Goal: Task Accomplishment & Management: Complete application form

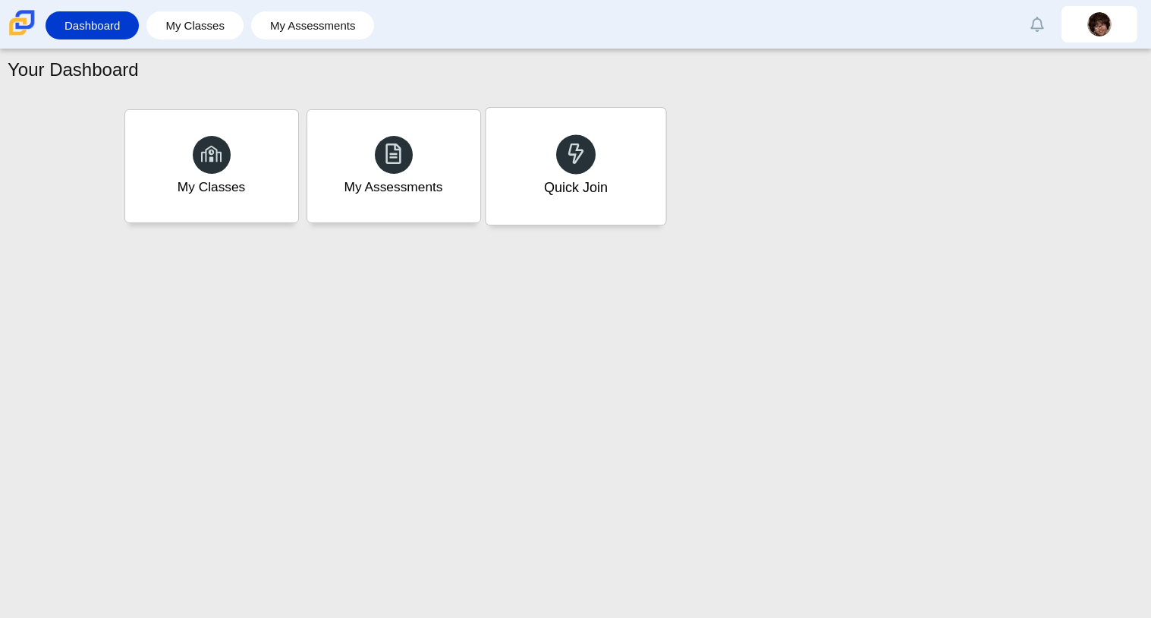
click at [543, 131] on div "Quick Join" at bounding box center [576, 166] width 180 height 117
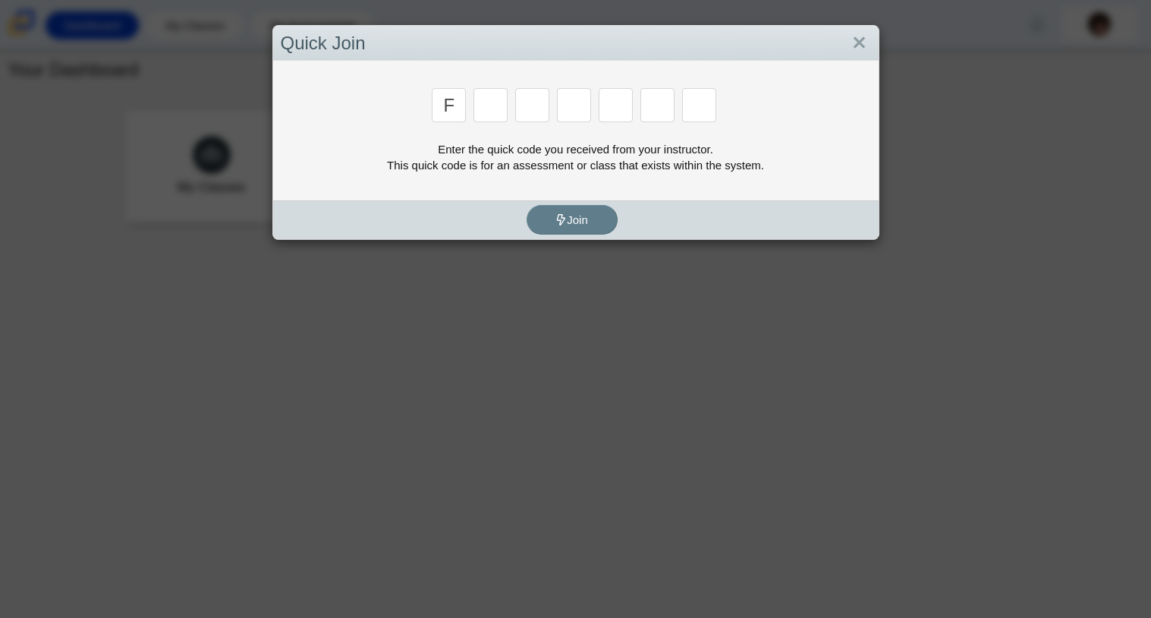
type input "f"
type input "7"
type input "m"
type input "c"
type input "h"
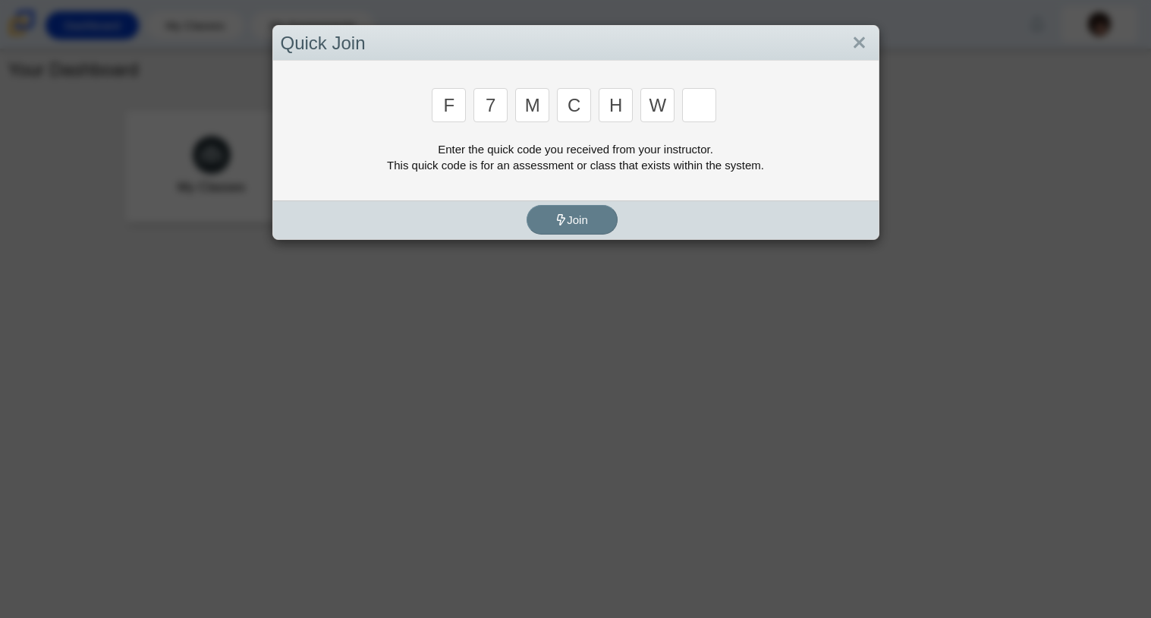
type input "w"
type input "k"
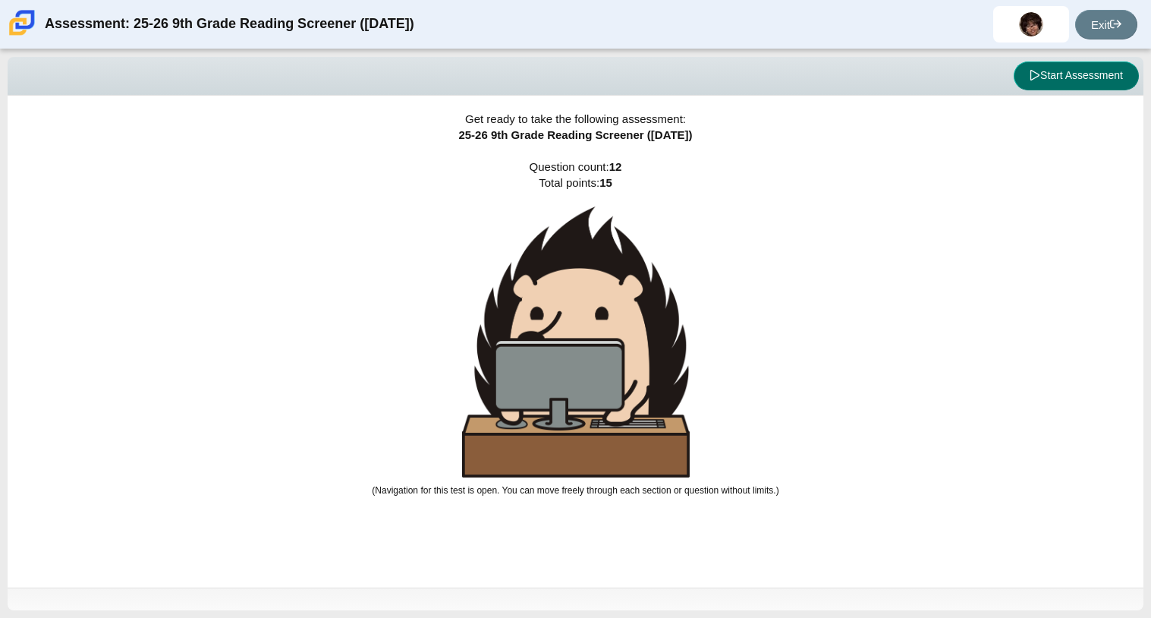
click at [1094, 63] on button "Start Assessment" at bounding box center [1076, 75] width 125 height 29
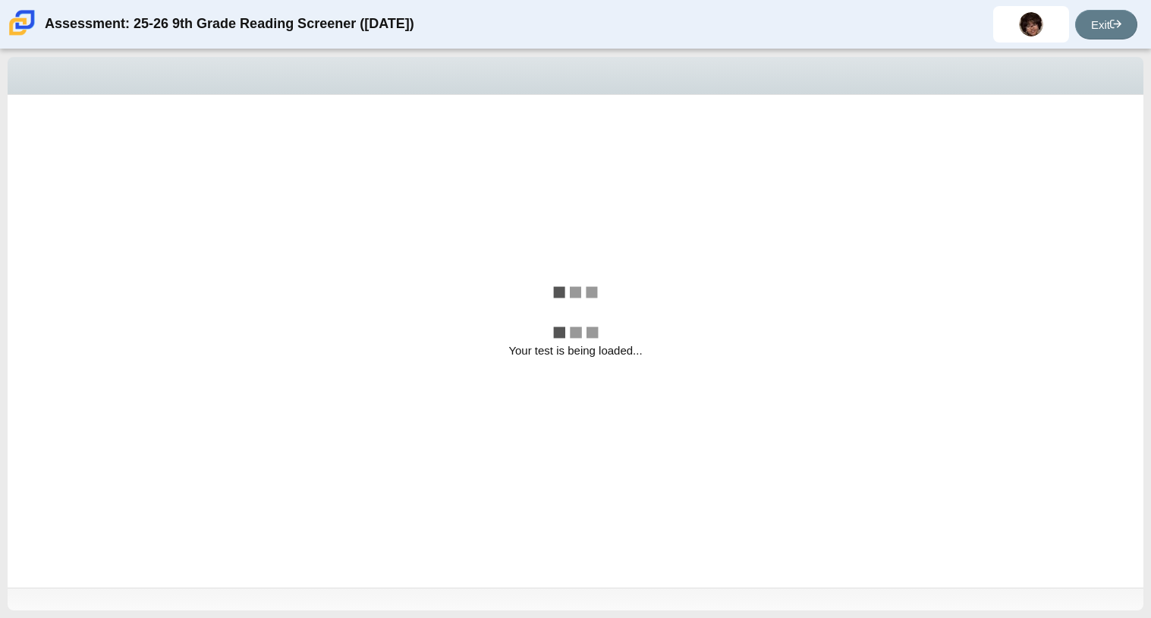
select select "ccc5b315-3c7c-471c-bf90-f22c8299c798"
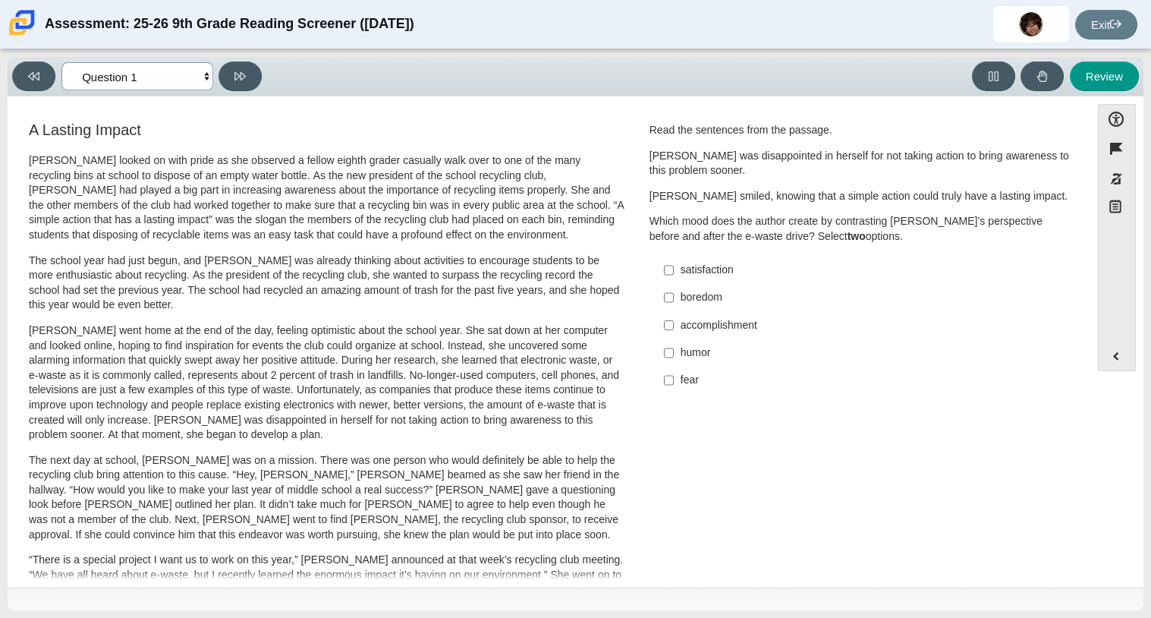
click at [194, 75] on select "Questions Question 1 Question 2 Question 3 Question 4 Question 5 Question 6 Que…" at bounding box center [137, 76] width 152 height 28
click at [197, 79] on select "Questions Question 1 Question 2 Question 3 Question 4 Question 5 Question 6 Que…" at bounding box center [137, 76] width 152 height 28
click at [664, 323] on input "accomplishment accomplishment" at bounding box center [669, 324] width 10 height 27
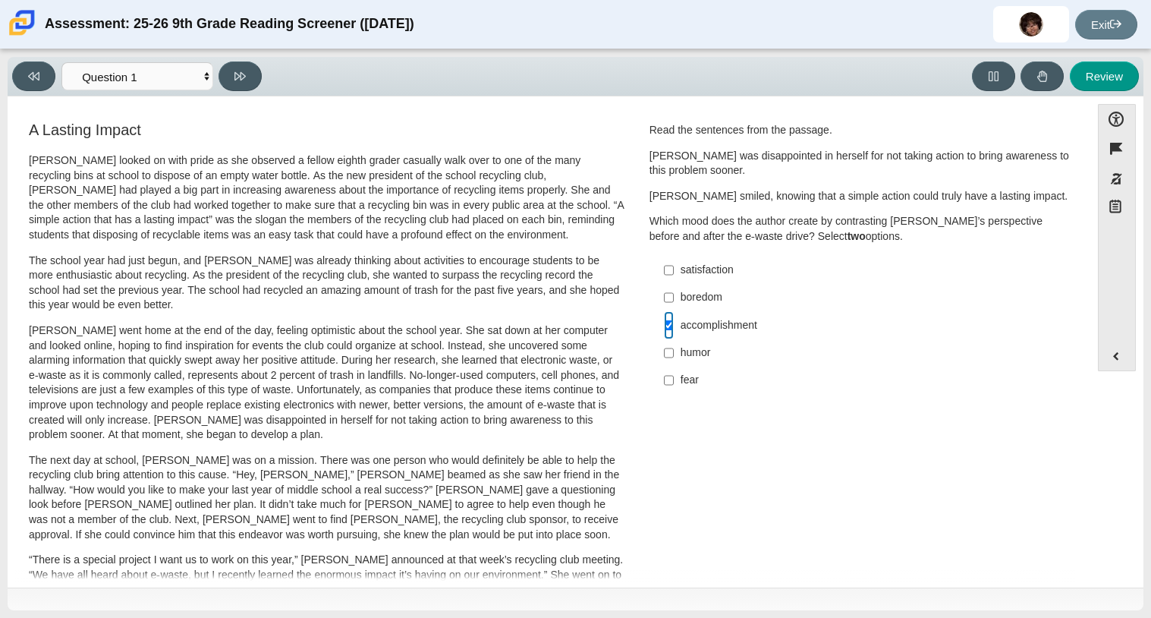
checkbox input "true"
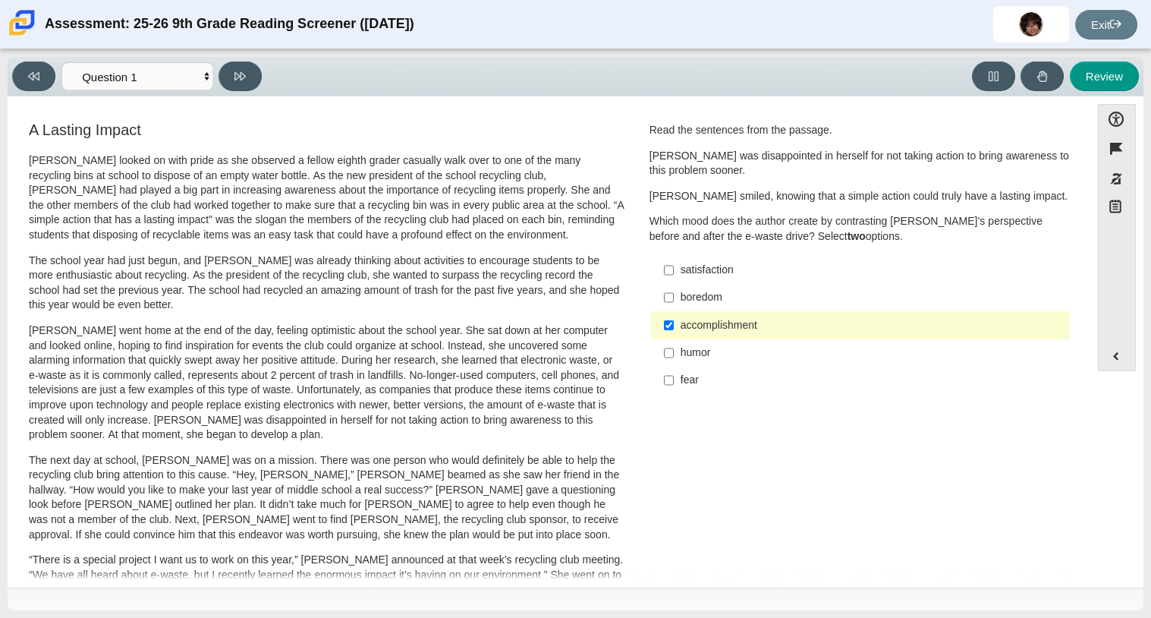
click at [825, 276] on div "satisfaction" at bounding box center [872, 270] width 383 height 15
click at [674, 276] on input "satisfaction satisfaction" at bounding box center [669, 270] width 10 height 27
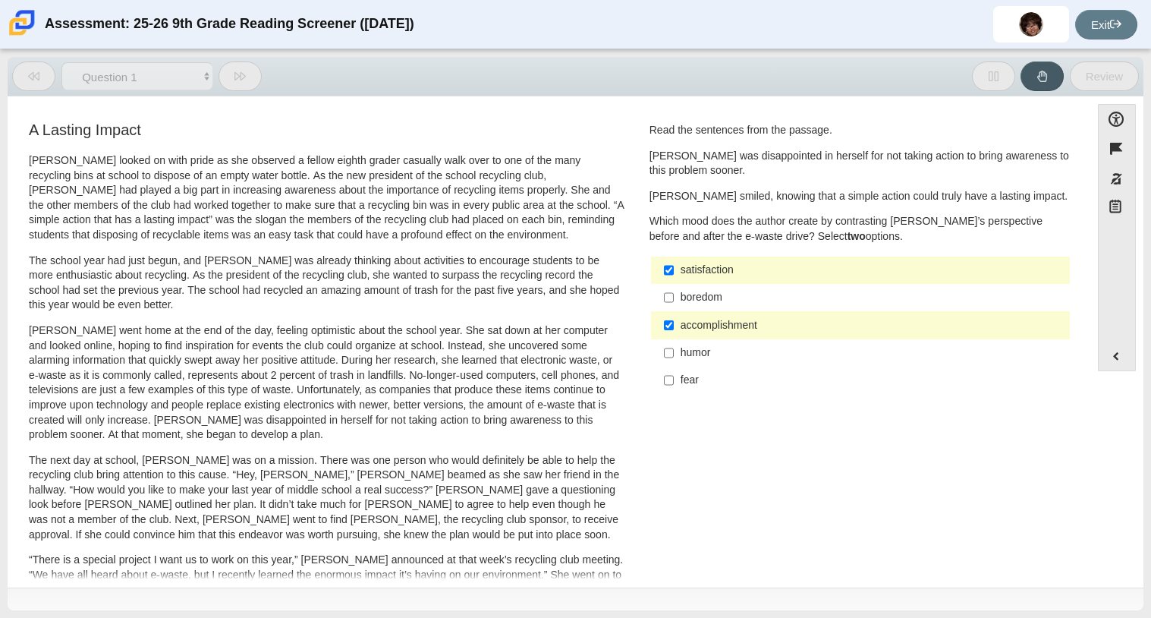
click at [825, 276] on div "satisfaction" at bounding box center [872, 270] width 383 height 15
click at [674, 276] on input "satisfaction satisfaction" at bounding box center [669, 270] width 10 height 27
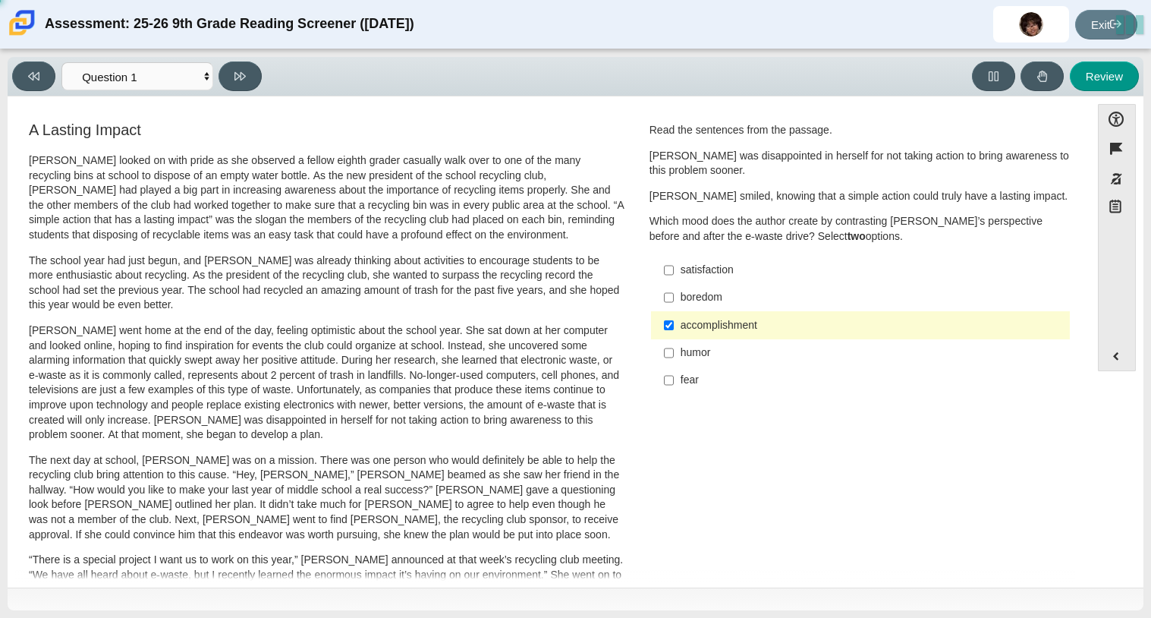
click at [821, 281] on label "satisfaction satisfaction" at bounding box center [862, 270] width 417 height 27
click at [674, 281] on input "satisfaction satisfaction" at bounding box center [669, 270] width 10 height 27
checkbox input "true"
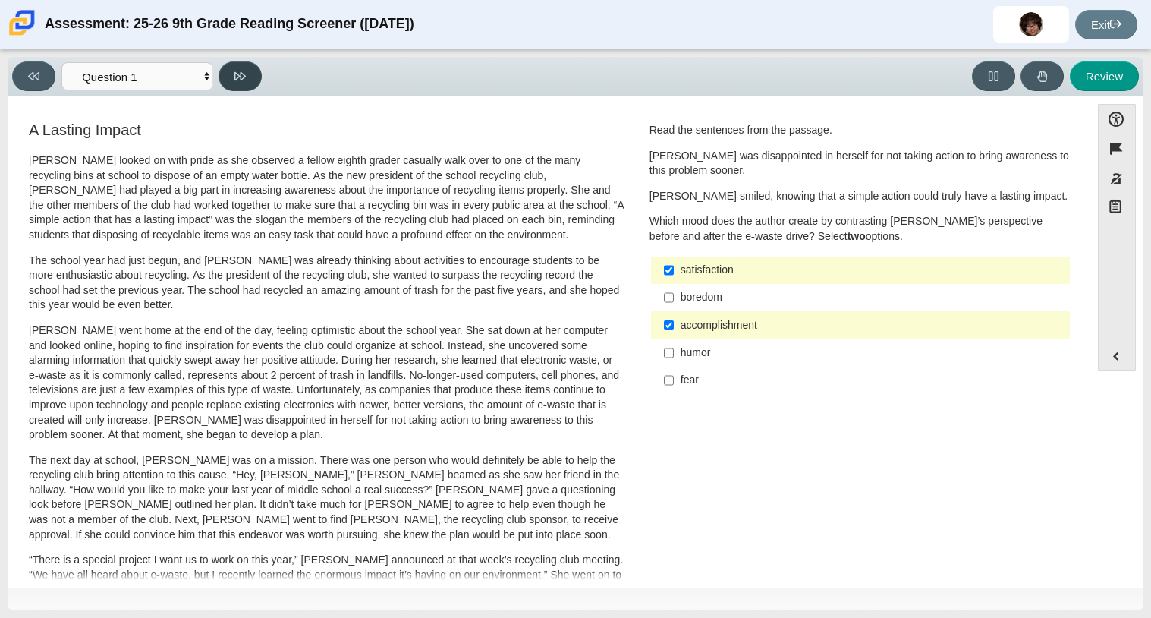
click at [246, 76] on button at bounding box center [240, 76] width 43 height 30
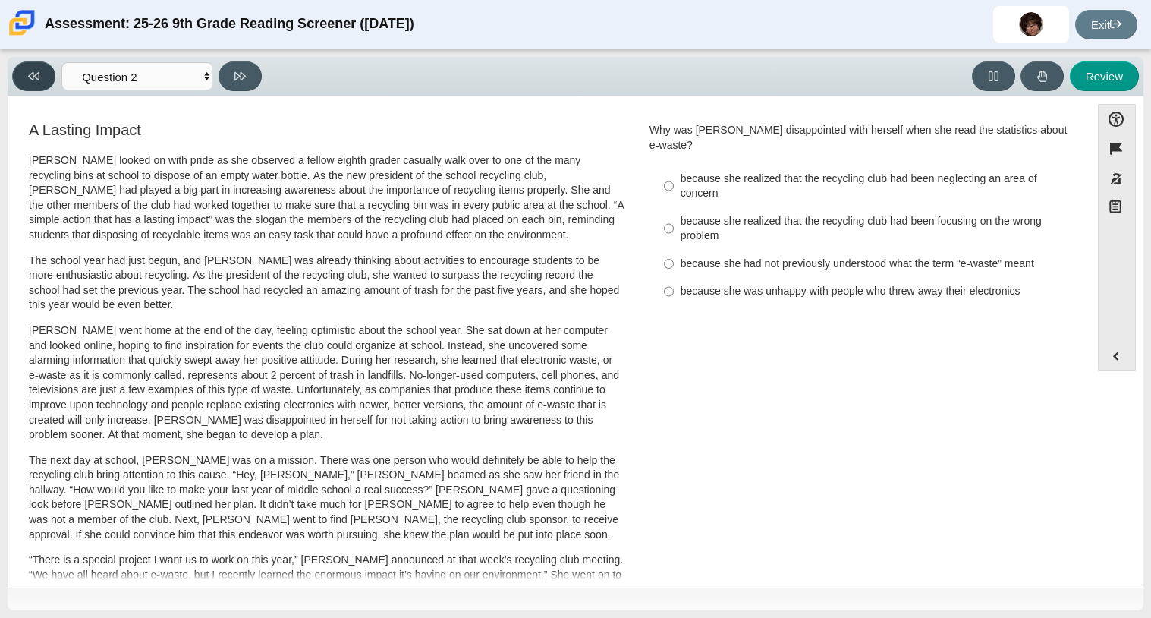
click at [36, 81] on button at bounding box center [33, 76] width 43 height 30
select select "ccc5b315-3c7c-471c-bf90-f22c8299c798"
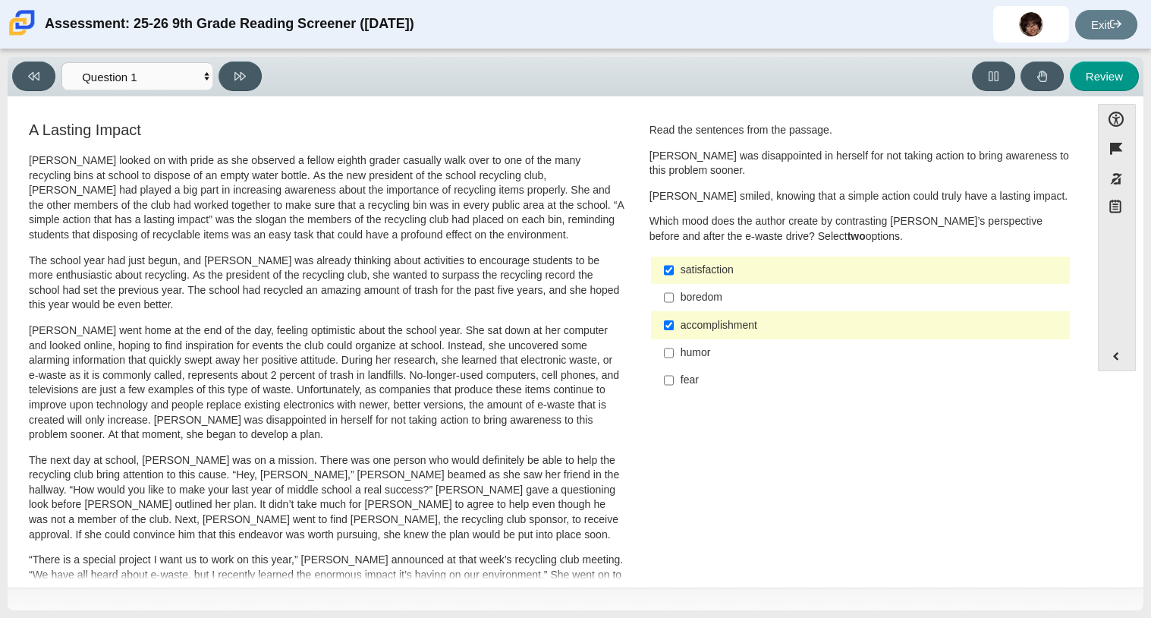
click at [760, 270] on div "satisfaction" at bounding box center [872, 270] width 383 height 15
click at [674, 270] on input "satisfaction satisfaction" at bounding box center [669, 270] width 10 height 27
checkbox input "false"
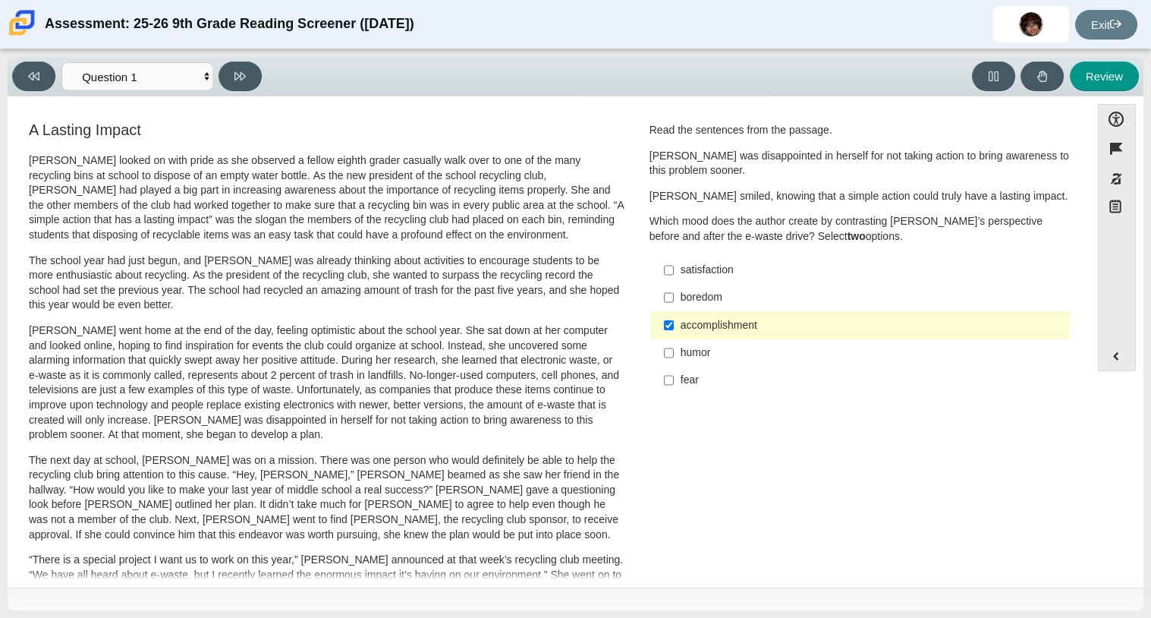
click at [717, 385] on div "fear" at bounding box center [872, 380] width 383 height 15
click at [674, 385] on input "fear fear" at bounding box center [669, 380] width 10 height 27
checkbox input "true"
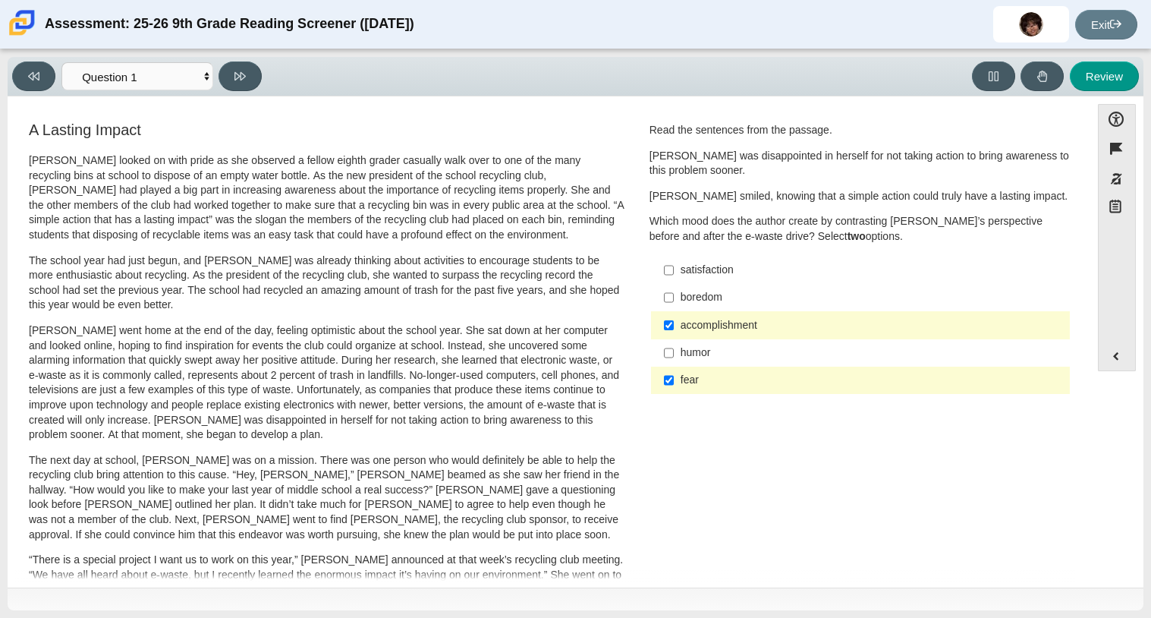
click at [715, 266] on div "satisfaction" at bounding box center [872, 270] width 383 height 15
click at [674, 266] on input "satisfaction satisfaction" at bounding box center [669, 270] width 10 height 27
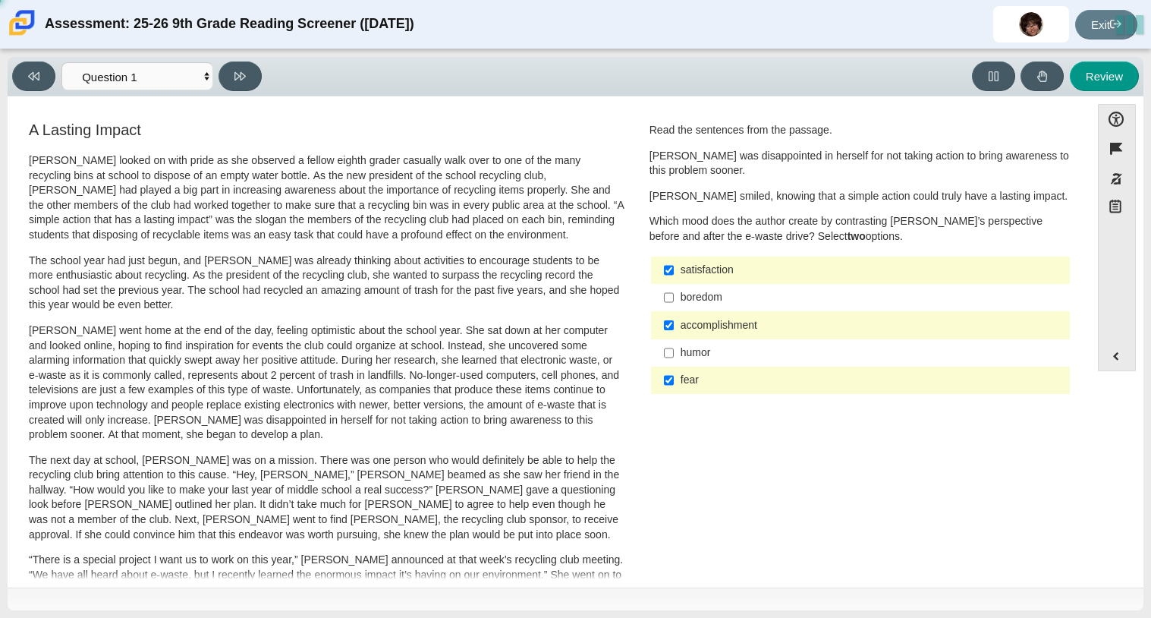
click at [715, 266] on div "satisfaction" at bounding box center [872, 270] width 383 height 15
click at [674, 266] on input "satisfaction satisfaction" at bounding box center [669, 270] width 10 height 27
checkbox input "false"
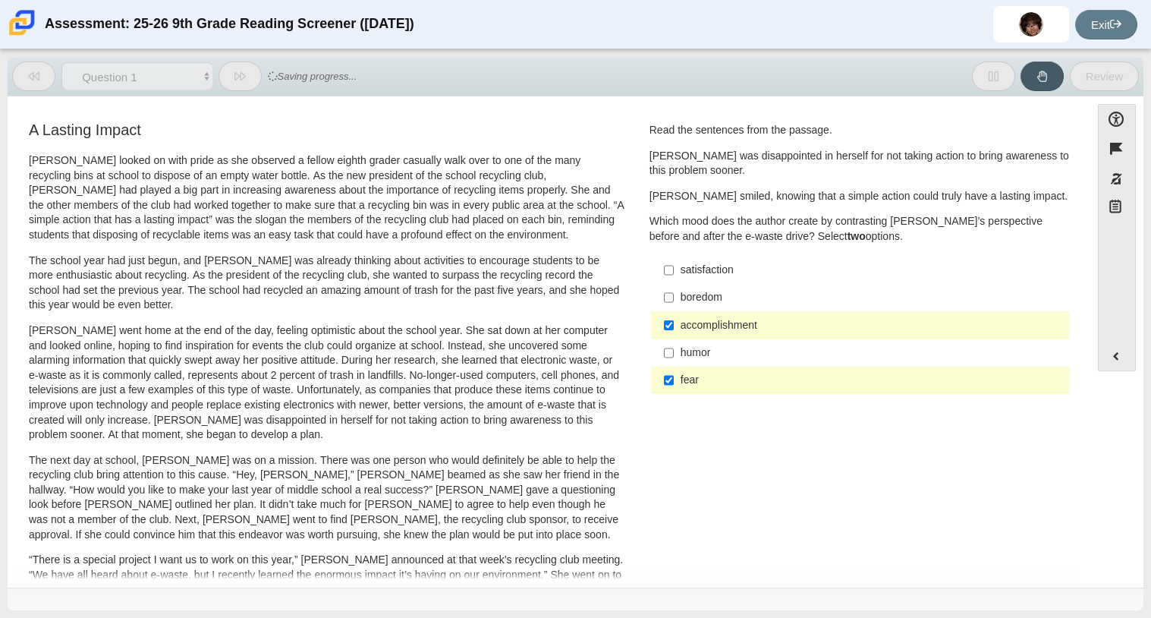
click at [701, 382] on div "fear" at bounding box center [872, 380] width 383 height 15
click at [674, 382] on input "fear fear" at bounding box center [669, 380] width 10 height 27
checkbox input "false"
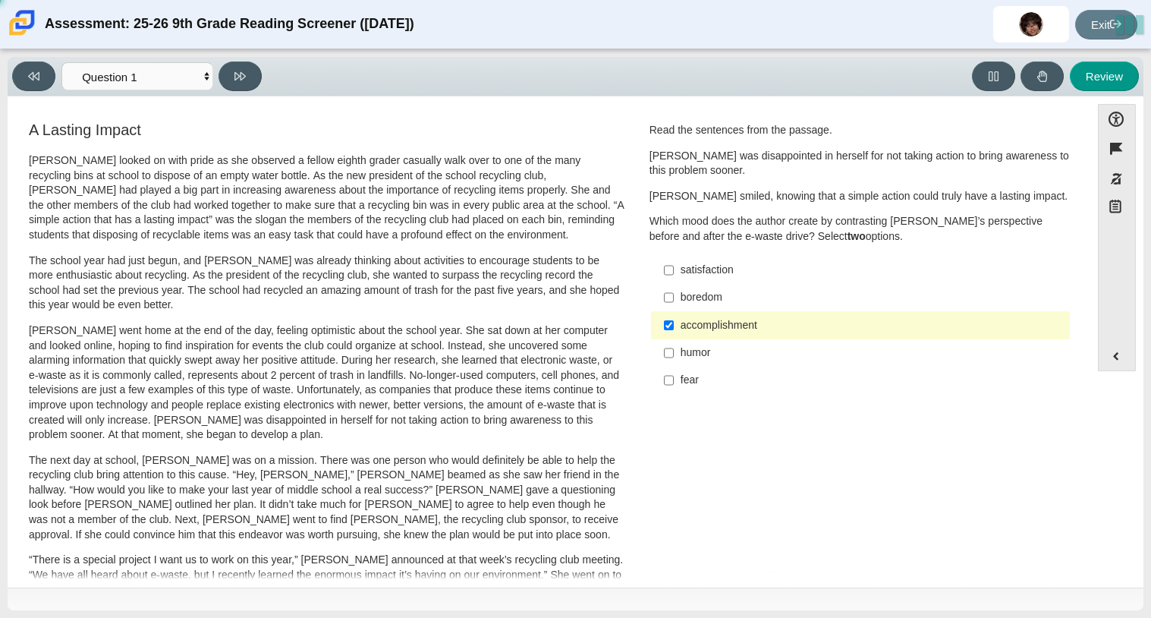
click at [729, 264] on div "satisfaction" at bounding box center [872, 270] width 383 height 15
click at [674, 264] on input "satisfaction satisfaction" at bounding box center [669, 270] width 10 height 27
checkbox input "true"
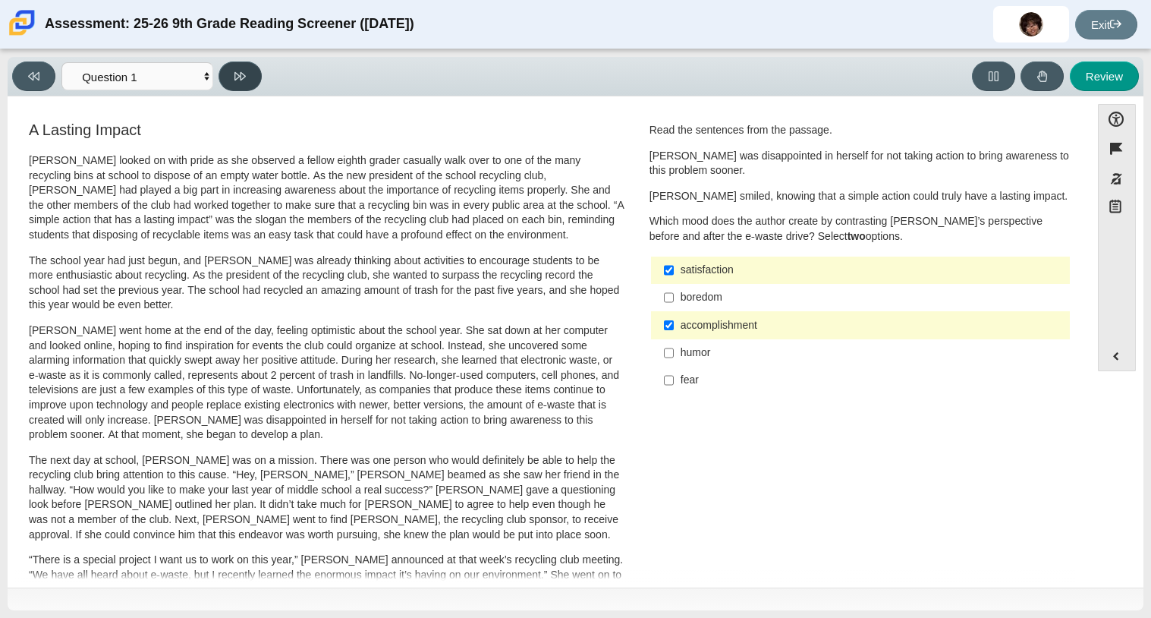
click at [251, 65] on button at bounding box center [240, 76] width 43 height 30
select select "0ff64528-ffd7-428d-b192-babfaadd44e8"
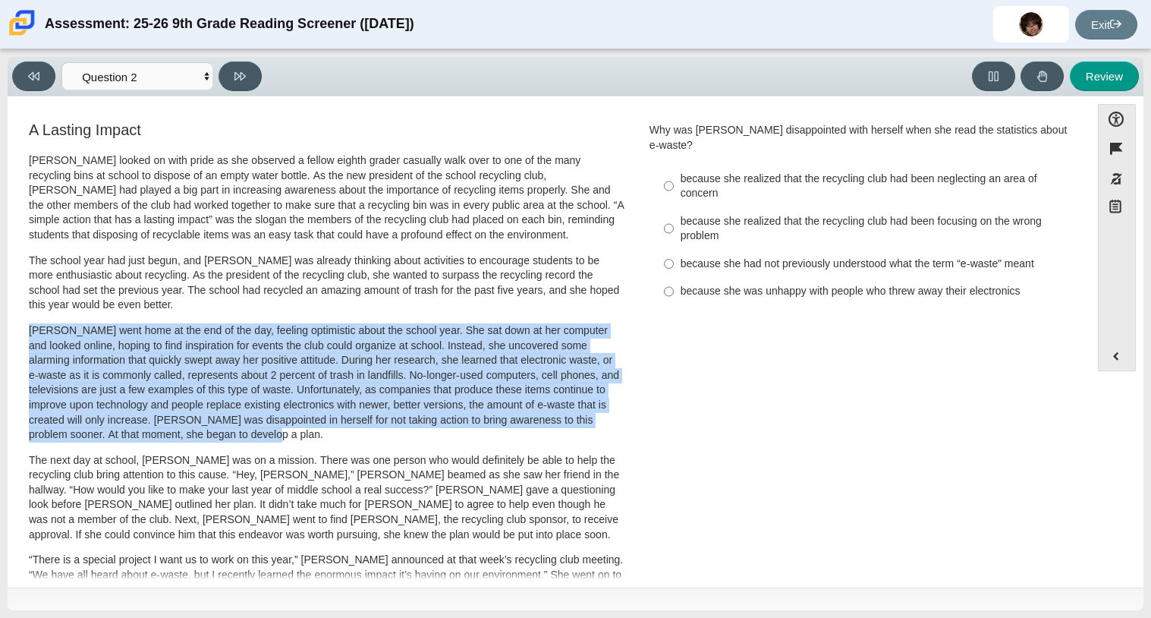
drag, startPoint x: 30, startPoint y: 332, endPoint x: 323, endPoint y: 440, distance: 313.2
click at [323, 440] on p "Scarlett went home at the end of the day, feeling optimistic about the school y…" at bounding box center [327, 382] width 596 height 119
click at [712, 214] on div "because she realized that the recycling club had been focusing on the wrong pro…" at bounding box center [872, 229] width 383 height 30
click at [674, 209] on input "because she realized that the recycling club had been focusing on the wrong pro…" at bounding box center [669, 228] width 10 height 43
radio input "true"
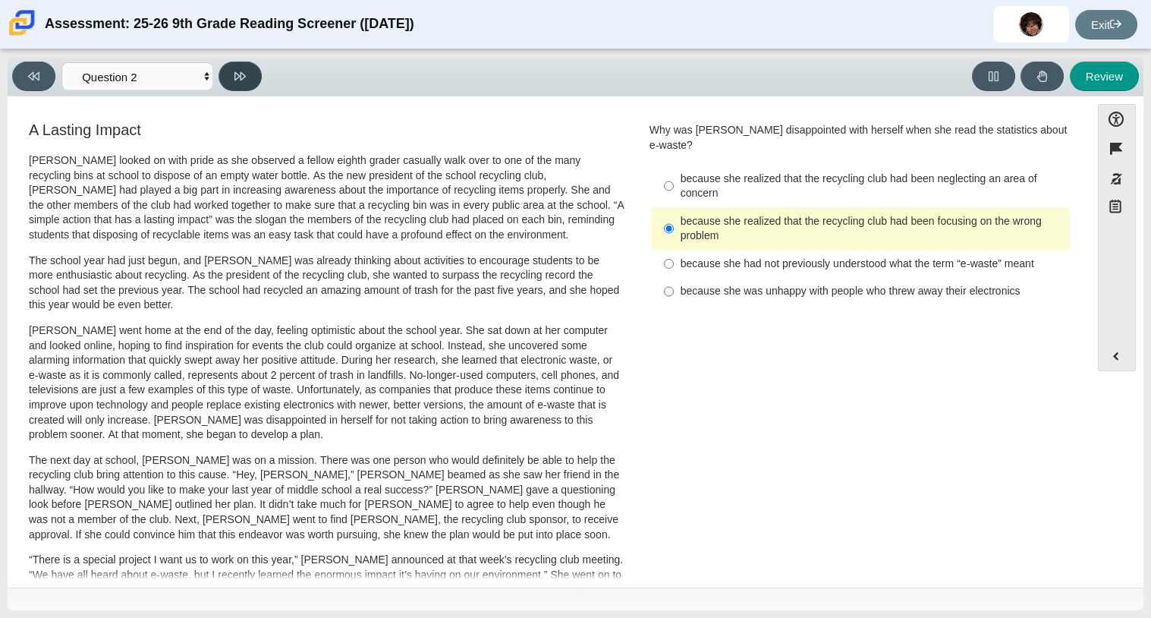
click at [235, 66] on button at bounding box center [240, 76] width 43 height 30
select select "7ce3d843-6974-4858-901c-1ff39630e843"
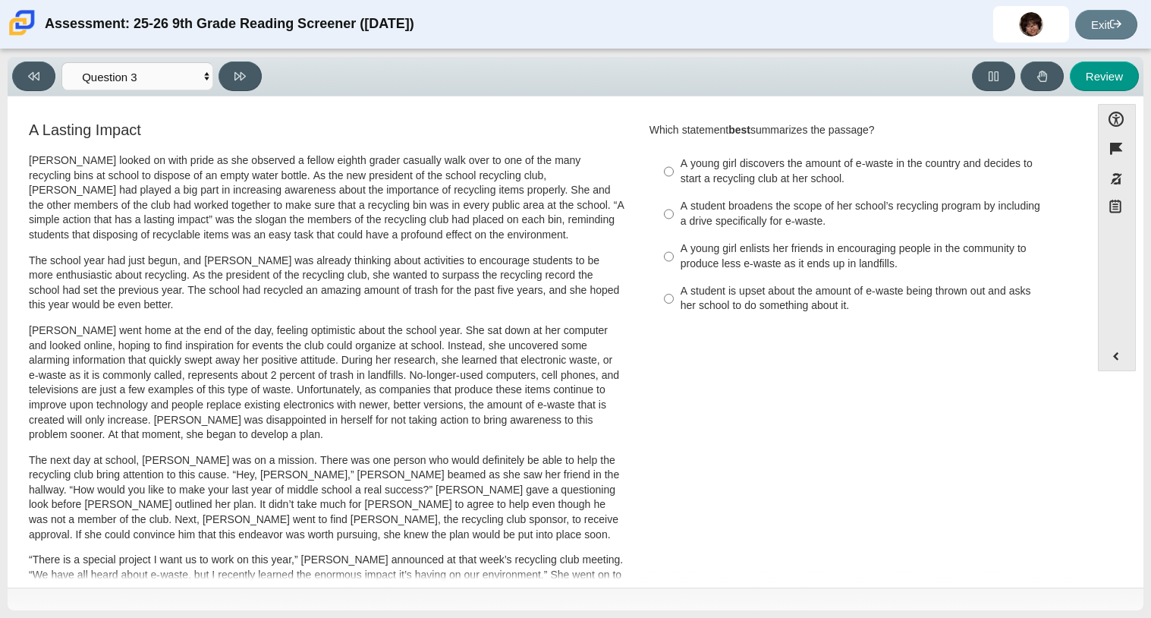
click at [734, 159] on div "A young girl discovers the amount of e-waste in the country and decides to star…" at bounding box center [872, 171] width 383 height 30
click at [674, 159] on input "A young girl discovers the amount of e-waste in the country and decides to star…" at bounding box center [669, 171] width 10 height 43
radio input "true"
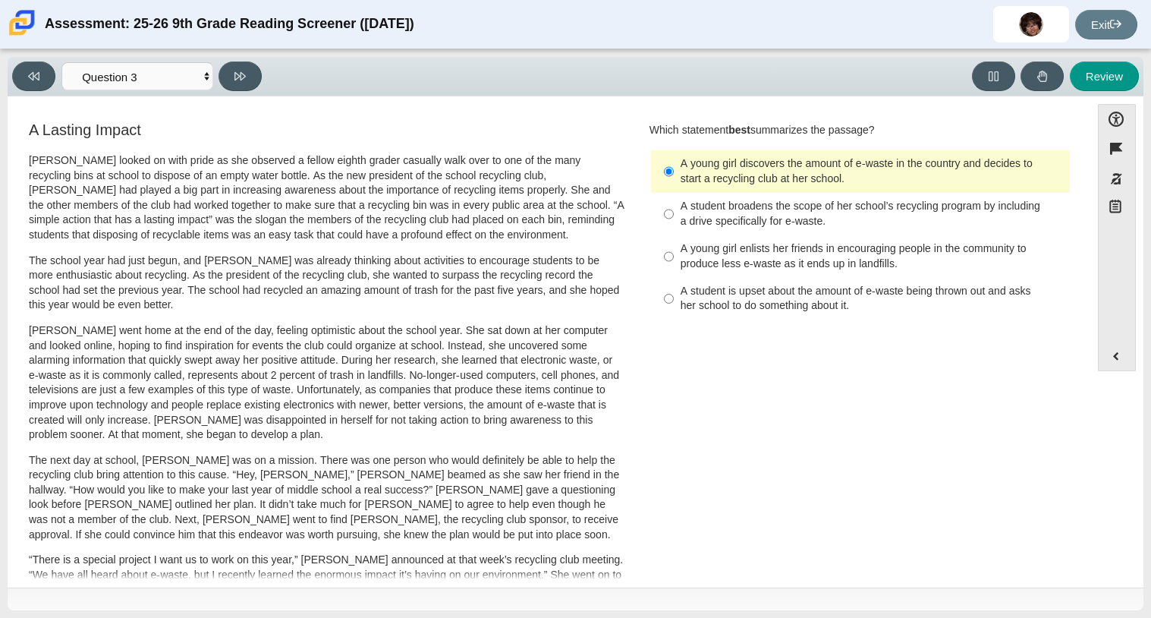
click at [889, 258] on div "A young girl enlists her friends in encouraging people in the community to prod…" at bounding box center [872, 256] width 383 height 30
click at [674, 258] on input "A young girl enlists her friends in encouraging people in the community to prod…" at bounding box center [669, 256] width 10 height 43
radio input "true"
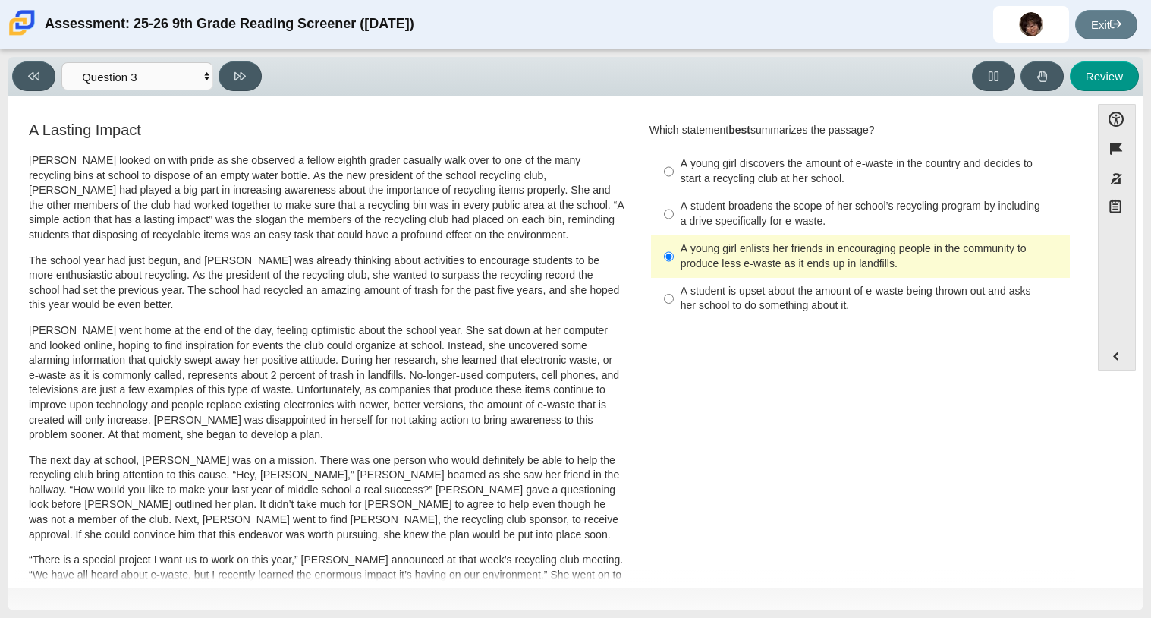
click at [237, 57] on div "Viewing Question 3 of 12 in Pacing Mode Questions Question 1 Question 2 Questio…" at bounding box center [576, 76] width 1136 height 39
click at [240, 66] on button at bounding box center [240, 76] width 43 height 30
select select "ca9ea0f1-49c5-4bd1-83b0-472c18652b42"
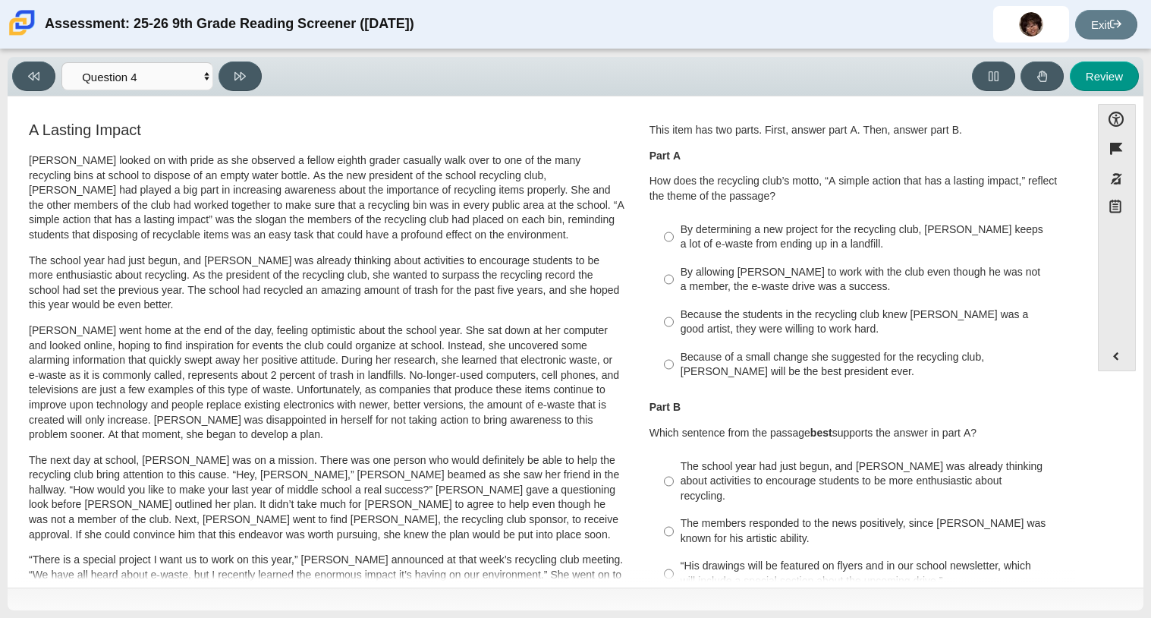
click at [720, 324] on div "Because the students in the recycling club knew Juan Carlos was a good artist, …" at bounding box center [872, 322] width 383 height 30
click at [674, 324] on input "Because the students in the recycling club knew Juan Carlos was a good artist, …" at bounding box center [669, 322] width 10 height 43
radio input "true"
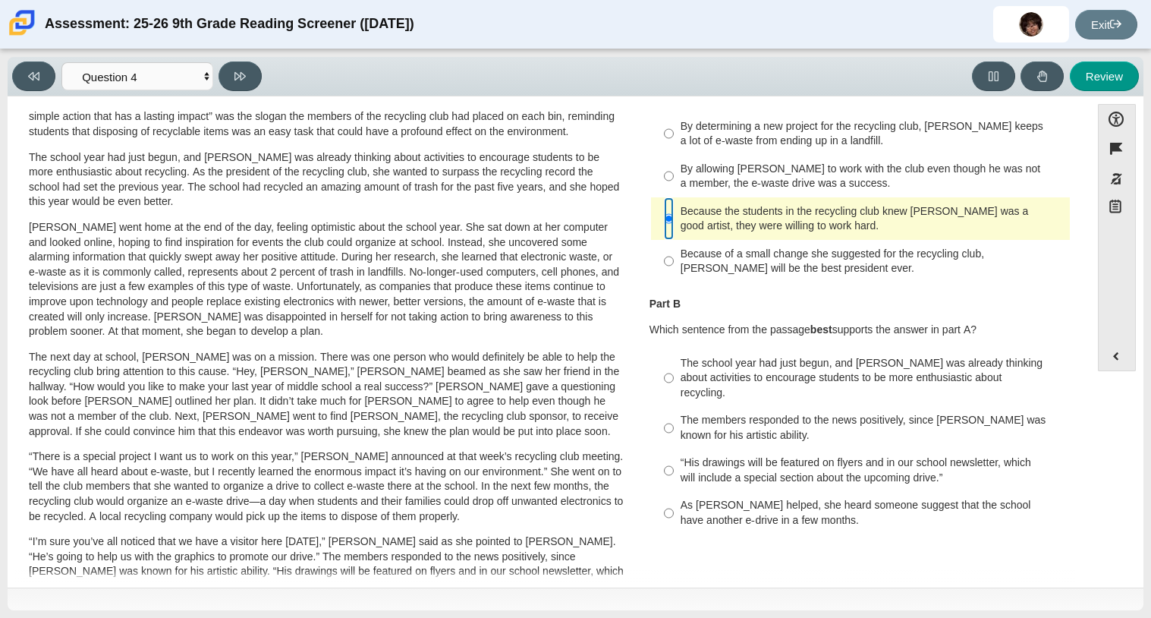
scroll to position [113, 0]
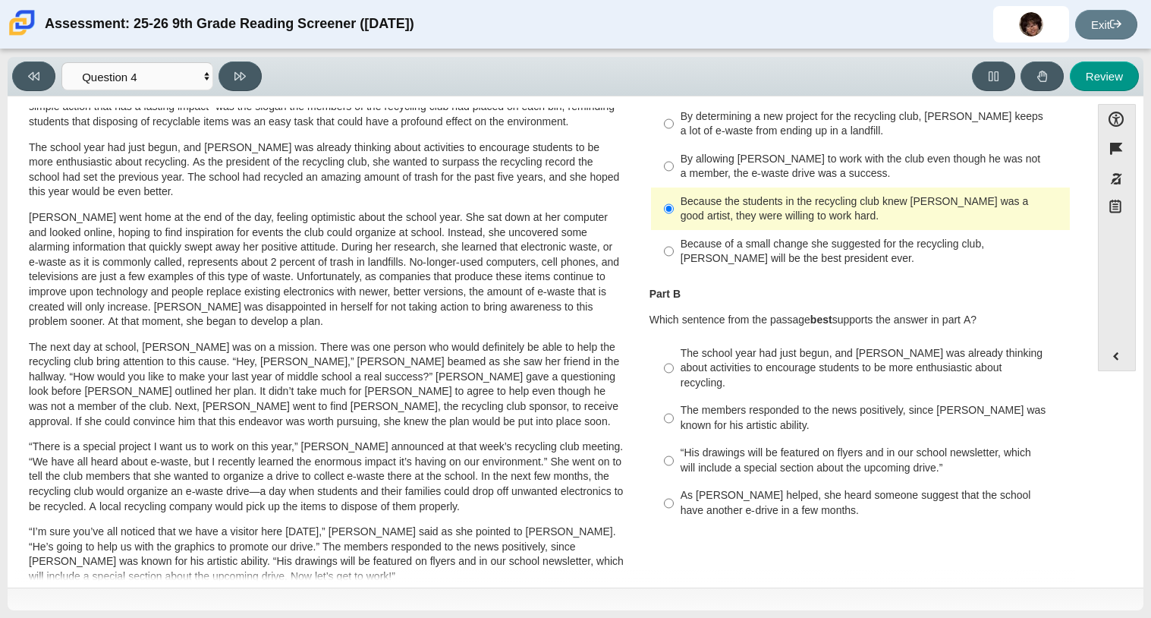
click at [722, 370] on div "The school year had just begun, and Scarlett was already thinking about activit…" at bounding box center [872, 368] width 383 height 45
click at [674, 370] on input "The school year had just begun, and Scarlett was already thinking about activit…" at bounding box center [669, 368] width 10 height 58
radio input "true"
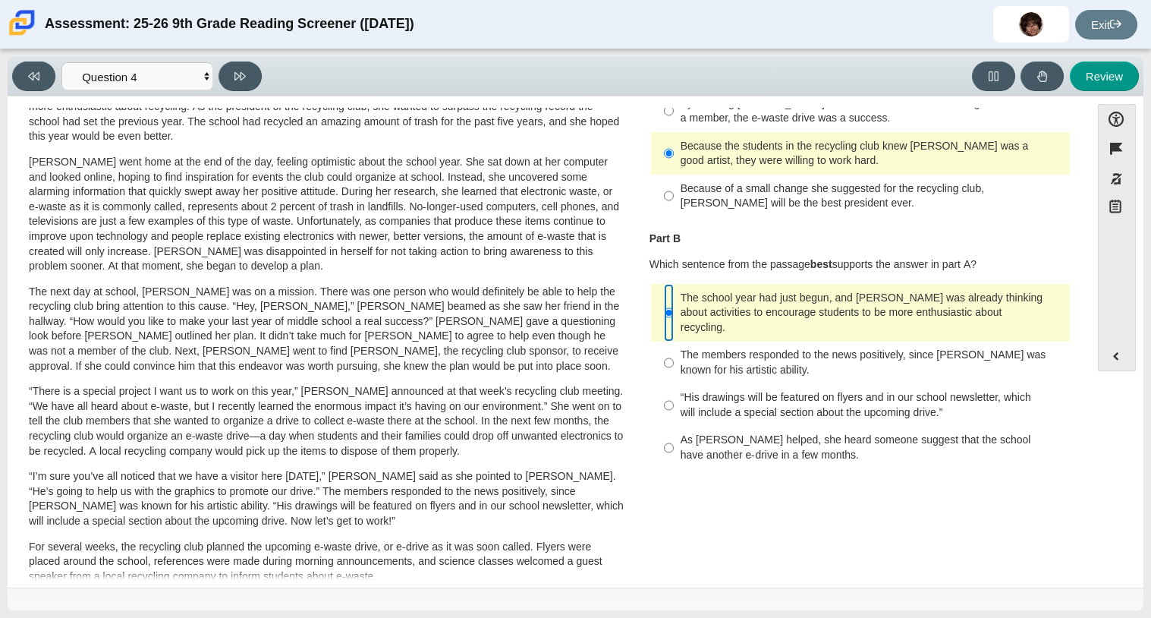
scroll to position [172, 0]
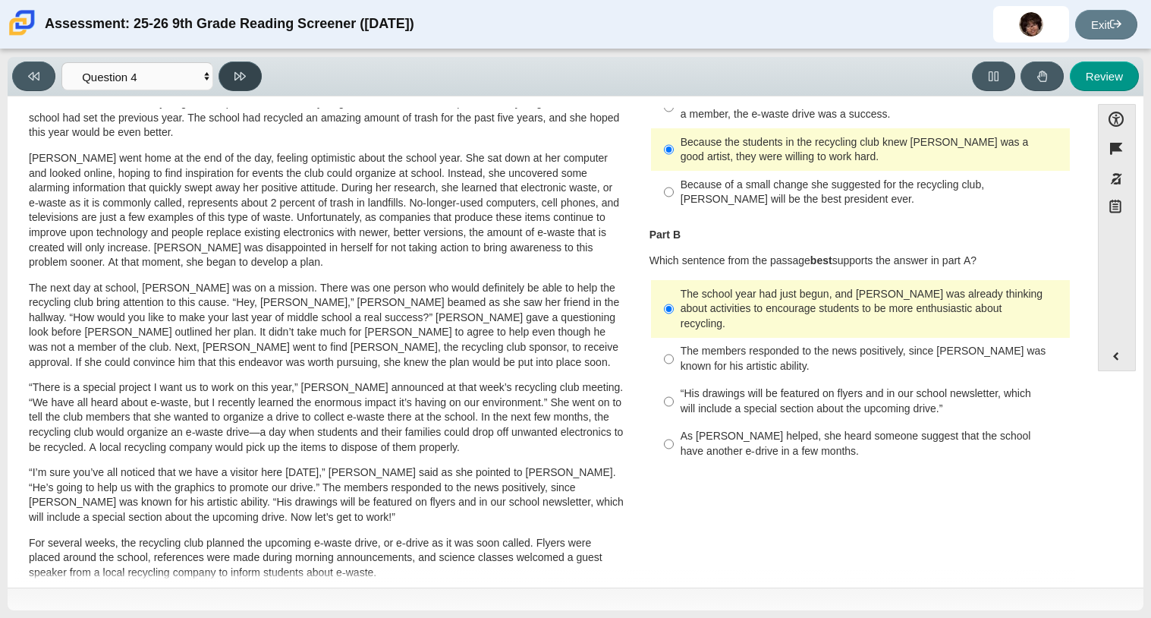
click at [228, 71] on button at bounding box center [240, 76] width 43 height 30
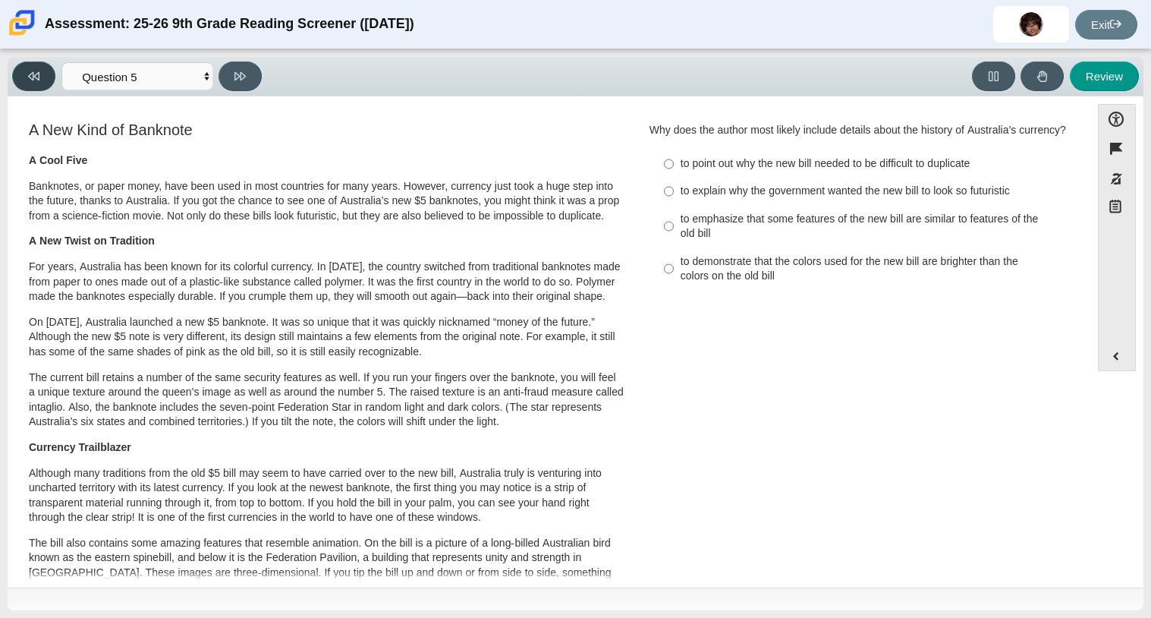
click at [35, 68] on button at bounding box center [33, 76] width 43 height 30
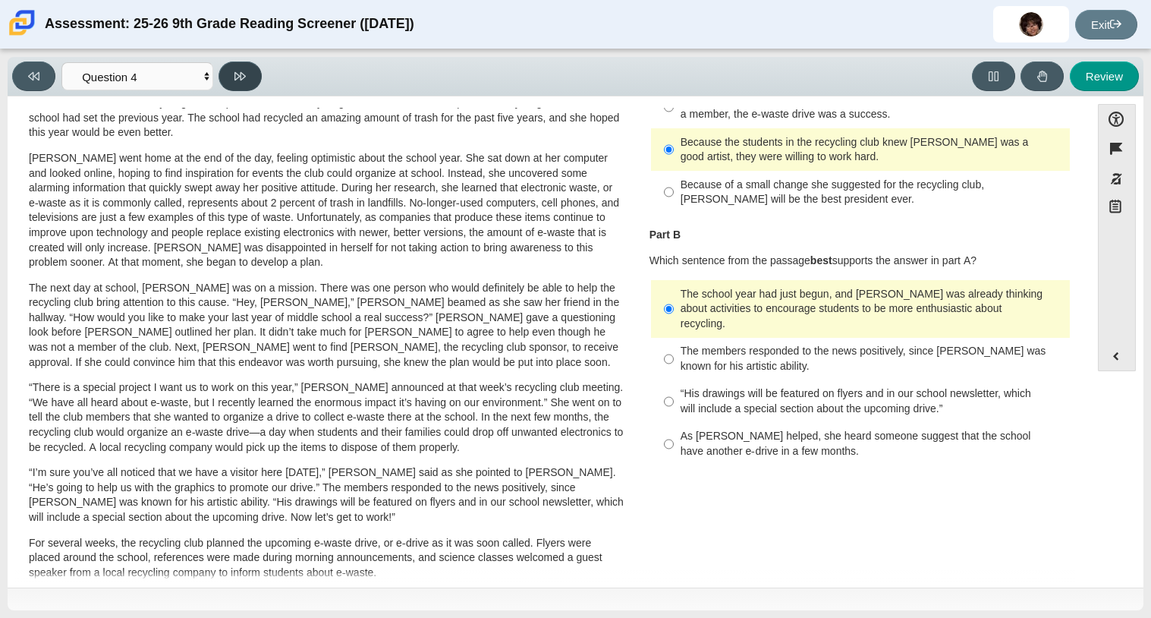
click at [228, 80] on button at bounding box center [240, 76] width 43 height 30
select select "e41f1a79-e29f-4095-8030-a53364015bed"
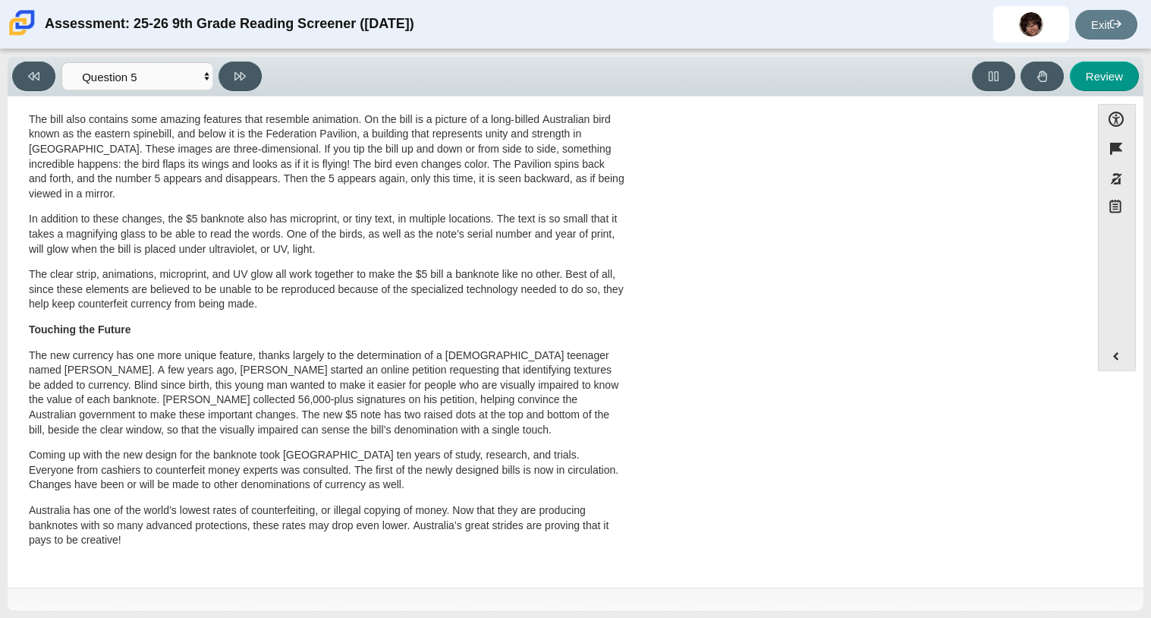
scroll to position [453, 0]
click at [575, 410] on p "The new currency has one more unique feature, thanks largely to the determinati…" at bounding box center [327, 393] width 596 height 90
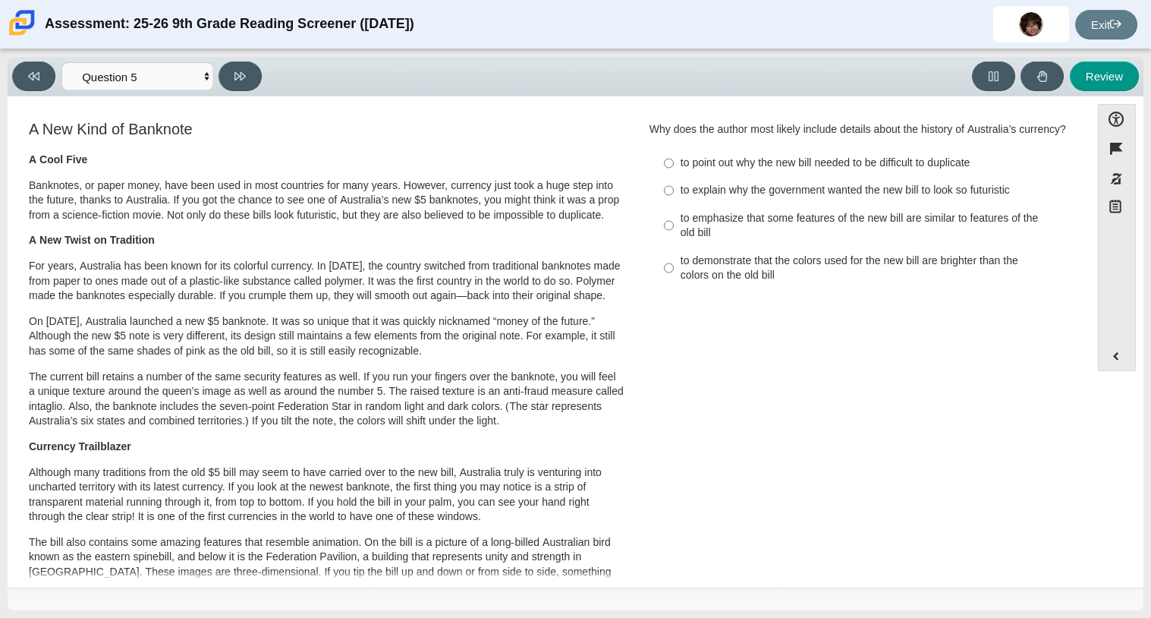
scroll to position [0, 0]
click at [664, 178] on input "to point out why the new bill needed to be difficult to duplicate to point out …" at bounding box center [669, 163] width 10 height 27
radio input "true"
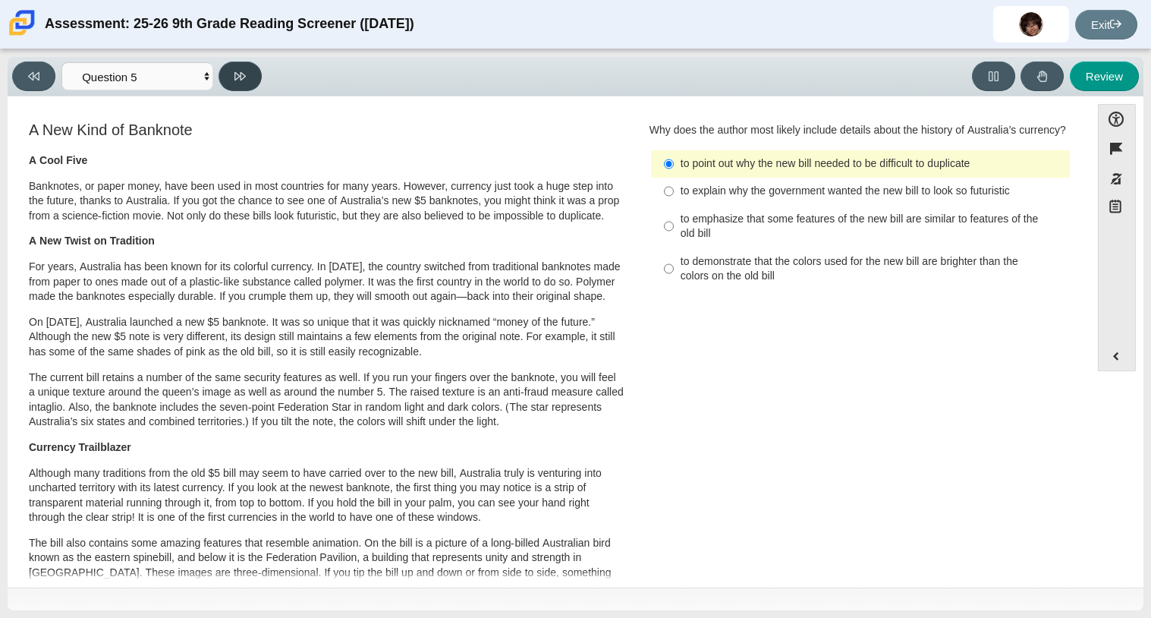
click at [231, 65] on button at bounding box center [240, 76] width 43 height 30
select select "69146e31-7b3d-4a3e-9ce6-f30c24342ae0"
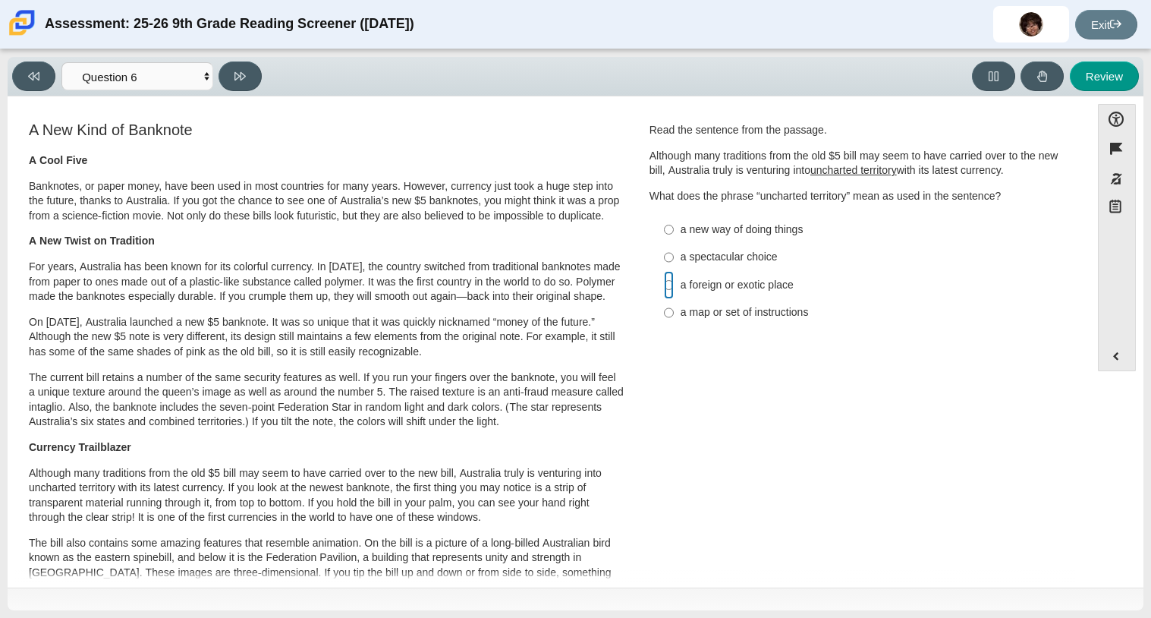
click at [666, 281] on input "a foreign or exotic place a foreign or exotic place" at bounding box center [669, 284] width 10 height 27
radio input "true"
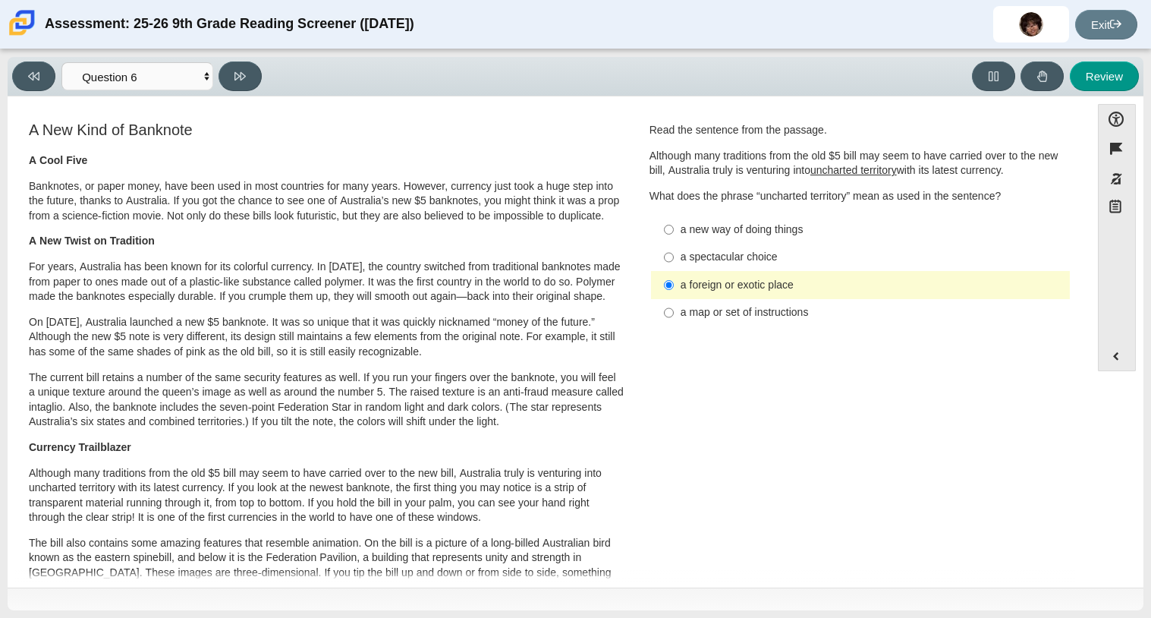
click at [670, 313] on label "a map or set of instructions a map or set of instructions" at bounding box center [862, 312] width 417 height 27
click at [670, 313] on input "a map or set of instructions a map or set of instructions" at bounding box center [669, 312] width 10 height 27
radio input "true"
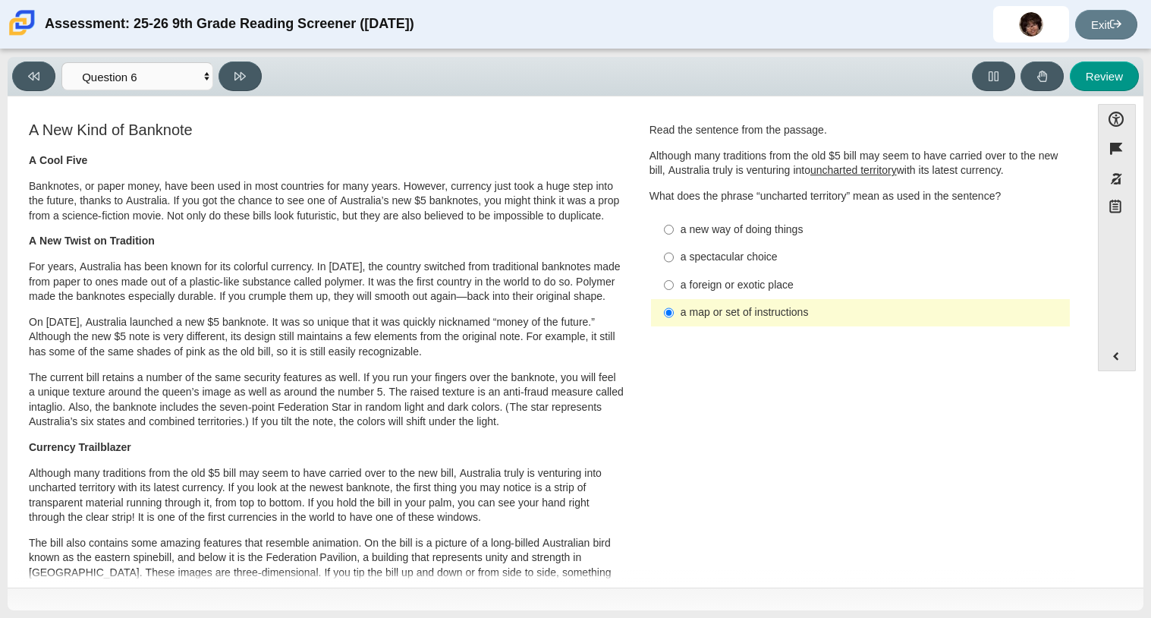
click at [813, 294] on label "a foreign or exotic place a foreign or exotic place" at bounding box center [862, 284] width 417 height 27
click at [674, 294] on input "a foreign or exotic place a foreign or exotic place" at bounding box center [669, 284] width 10 height 27
radio input "true"
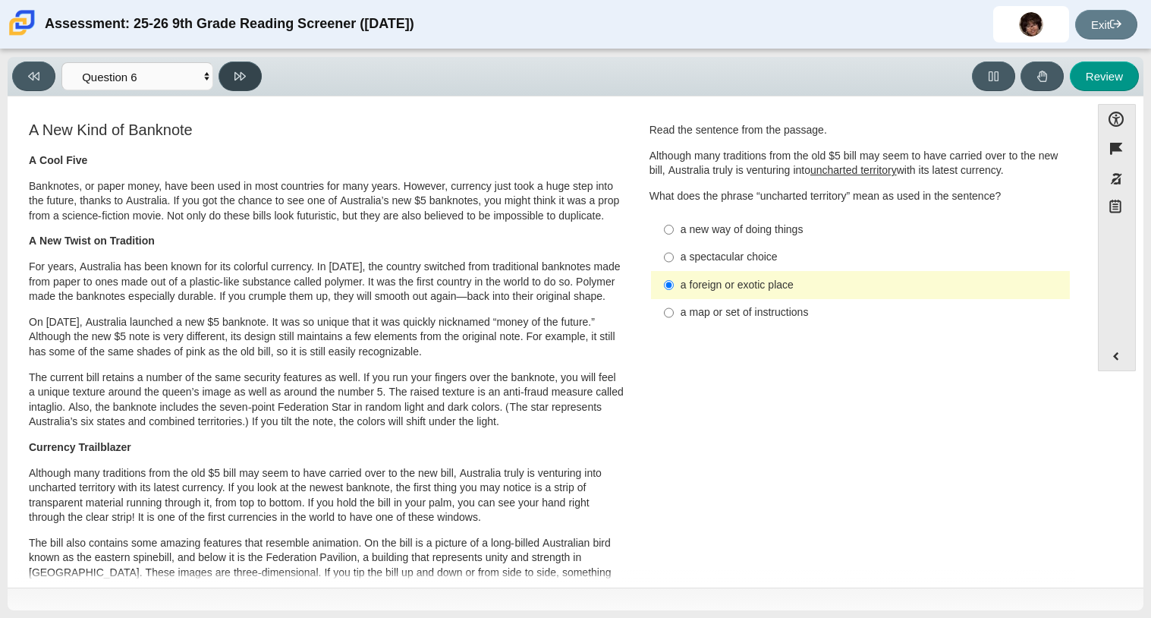
click at [237, 80] on icon at bounding box center [240, 76] width 11 height 11
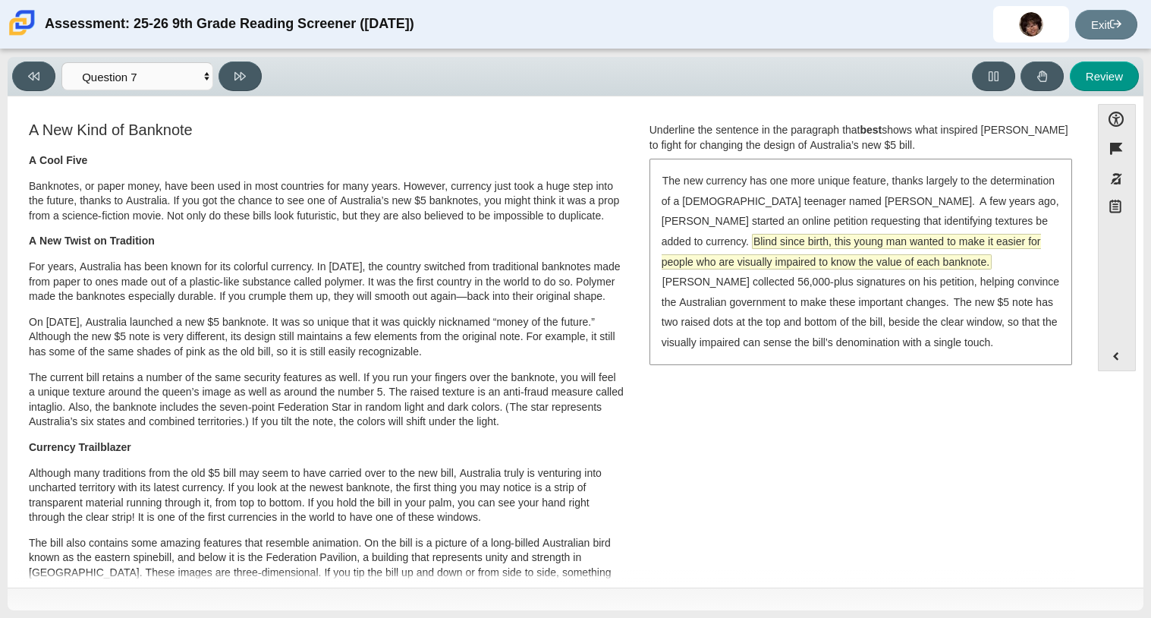
click at [1018, 235] on span "Blind since birth, this young man wanted to make it easier for people who are v…" at bounding box center [852, 252] width 380 height 34
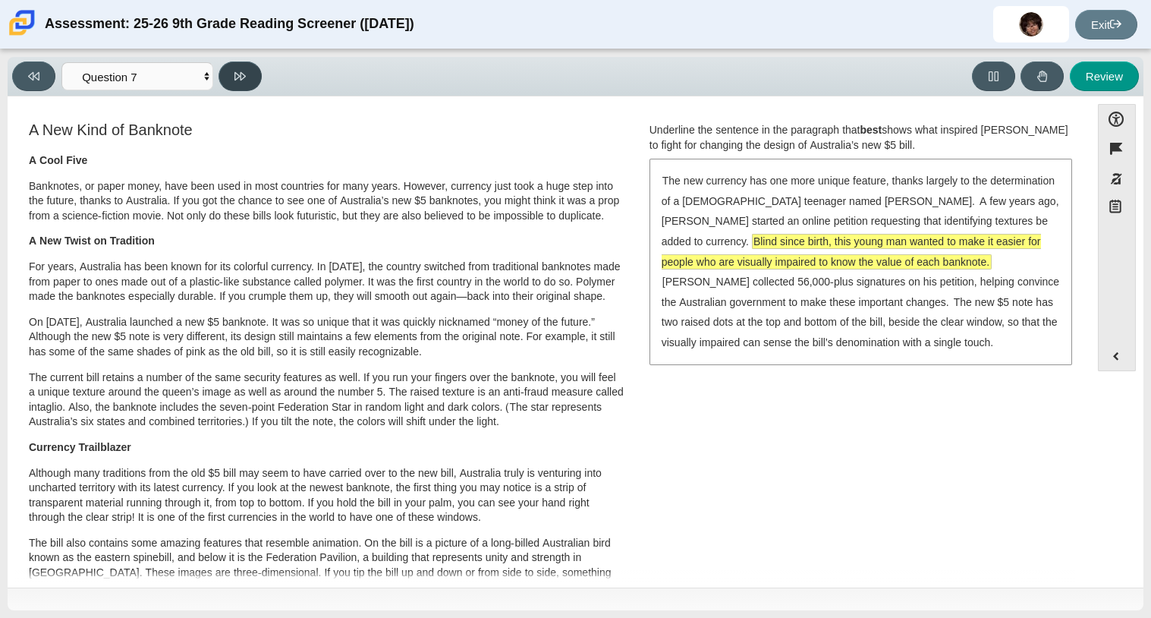
click at [242, 85] on button at bounding box center [240, 76] width 43 height 30
select select "ea8338c2-a6a3-418e-a305-2b963b54a290"
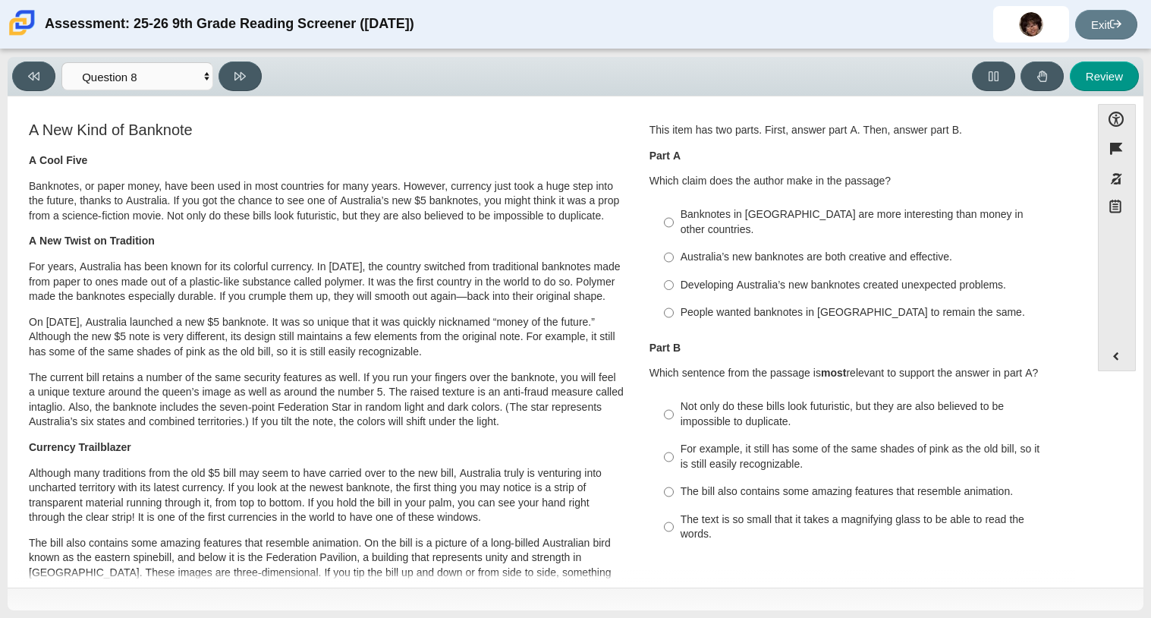
click at [956, 250] on div "Australia’s new banknotes are both creative and effective." at bounding box center [872, 257] width 383 height 15
click at [674, 244] on input "Australia’s new banknotes are both creative and effective. Australia’s new bank…" at bounding box center [669, 257] width 10 height 27
radio input "true"
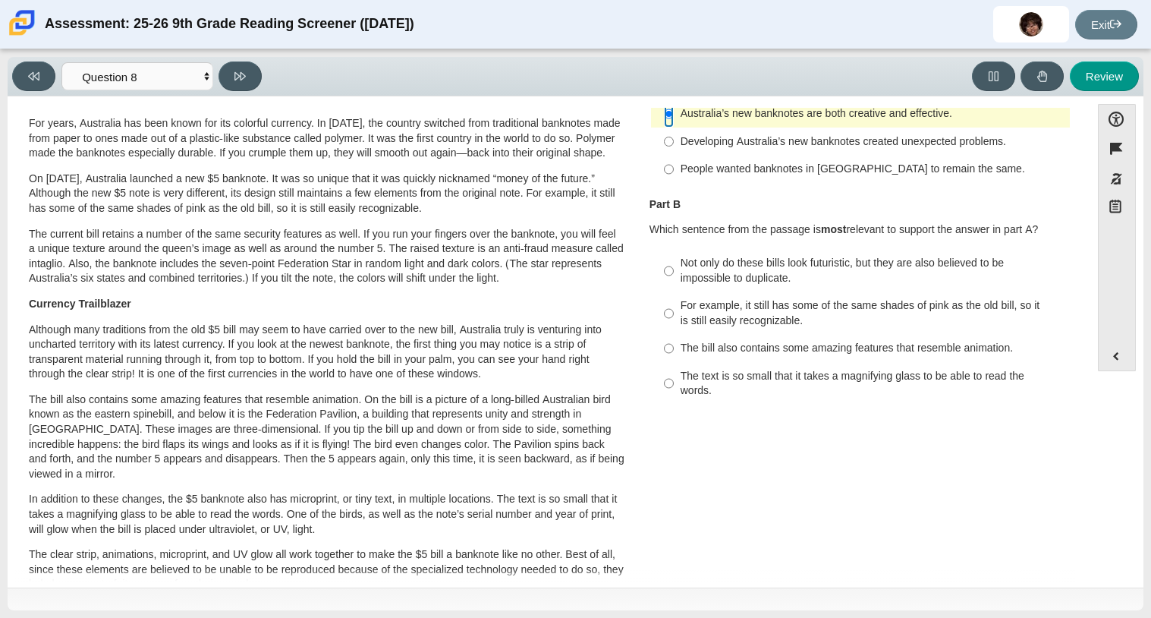
scroll to position [145, 0]
click at [875, 260] on div "Not only do these bills look futuristic, but they are also believed to be impos…" at bounding box center [872, 269] width 383 height 30
click at [674, 260] on input "Not only do these bills look futuristic, but they are also believed to be impos…" at bounding box center [669, 269] width 10 height 43
radio input "true"
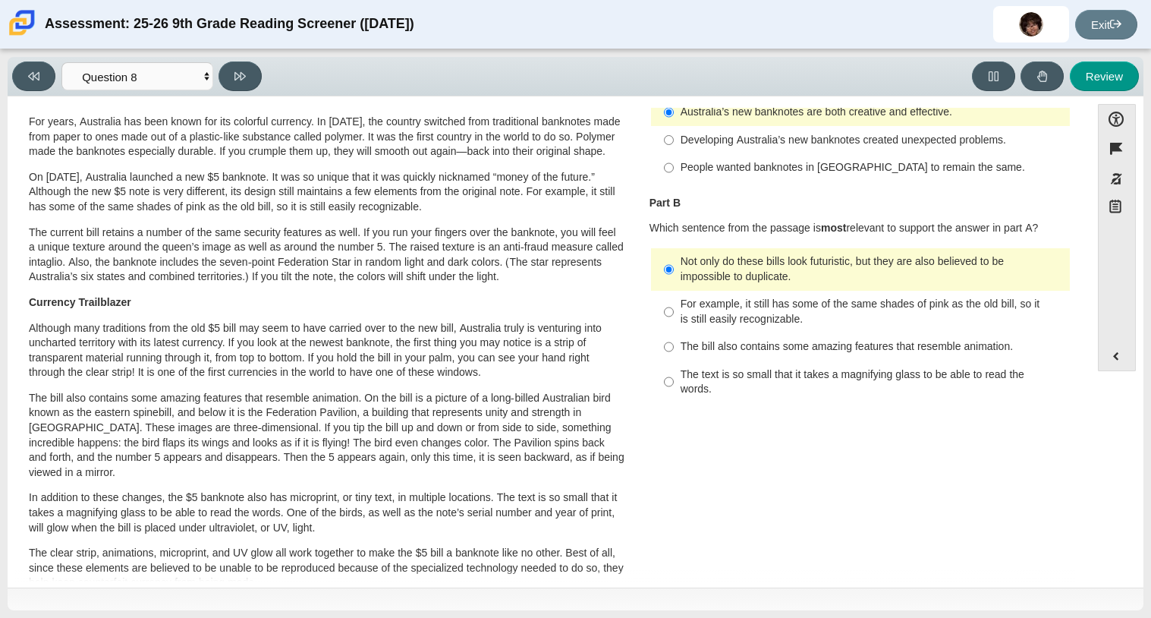
click at [850, 304] on div "For example, it still has some of the same shades of pink as the old bill, so i…" at bounding box center [872, 312] width 383 height 30
click at [674, 304] on input "For example, it still has some of the same shades of pink as the old bill, so i…" at bounding box center [669, 312] width 10 height 43
radio input "true"
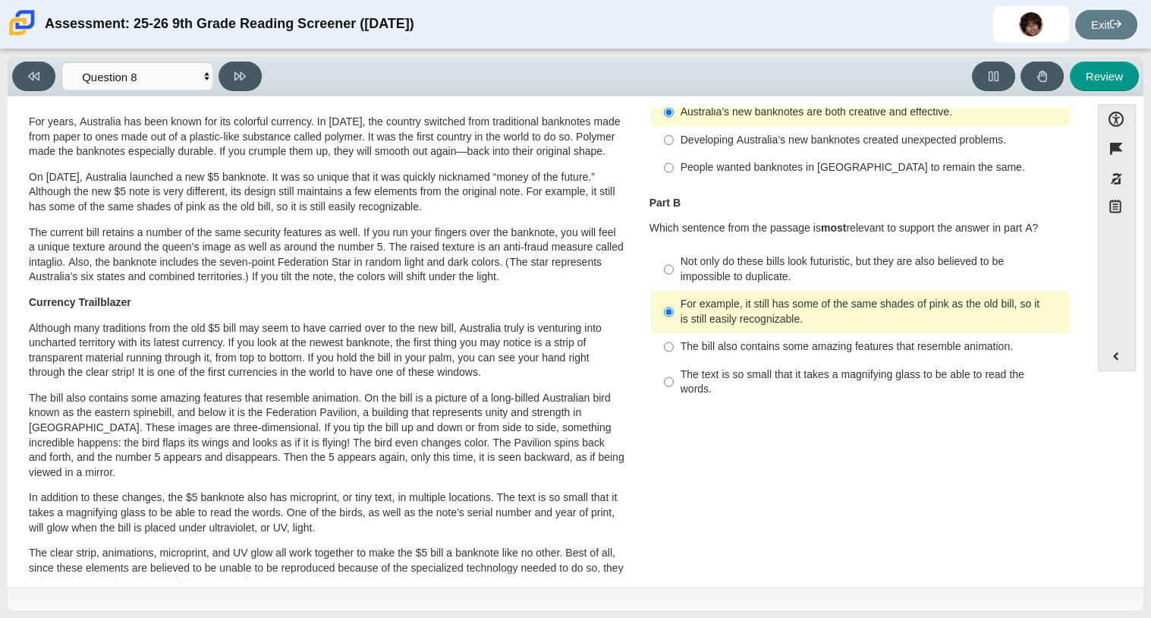
click at [808, 262] on div "Not only do these bills look futuristic, but they are also believed to be impos…" at bounding box center [872, 269] width 383 height 30
click at [674, 262] on input "Not only do these bills look futuristic, but they are also believed to be impos…" at bounding box center [669, 269] width 10 height 43
radio input "true"
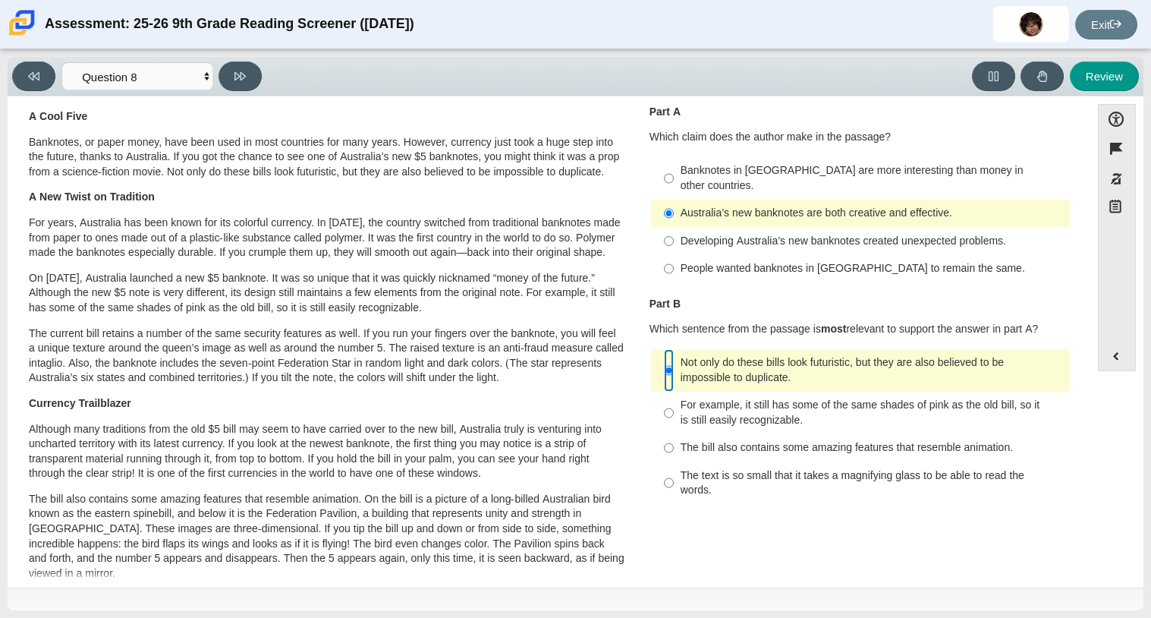
scroll to position [43, 0]
click at [245, 74] on icon at bounding box center [240, 76] width 11 height 8
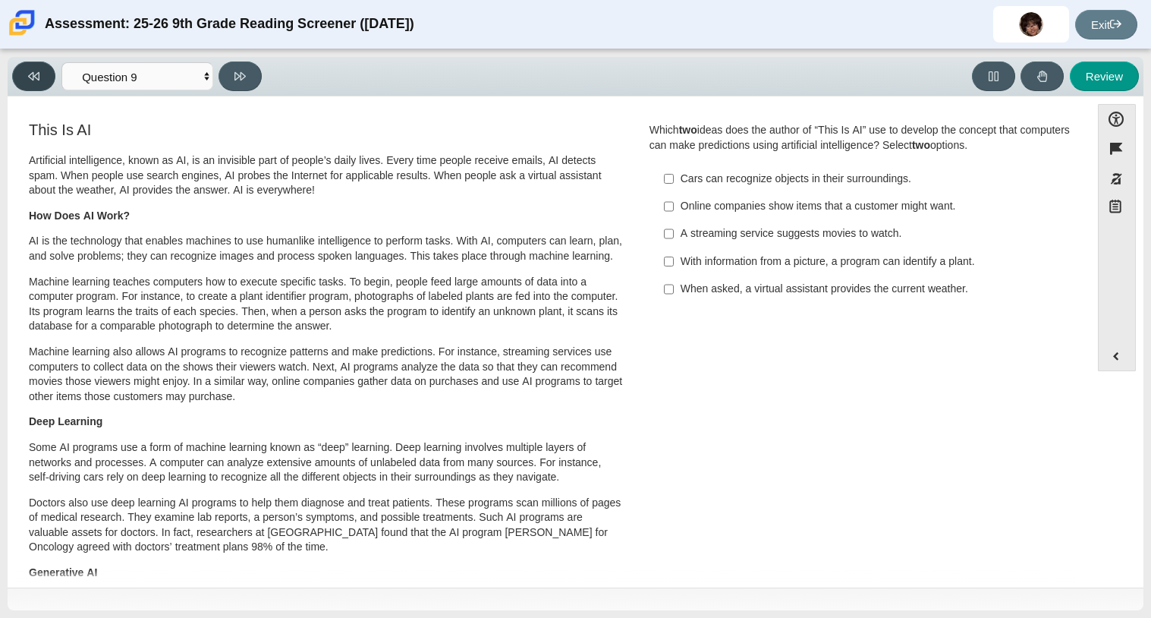
click at [42, 83] on button at bounding box center [33, 76] width 43 height 30
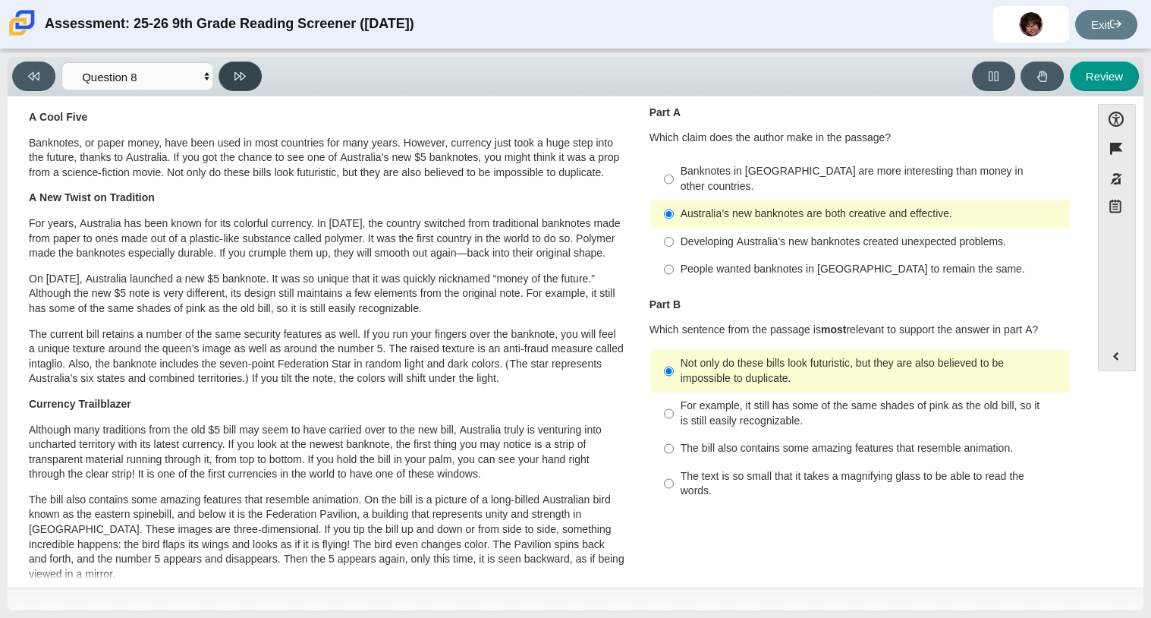
click at [241, 80] on icon at bounding box center [240, 76] width 11 height 11
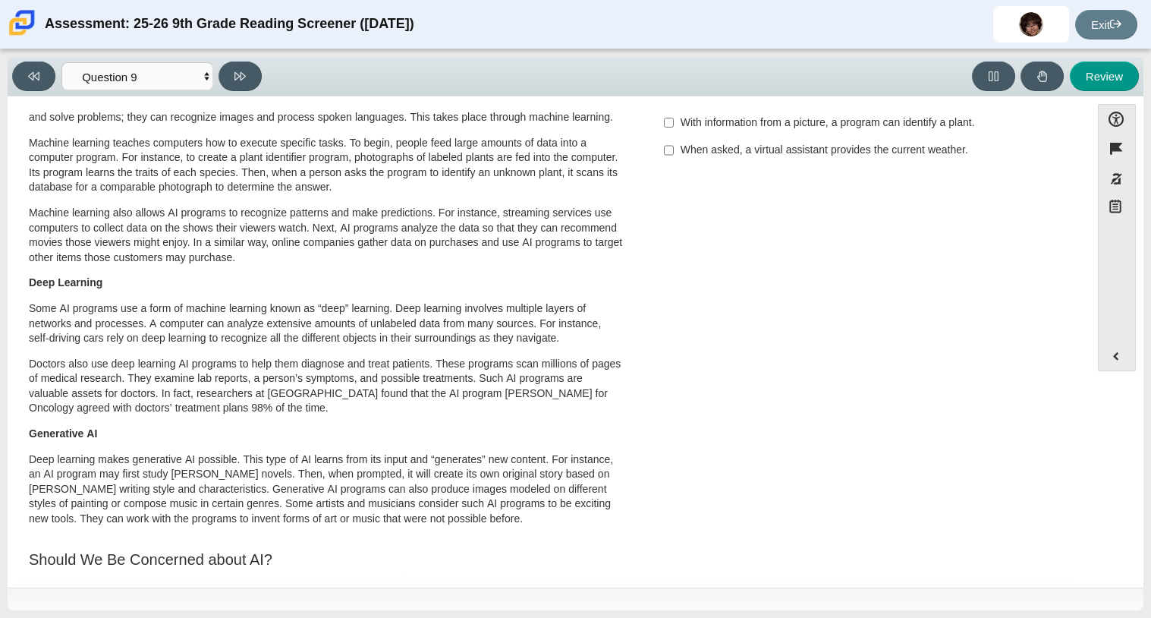
scroll to position [0, 0]
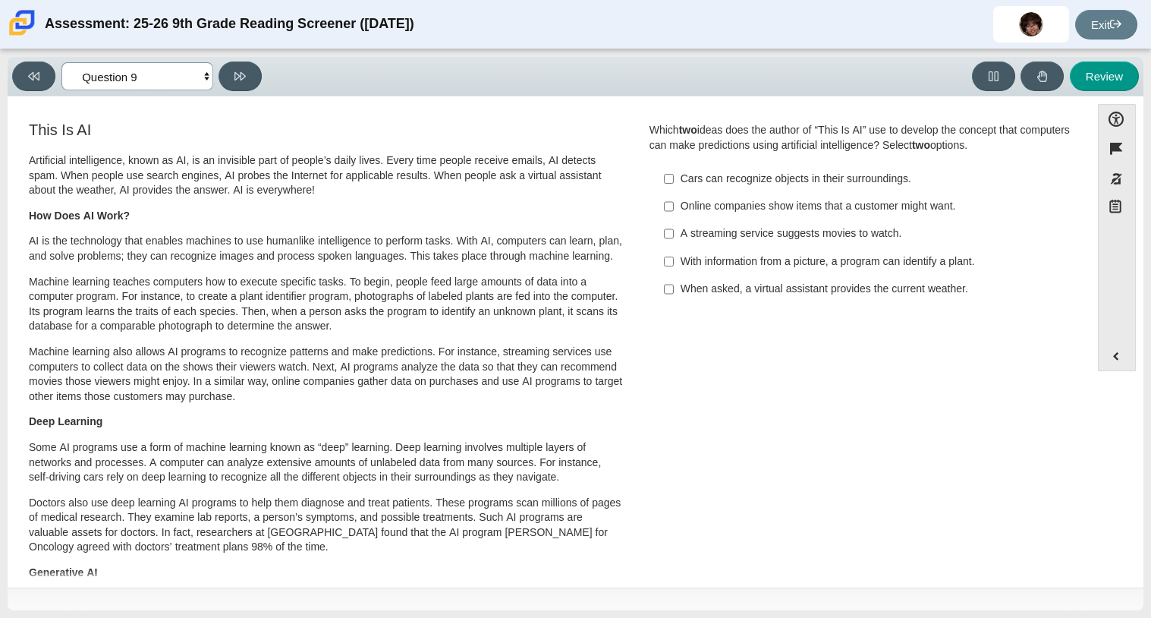
click at [190, 80] on select "Questions Question 1 Question 2 Question 3 Question 4 Question 5 Question 6 Que…" at bounding box center [137, 76] width 152 height 28
click at [249, 73] on button at bounding box center [240, 76] width 43 height 30
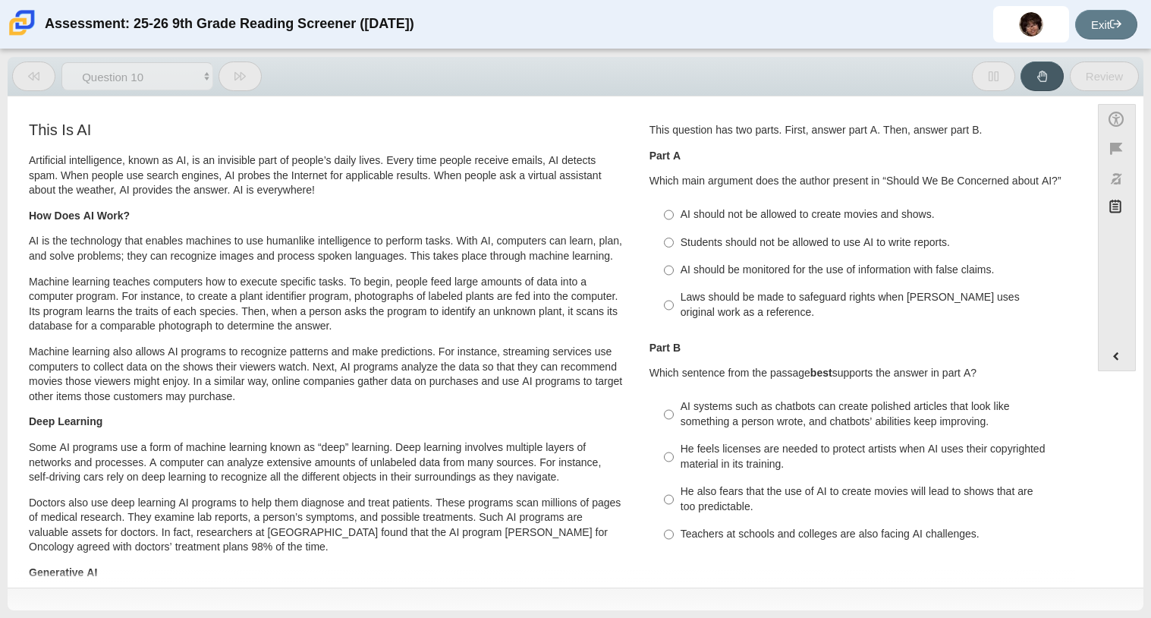
click at [249, 73] on button at bounding box center [240, 76] width 43 height 30
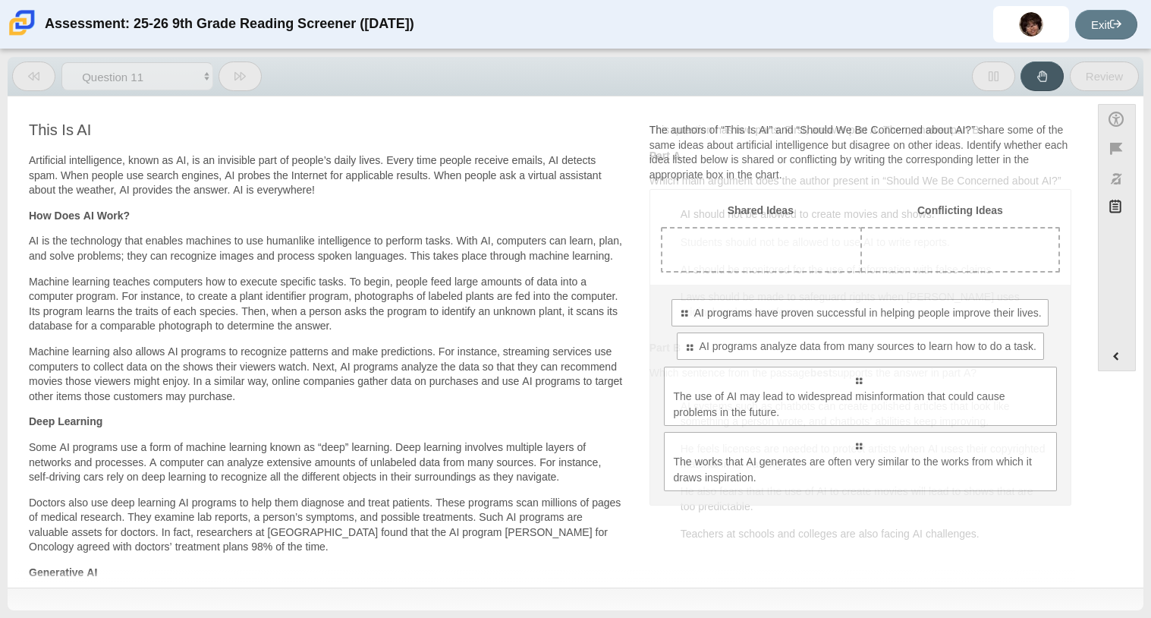
click at [249, 73] on button at bounding box center [240, 76] width 43 height 30
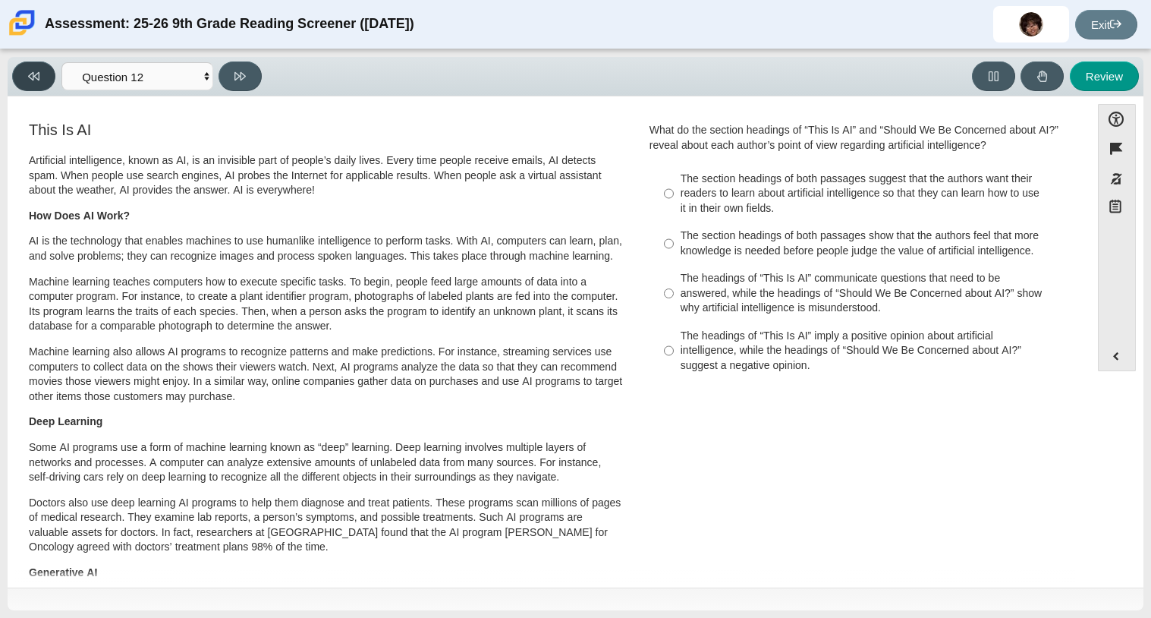
click at [26, 77] on button at bounding box center [33, 76] width 43 height 30
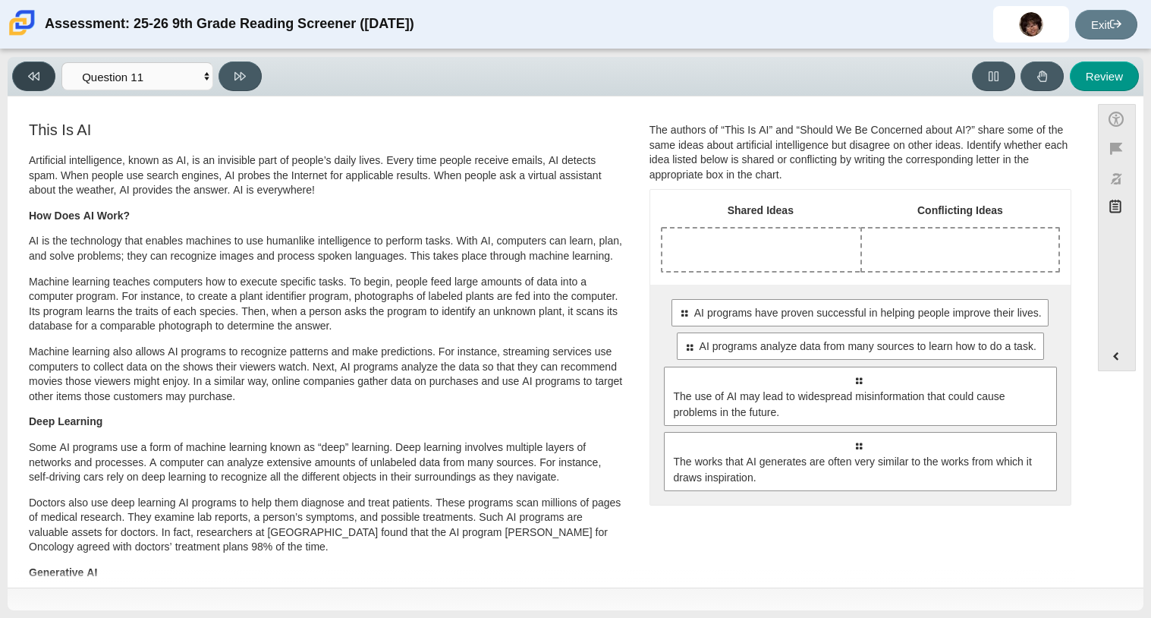
click at [26, 77] on button at bounding box center [33, 76] width 43 height 30
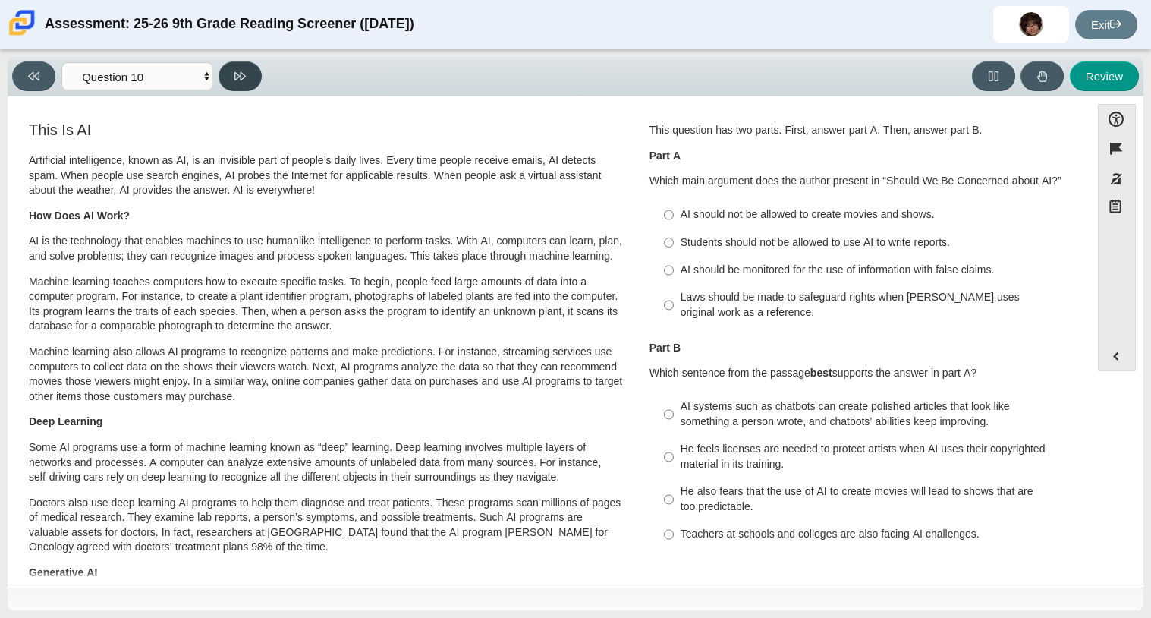
click at [222, 79] on button at bounding box center [240, 76] width 43 height 30
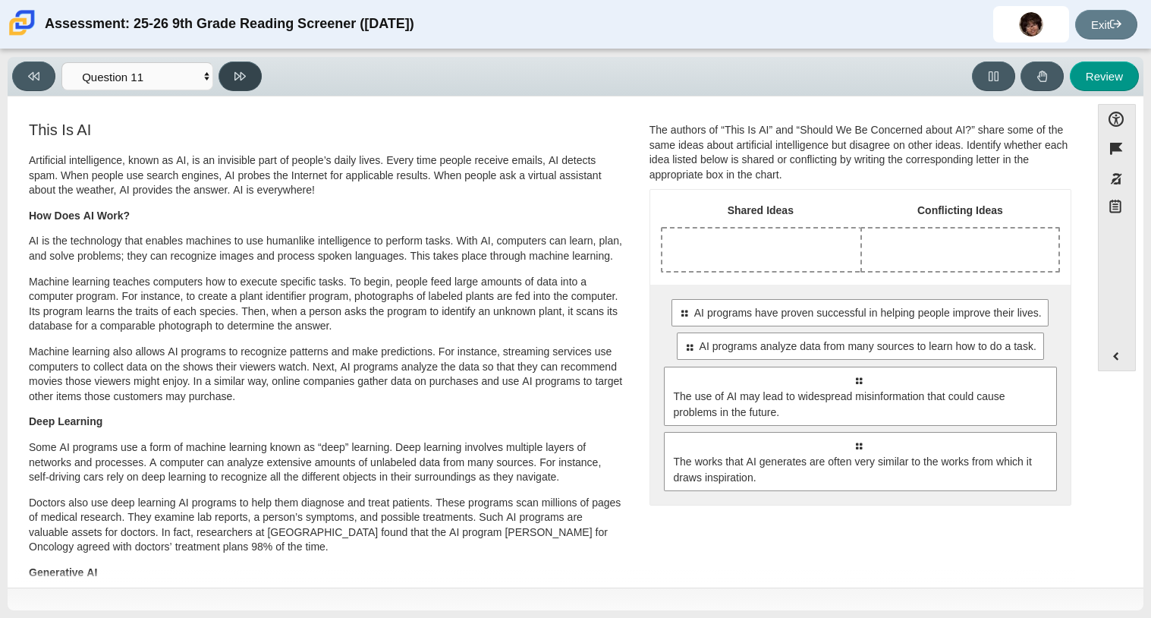
click at [232, 76] on button at bounding box center [240, 76] width 43 height 30
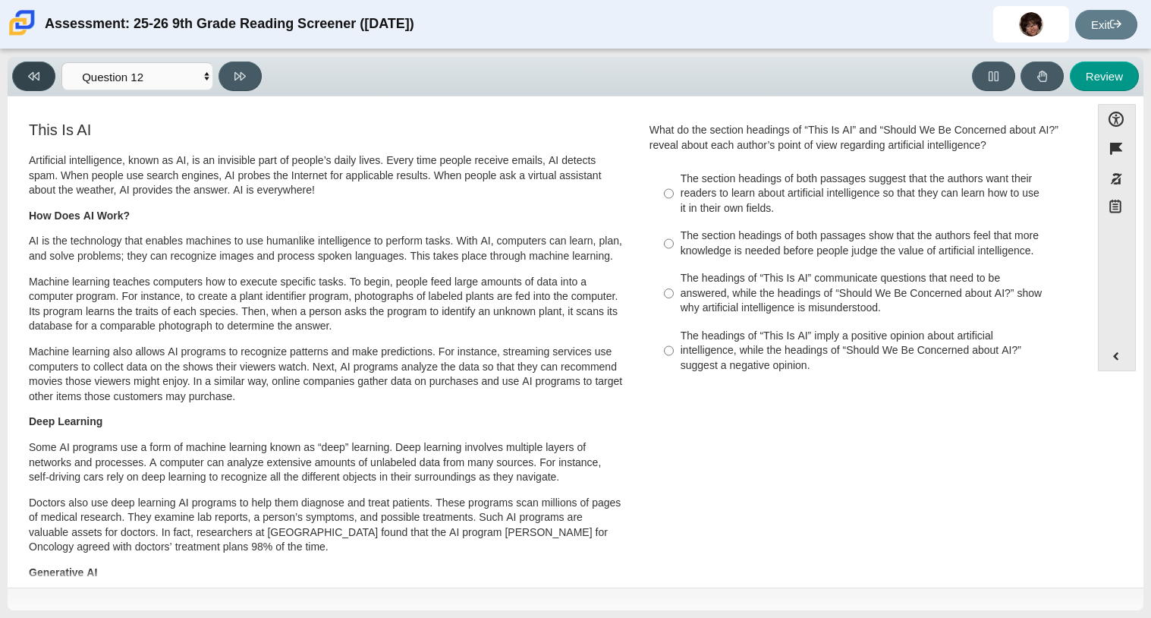
click at [52, 80] on button at bounding box center [33, 76] width 43 height 30
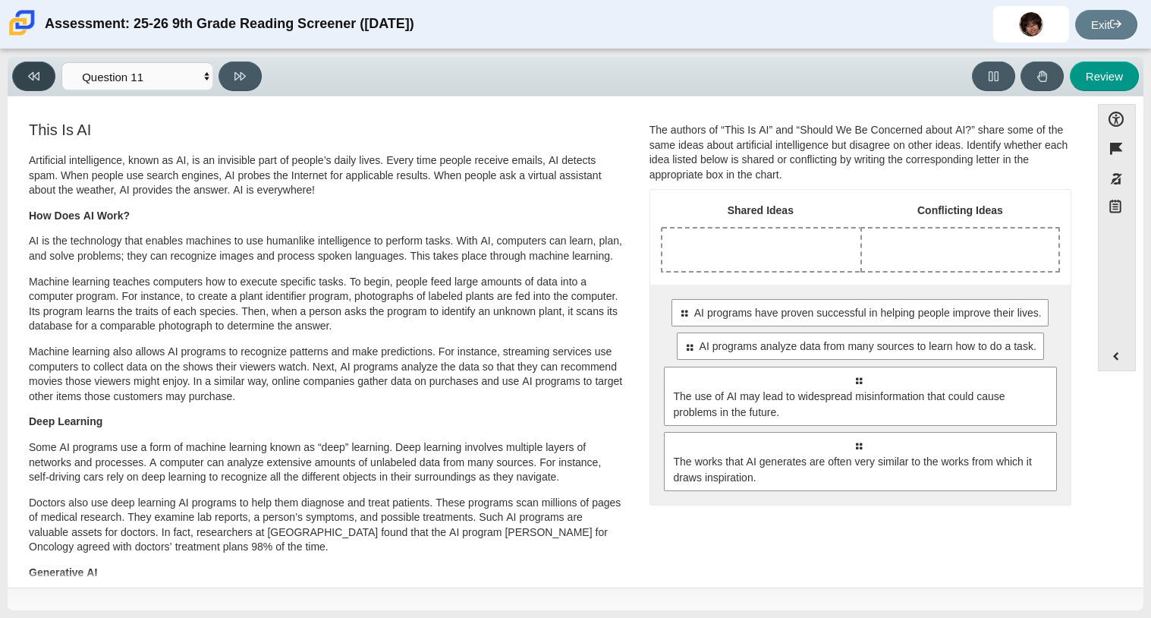
click at [52, 80] on button at bounding box center [33, 76] width 43 height 30
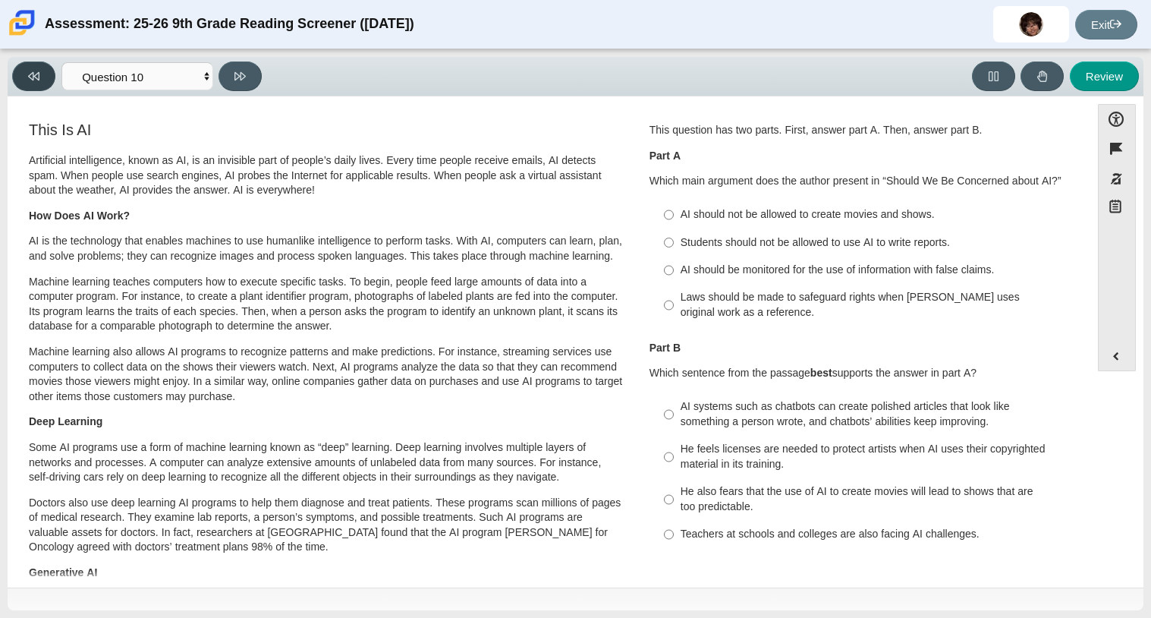
click at [52, 80] on button at bounding box center [33, 76] width 43 height 30
select select "89f058d6-b15c-4ef5-a4b3-fdaffb8868b6"
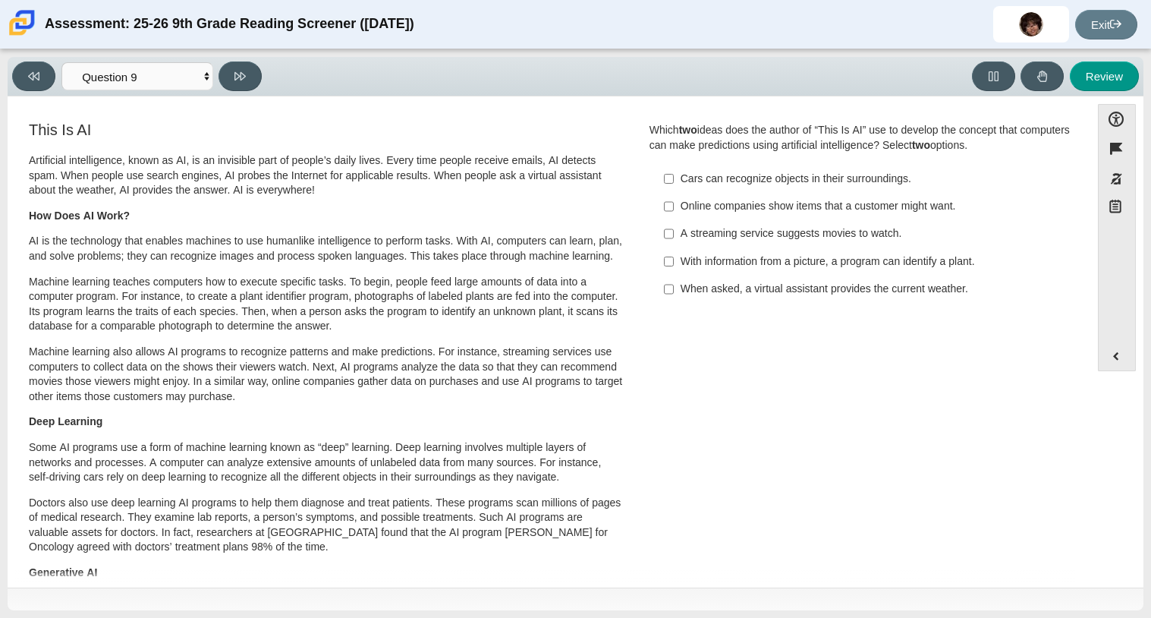
click at [674, 175] on label "Cars can recognize objects in their surroundings. Cars can recognize objects in…" at bounding box center [862, 178] width 417 height 27
click at [674, 175] on input "Cars can recognize objects in their surroundings. Cars can recognize objects in…" at bounding box center [669, 178] width 10 height 27
checkbox input "true"
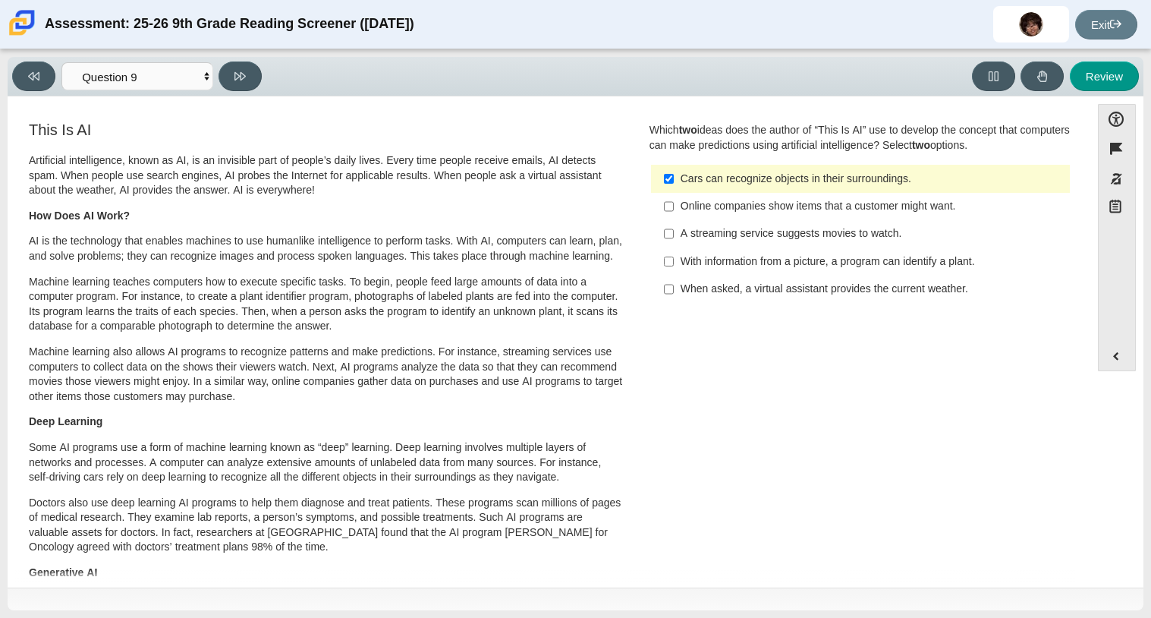
click at [765, 266] on div "With information from a picture, a program can identify a plant." at bounding box center [872, 261] width 383 height 15
click at [674, 266] on input "With information from a picture, a program can identify a plant. With informati…" at bounding box center [669, 260] width 10 height 27
checkbox input "true"
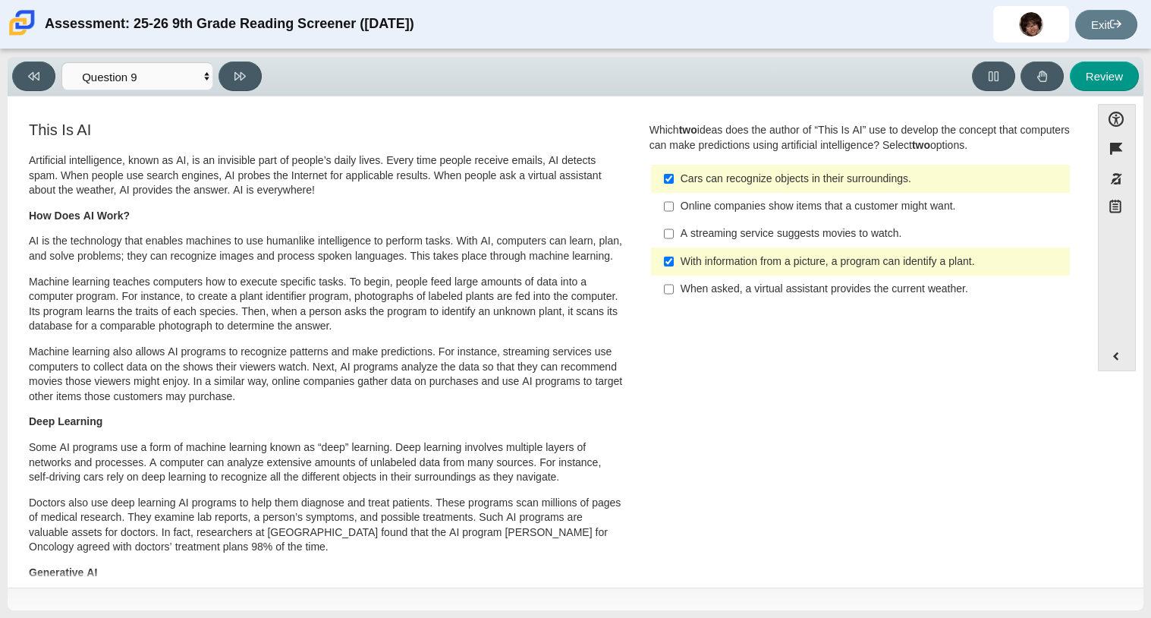
click at [826, 191] on label "Cars can recognize objects in their surroundings. Cars can recognize objects in…" at bounding box center [862, 178] width 417 height 27
click at [674, 191] on input "Cars can recognize objects in their surroundings. Cars can recognize objects in…" at bounding box center [669, 178] width 10 height 27
checkbox input "false"
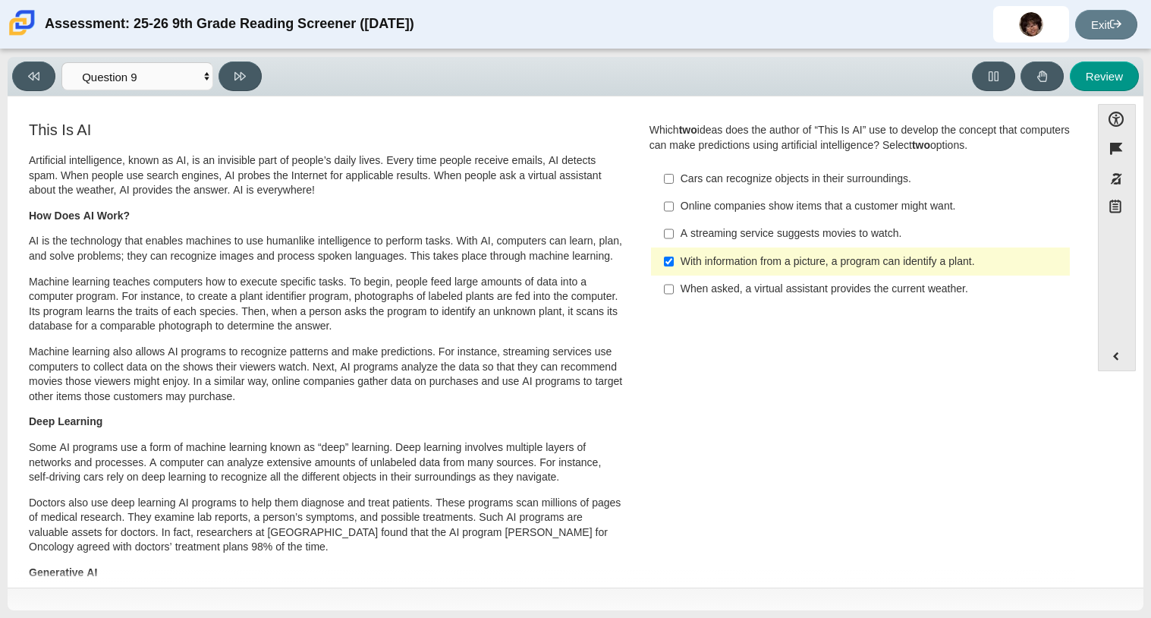
click at [758, 262] on div "With information from a picture, a program can identify a plant." at bounding box center [872, 261] width 383 height 15
click at [674, 262] on input "With information from a picture, a program can identify a plant. With informati…" at bounding box center [669, 260] width 10 height 27
checkbox input "false"
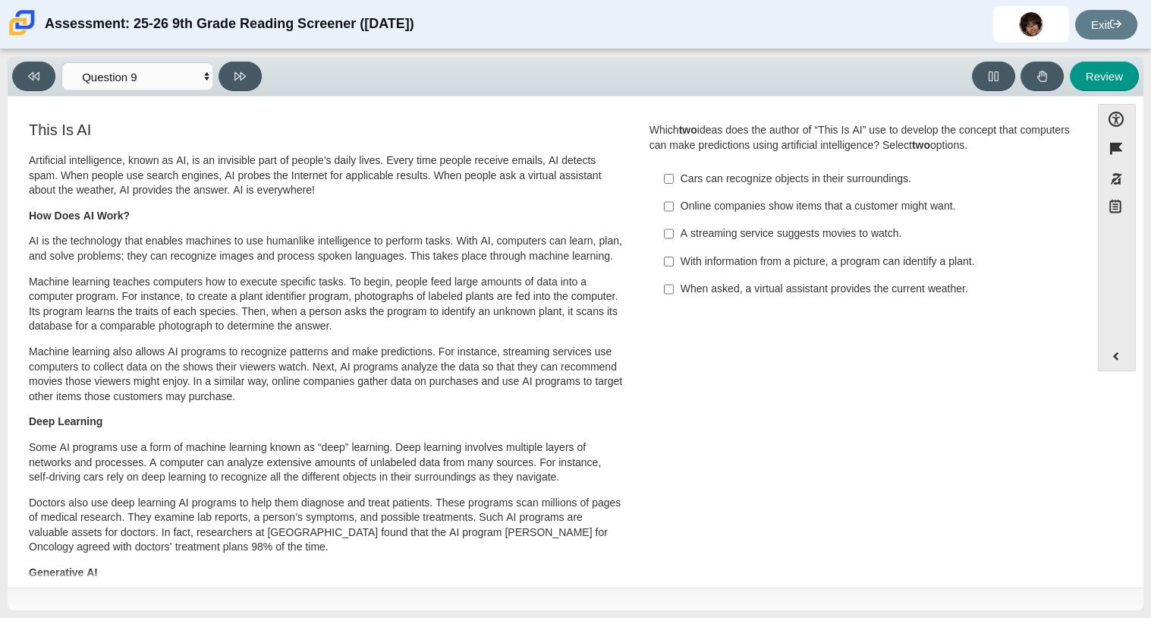
click at [780, 223] on label "A streaming service suggests movies to watch. A streaming service suggests movi…" at bounding box center [862, 233] width 417 height 27
click at [674, 223] on input "A streaming service suggests movies to watch. A streaming service suggests movi…" at bounding box center [669, 233] width 10 height 27
checkbox input "true"
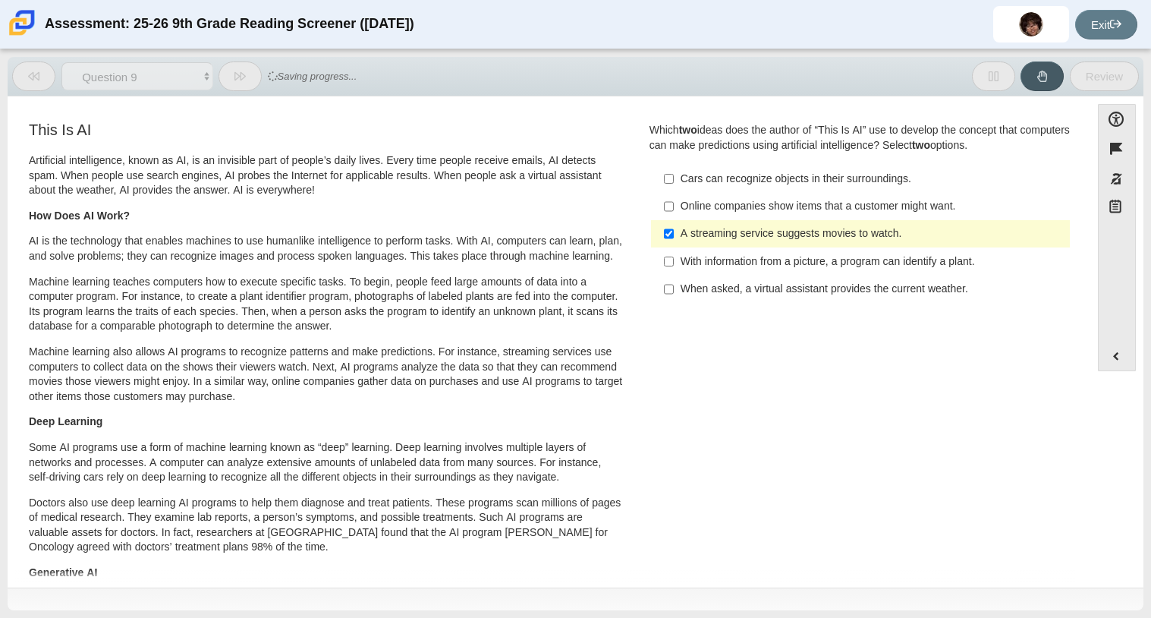
click at [788, 200] on div "Online companies show items that a customer might want." at bounding box center [872, 206] width 383 height 15
click at [674, 200] on input "Online companies show items that a customer might want. Online companies show i…" at bounding box center [669, 206] width 10 height 27
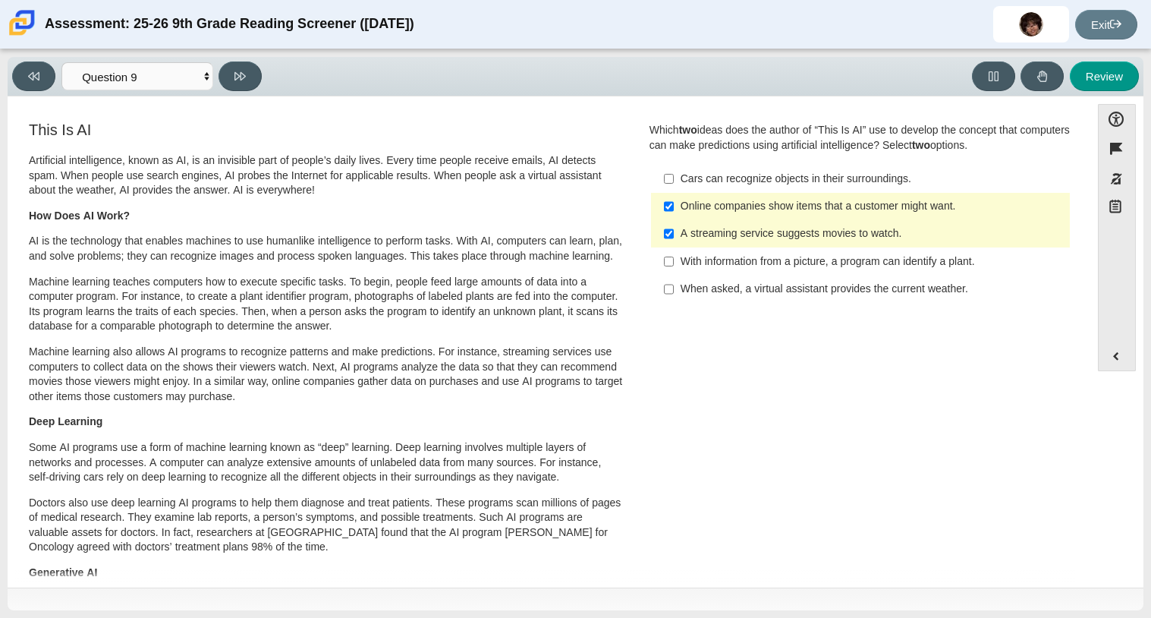
click at [844, 198] on label "Online companies show items that a customer might want. Online companies show i…" at bounding box center [862, 206] width 417 height 27
click at [674, 198] on input "Online companies show items that a customer might want. Online companies show i…" at bounding box center [669, 206] width 10 height 27
checkbox input "false"
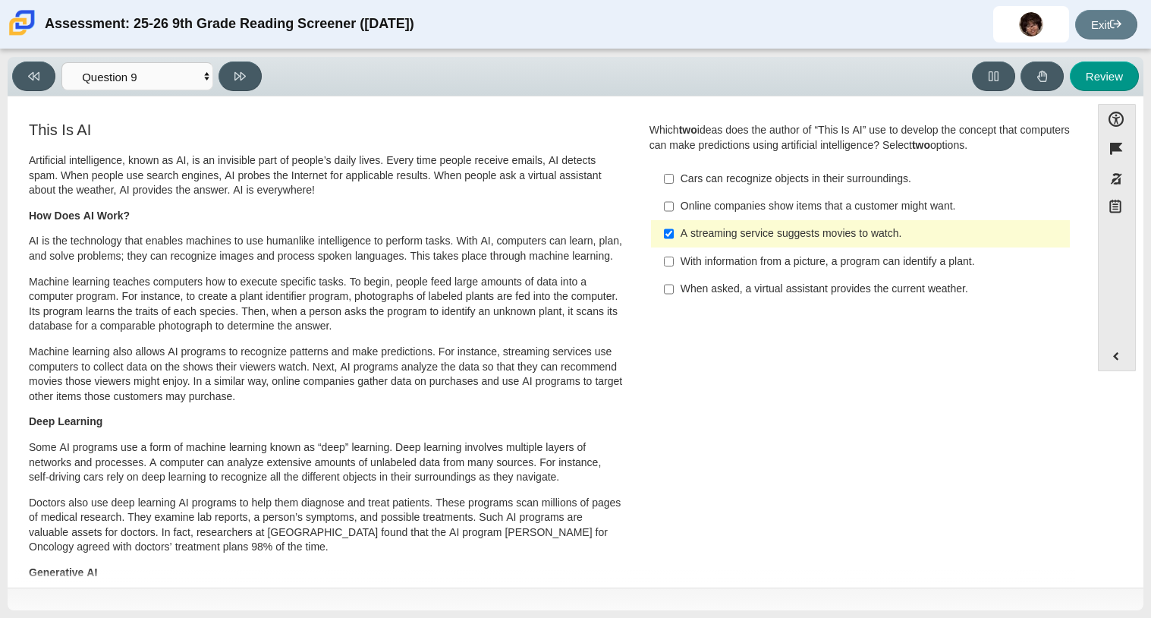
click at [839, 292] on div "When asked, a virtual assistant provides the current weather." at bounding box center [872, 289] width 383 height 15
click at [674, 292] on input "When asked, a virtual assistant provides the current weather. When asked, a vir…" at bounding box center [669, 289] width 10 height 27
checkbox input "true"
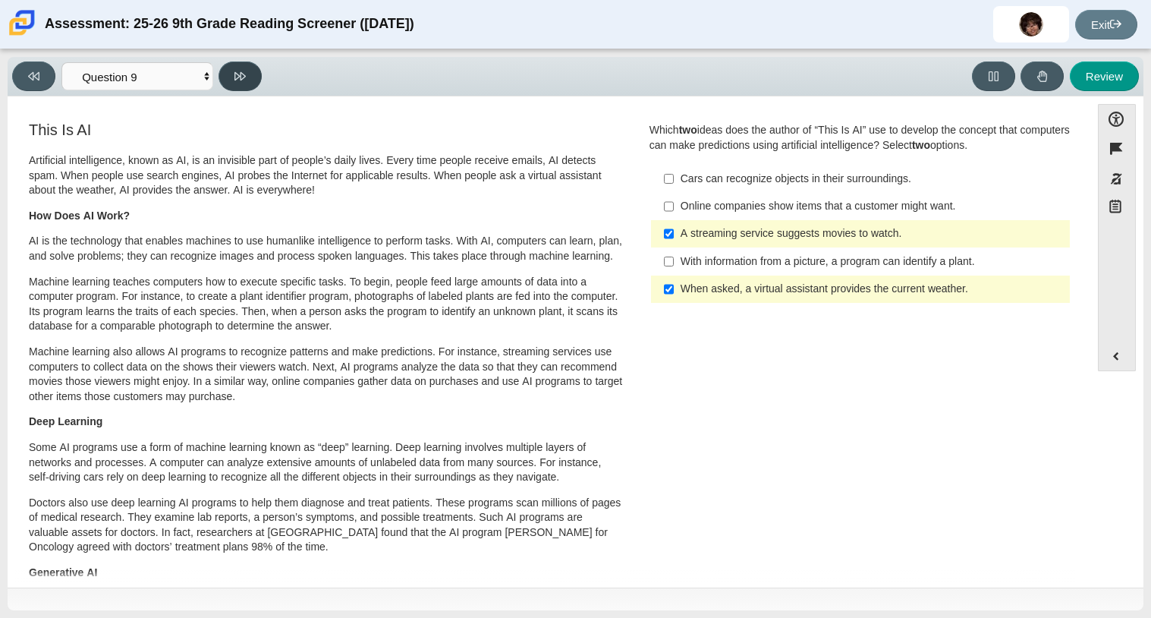
click at [241, 71] on icon at bounding box center [240, 76] width 11 height 11
select select "cdf3c14e-a918-44d1-9b63-3db0fa81641e"
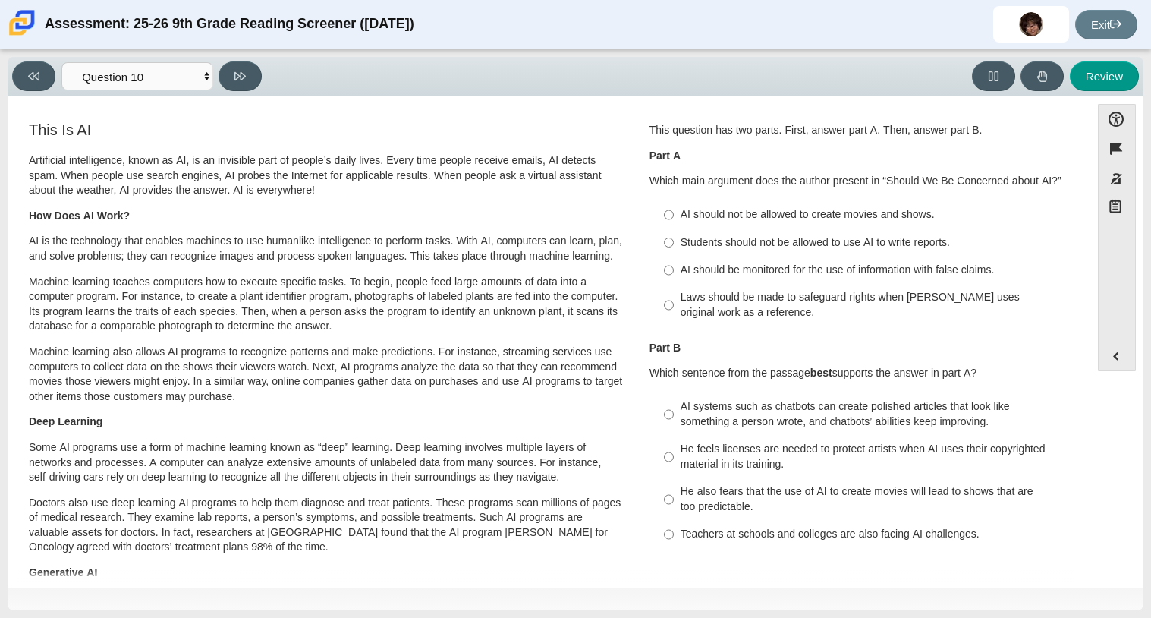
click at [737, 246] on div "Students should not be allowed to use AI to write reports." at bounding box center [872, 242] width 383 height 15
click at [674, 246] on input "Students should not be allowed to use AI to write reports. Students should not …" at bounding box center [669, 241] width 10 height 27
radio input "true"
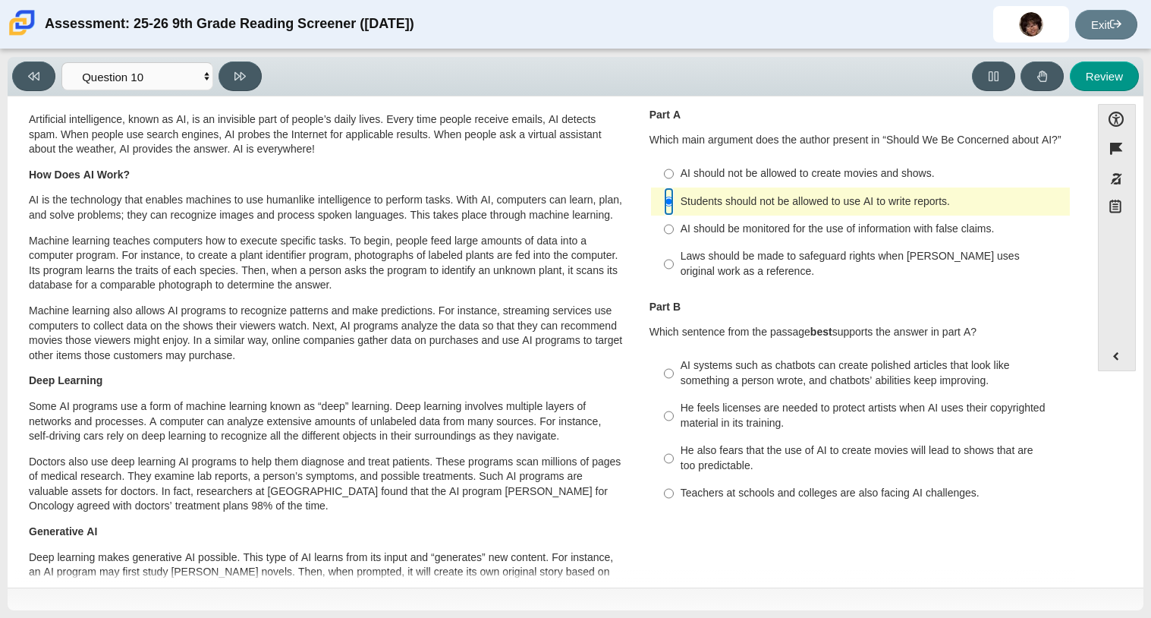
scroll to position [48, 0]
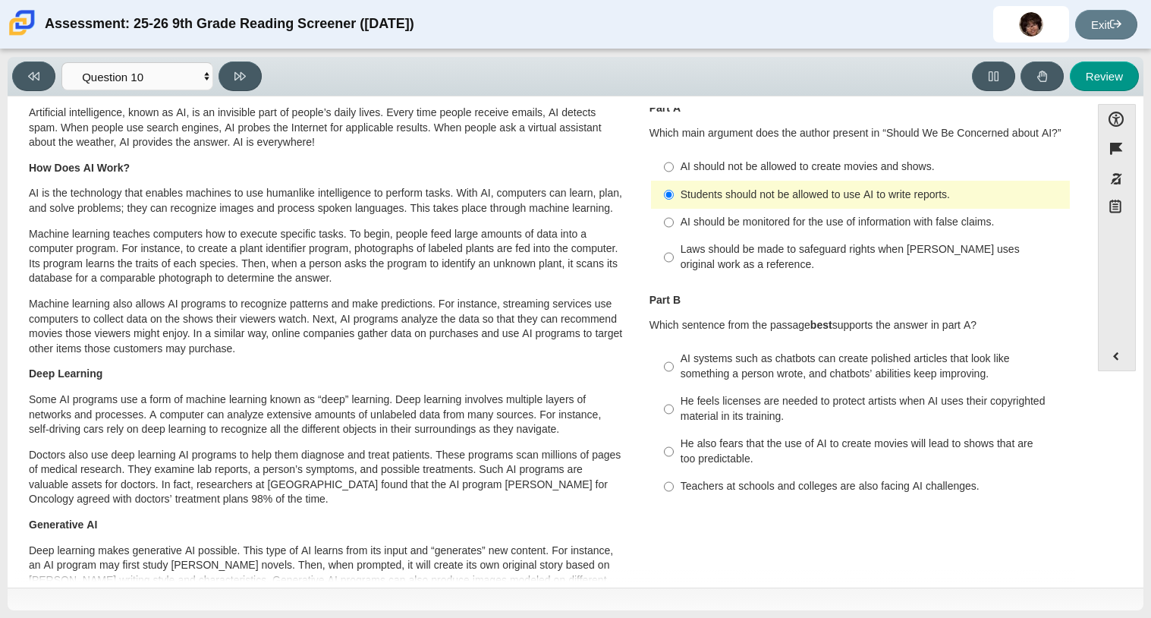
click at [756, 260] on div "Laws should be made to safeguard rights when AI uses original work as a referen…" at bounding box center [872, 257] width 383 height 30
click at [674, 260] on input "Laws should be made to safeguard rights when AI uses original work as a referen…" at bounding box center [669, 257] width 10 height 43
radio input "true"
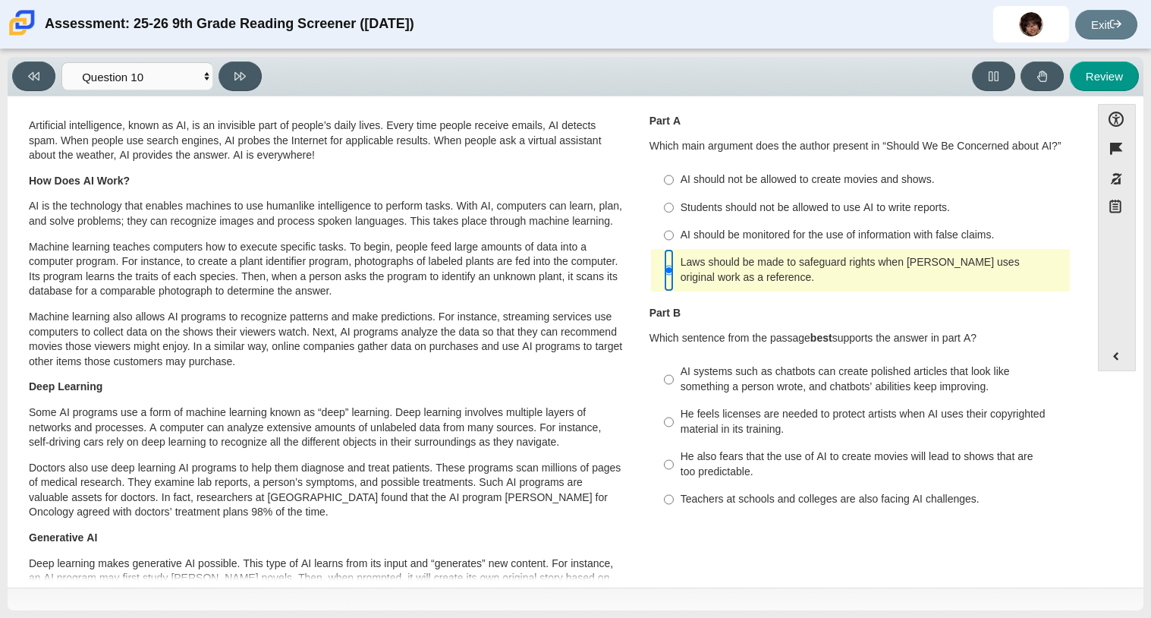
scroll to position [61, 0]
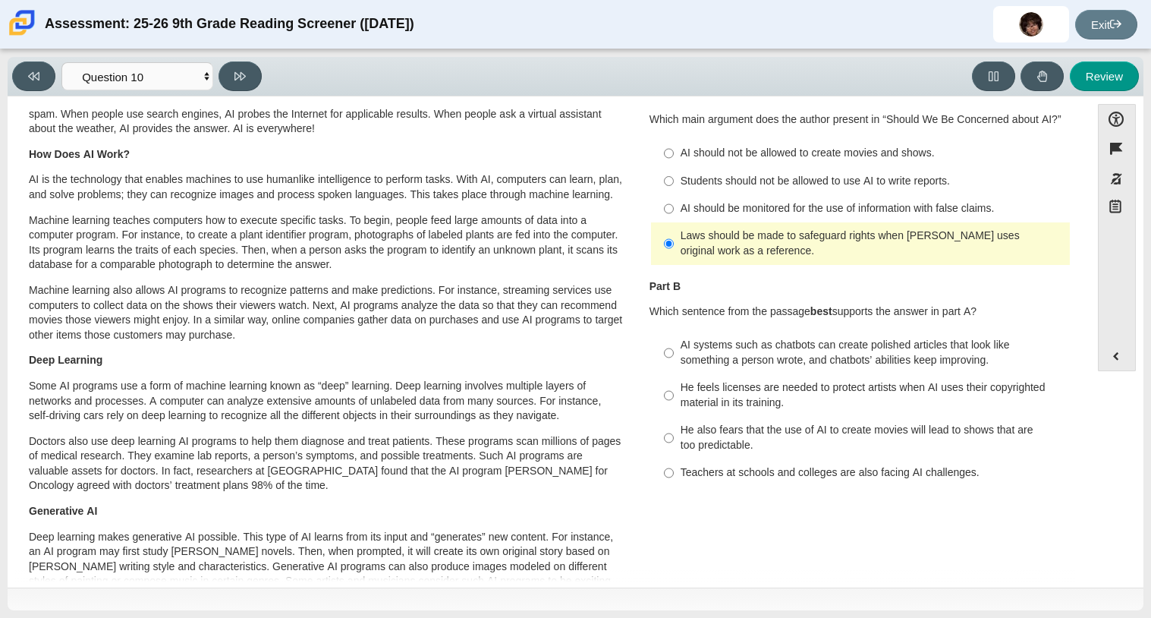
click at [971, 359] on div "AI systems such as chatbots can create polished articles that look like somethi…" at bounding box center [872, 353] width 383 height 30
click at [674, 359] on input "AI systems such as chatbots can create polished articles that look like somethi…" at bounding box center [669, 353] width 10 height 43
radio input "true"
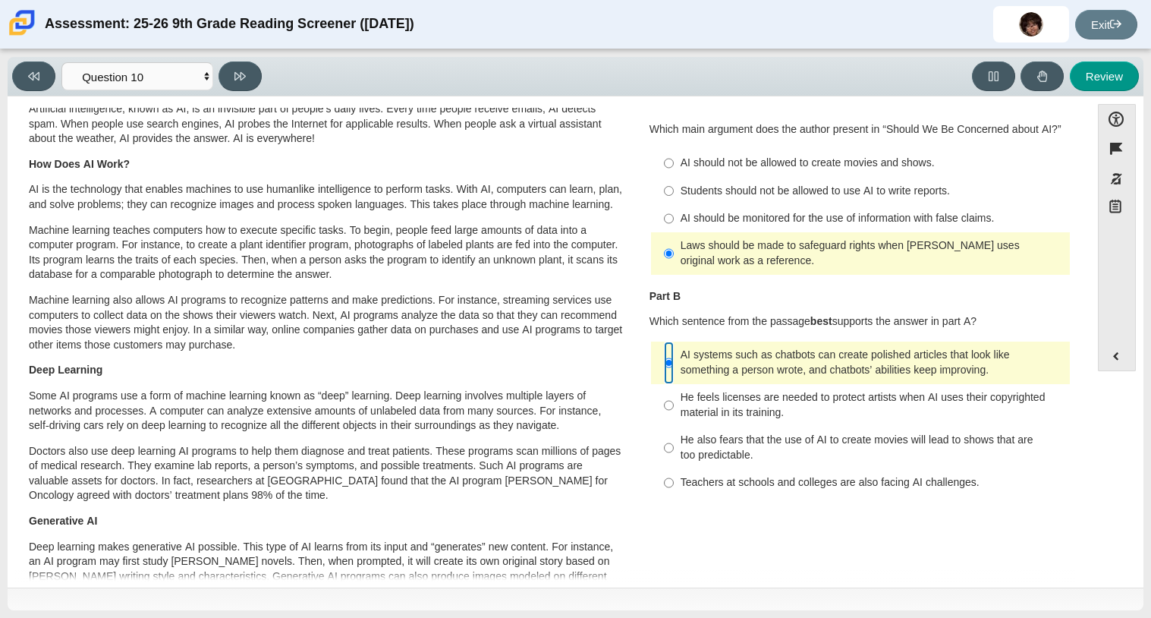
scroll to position [0, 0]
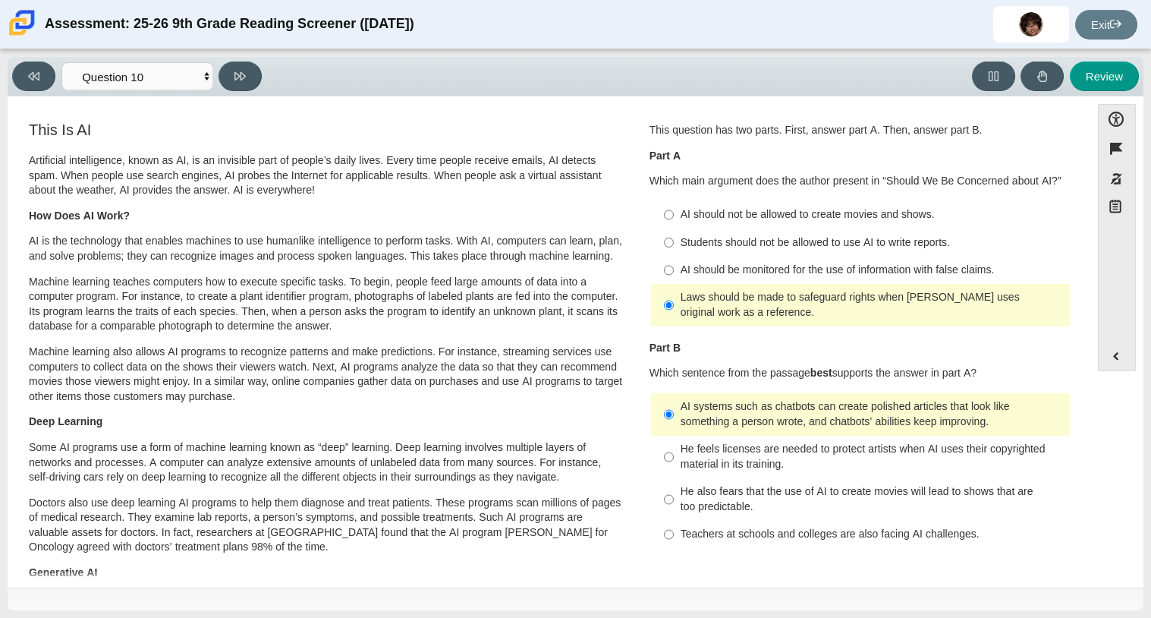
click at [821, 238] on div "Students should not be allowed to use AI to write reports." at bounding box center [872, 242] width 383 height 15
click at [674, 238] on input "Students should not be allowed to use AI to write reports. Students should not …" at bounding box center [669, 241] width 10 height 27
radio input "true"
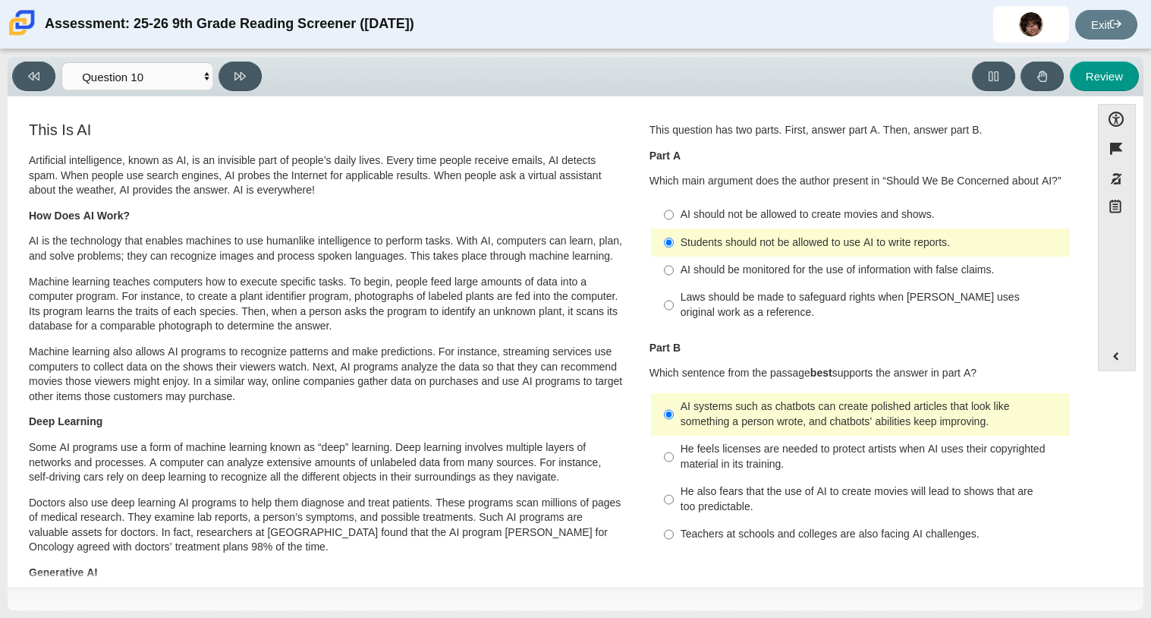
click at [809, 261] on label "AI should be monitored for the use of information with false claims. AI should …" at bounding box center [862, 270] width 417 height 27
click at [674, 261] on input "AI should be monitored for the use of information with false claims. AI should …" at bounding box center [669, 270] width 10 height 27
radio input "true"
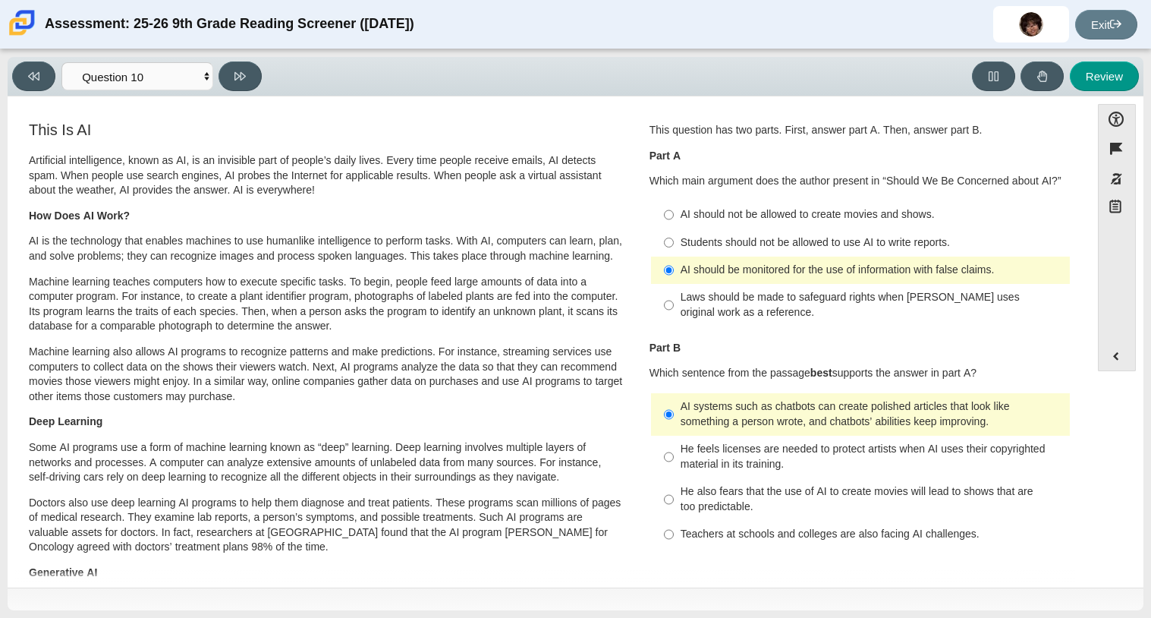
click at [799, 233] on label "Students should not be allowed to use AI to write reports. Students should not …" at bounding box center [862, 241] width 417 height 27
click at [674, 233] on input "Students should not be allowed to use AI to write reports. Students should not …" at bounding box center [669, 241] width 10 height 27
radio input "true"
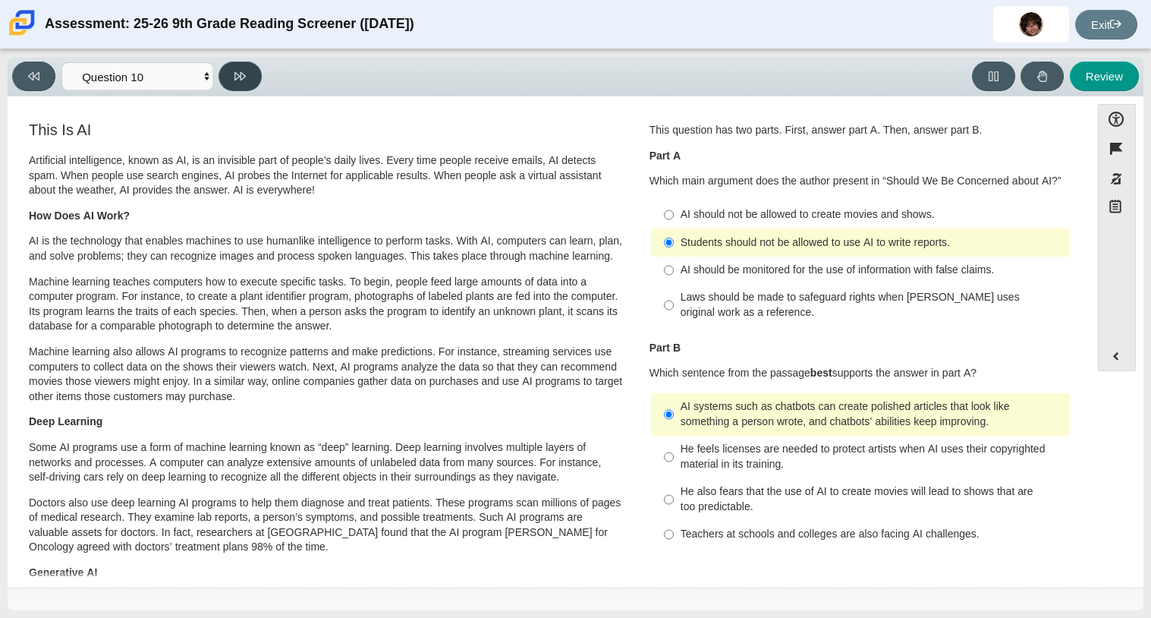
click at [244, 83] on button at bounding box center [240, 76] width 43 height 30
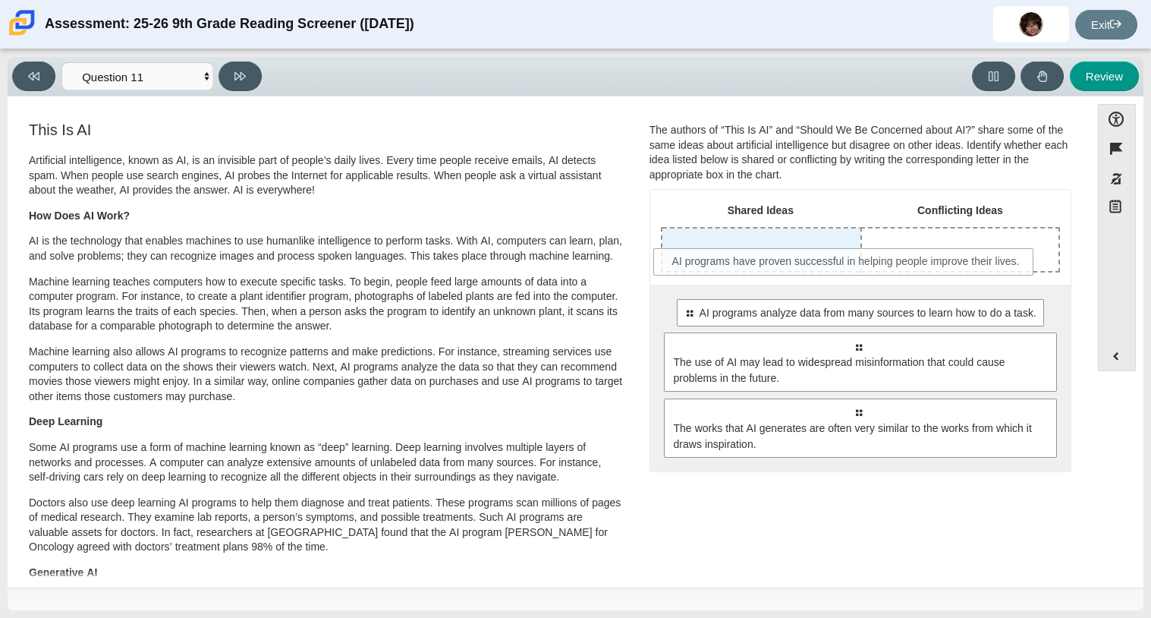
drag, startPoint x: 735, startPoint y: 307, endPoint x: 725, endPoint y: 255, distance: 53.4
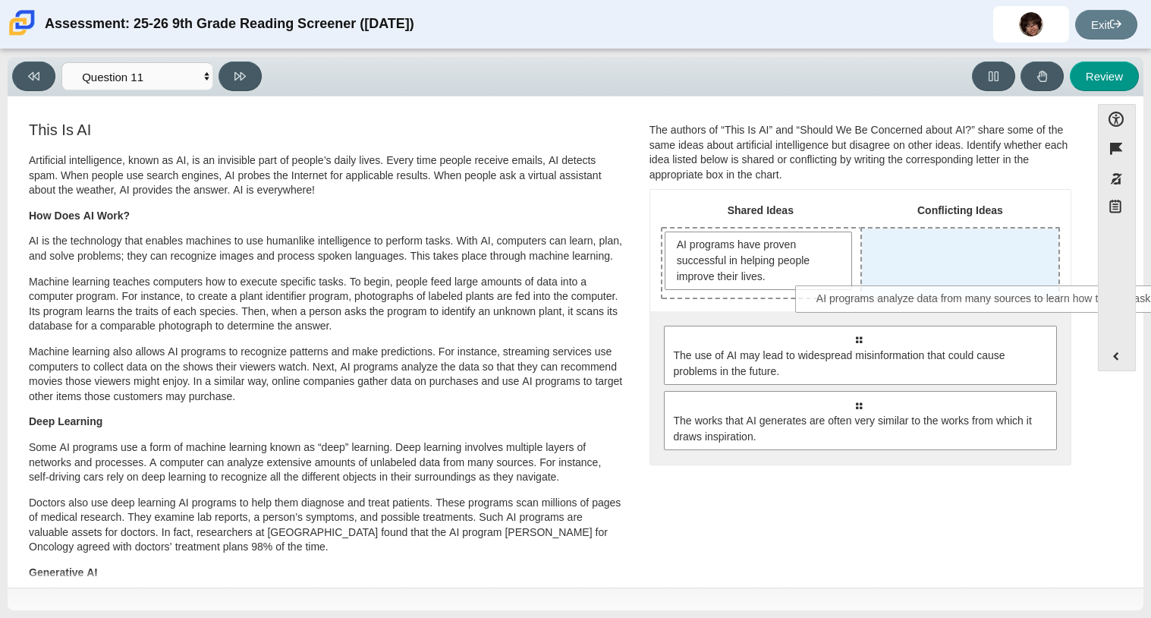
drag, startPoint x: 769, startPoint y: 327, endPoint x: 903, endPoint y: 271, distance: 145.6
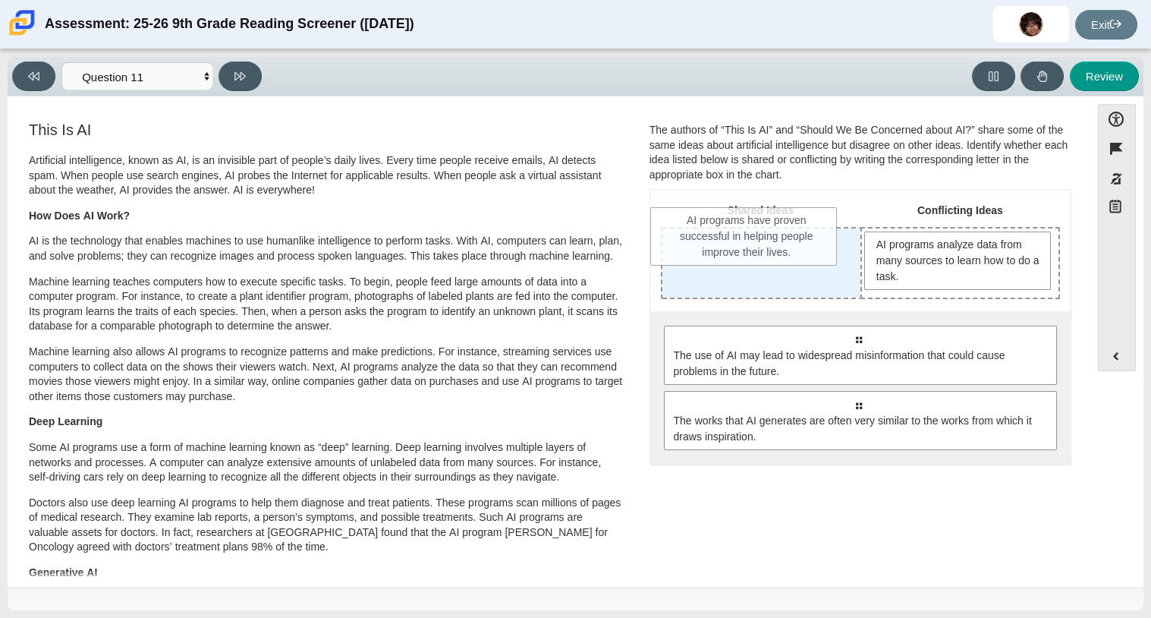
drag, startPoint x: 800, startPoint y: 275, endPoint x: 790, endPoint y: 251, distance: 25.5
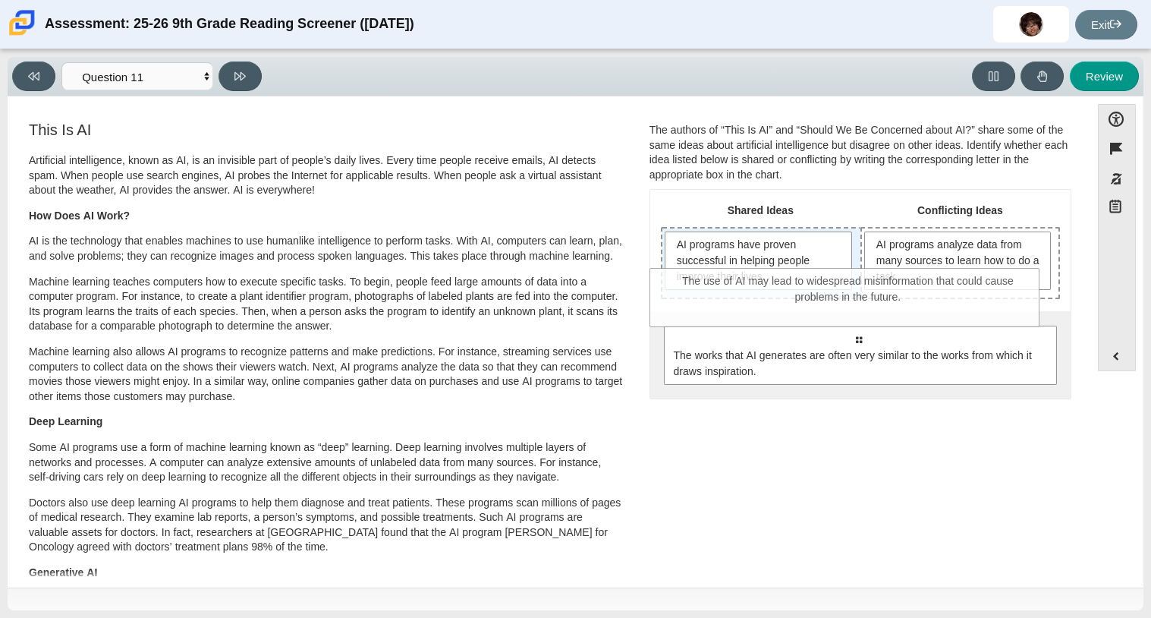
drag, startPoint x: 806, startPoint y: 351, endPoint x: 796, endPoint y: 292, distance: 60.0
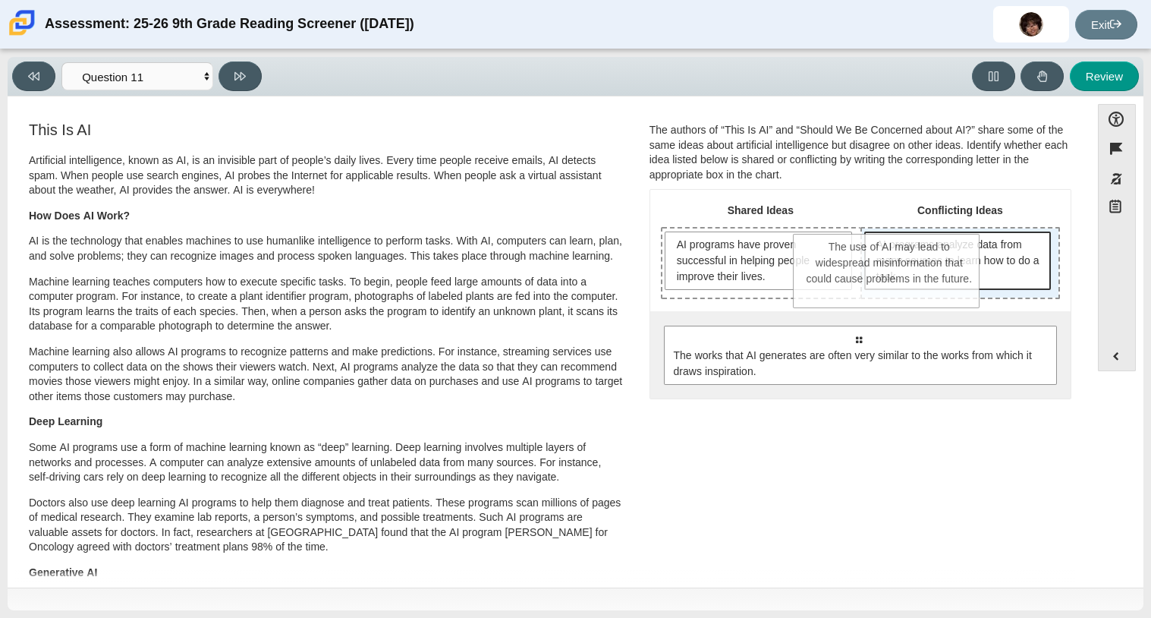
drag, startPoint x: 786, startPoint y: 346, endPoint x: 918, endPoint y: 285, distance: 146.1
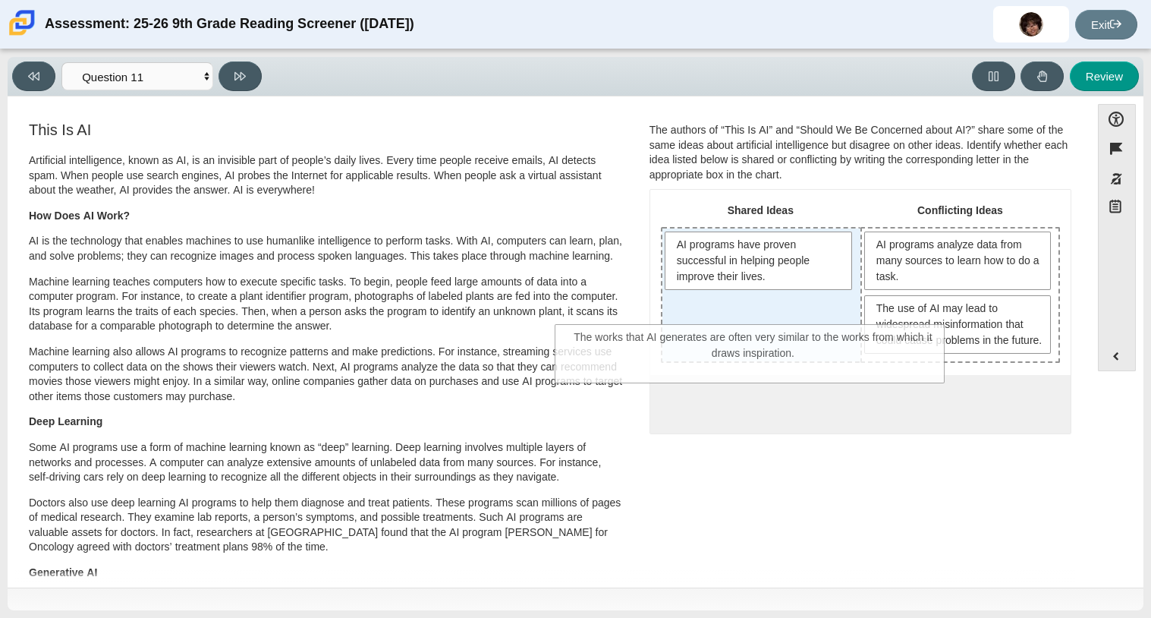
drag, startPoint x: 882, startPoint y: 439, endPoint x: 775, endPoint y: 354, distance: 136.2
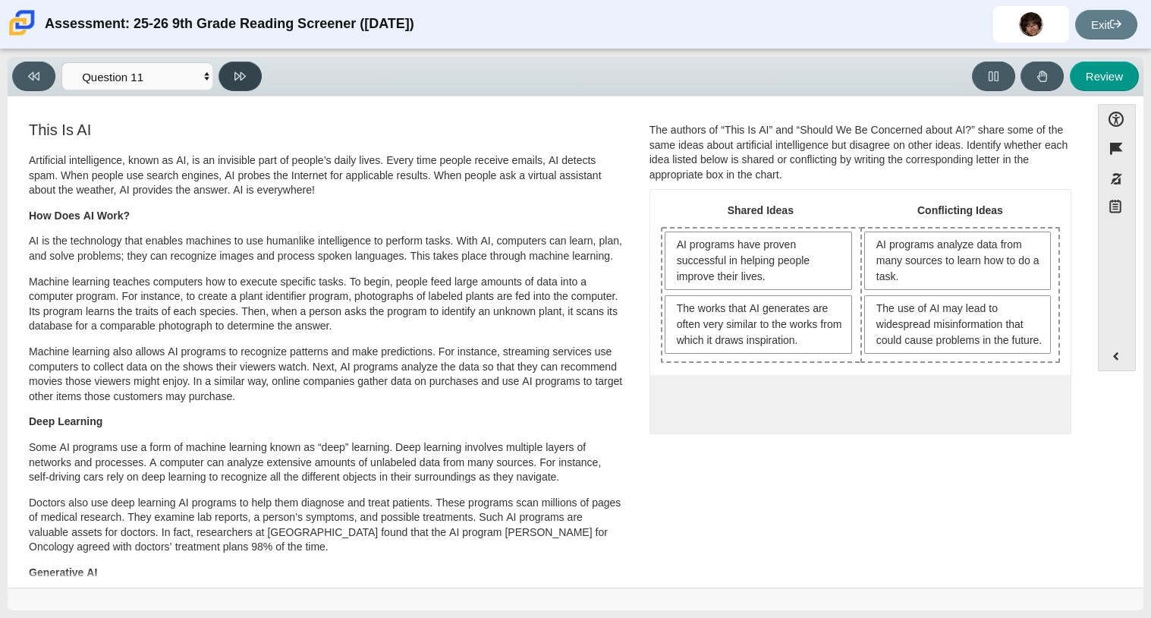
click at [245, 86] on button at bounding box center [240, 76] width 43 height 30
select select "c3effed4-44ce-4a19-bd96-1787f34e9b4c"
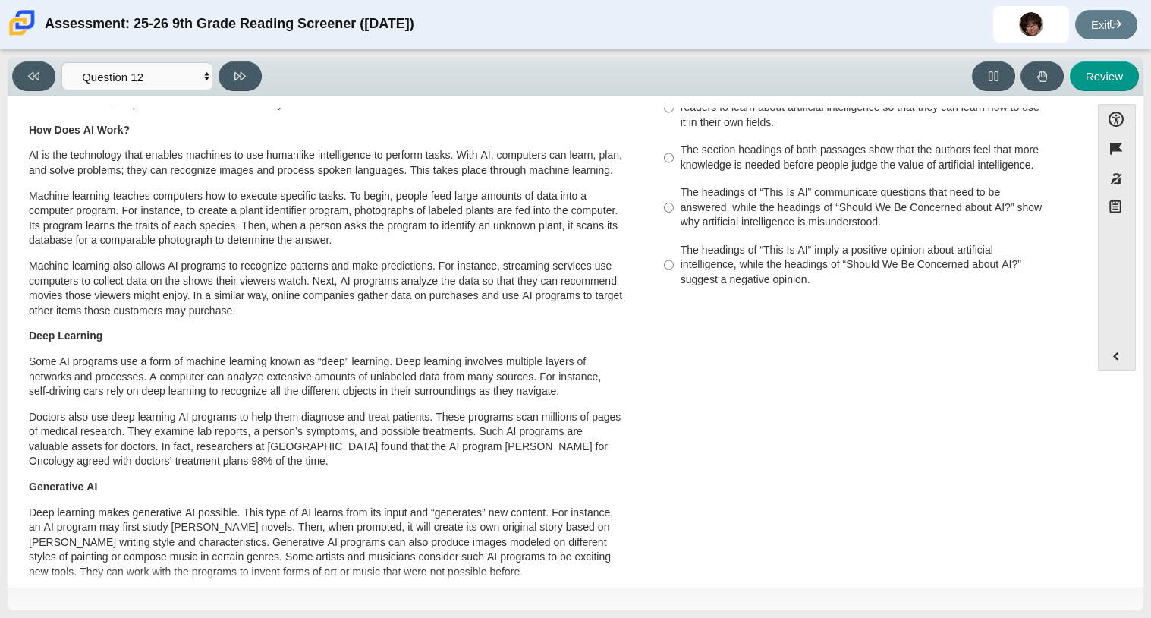
scroll to position [87, 0]
click at [868, 279] on div "The headings of “This Is AI” imply a positive opinion about artificial intellig…" at bounding box center [872, 264] width 383 height 45
click at [674, 279] on input "The headings of “This Is AI” imply a positive opinion about artificial intellig…" at bounding box center [669, 264] width 10 height 58
radio input "true"
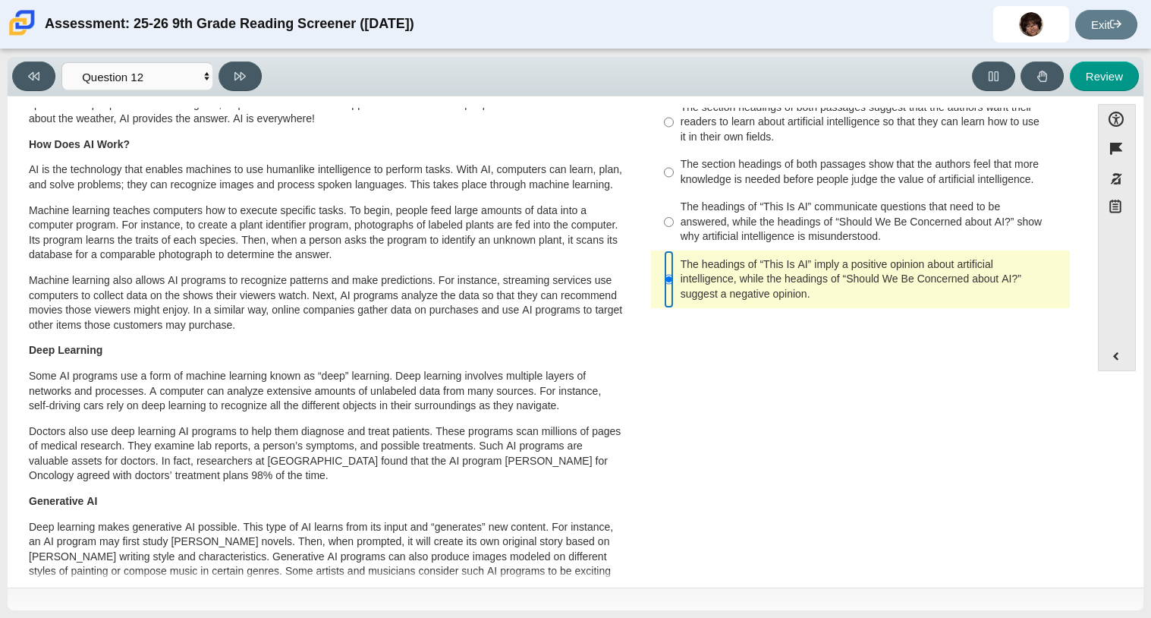
scroll to position [71, 0]
click at [979, 206] on div "The headings of “This Is AI” communicate questions that need to be answered, wh…" at bounding box center [872, 222] width 383 height 45
click at [674, 206] on input "The headings of “This Is AI” communicate questions that need to be answered, wh…" at bounding box center [669, 223] width 10 height 58
radio input "true"
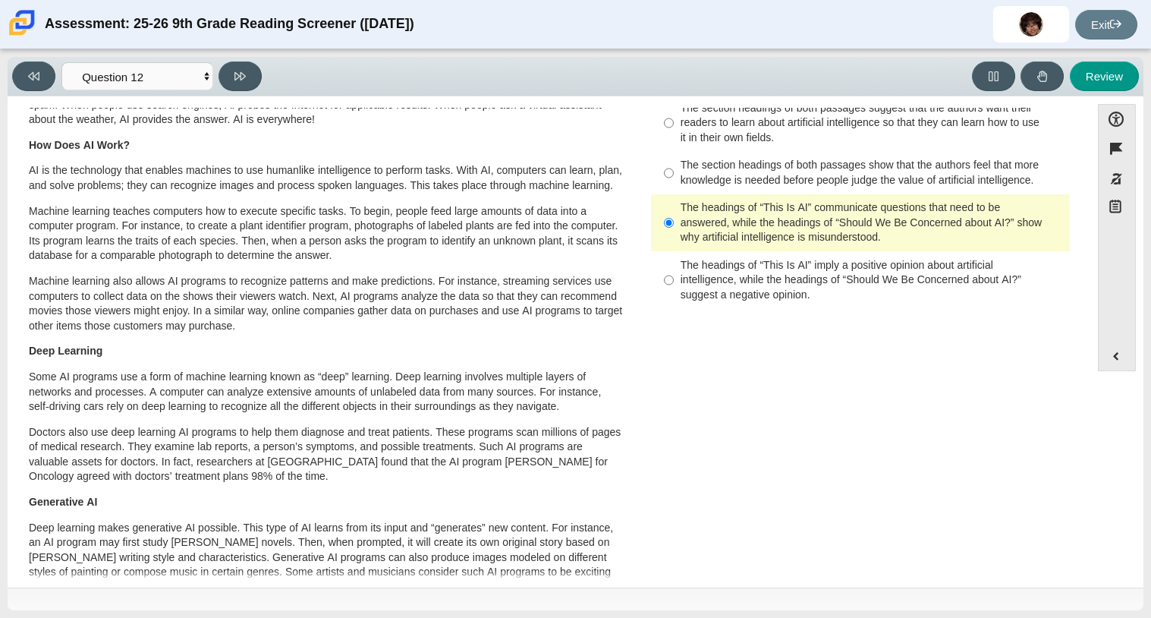
click at [985, 183] on div "The section headings of both passages show that the authors feel that more know…" at bounding box center [872, 173] width 383 height 30
click at [674, 183] on input "The section headings of both passages show that the authors feel that more know…" at bounding box center [669, 173] width 10 height 43
radio input "true"
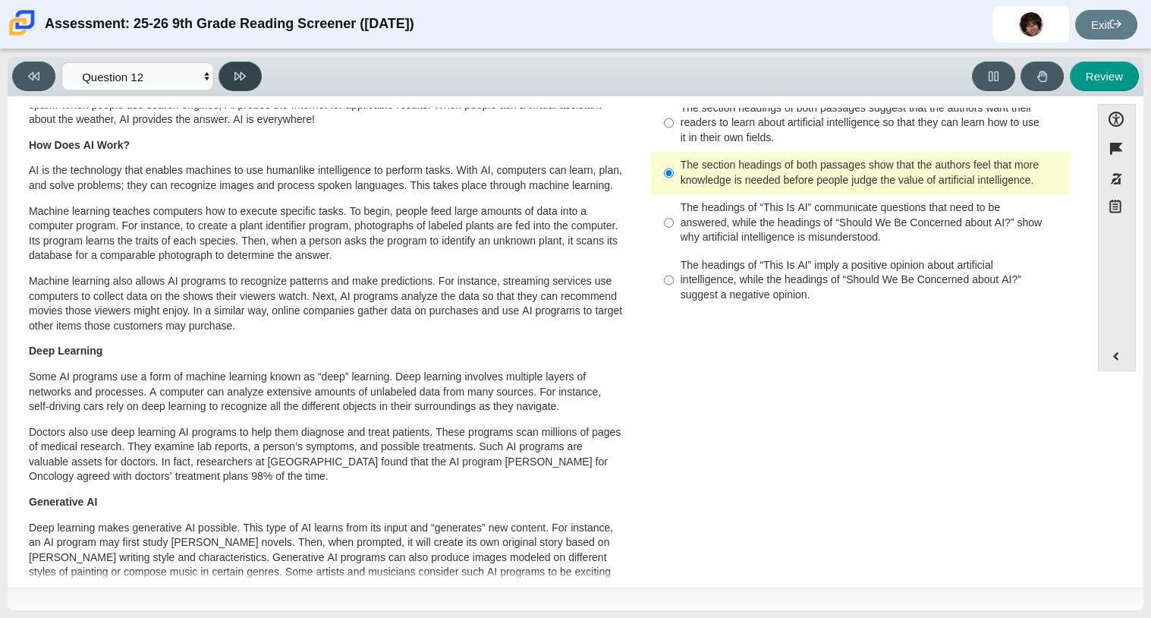
click at [222, 76] on button at bounding box center [240, 76] width 43 height 30
select select "review"
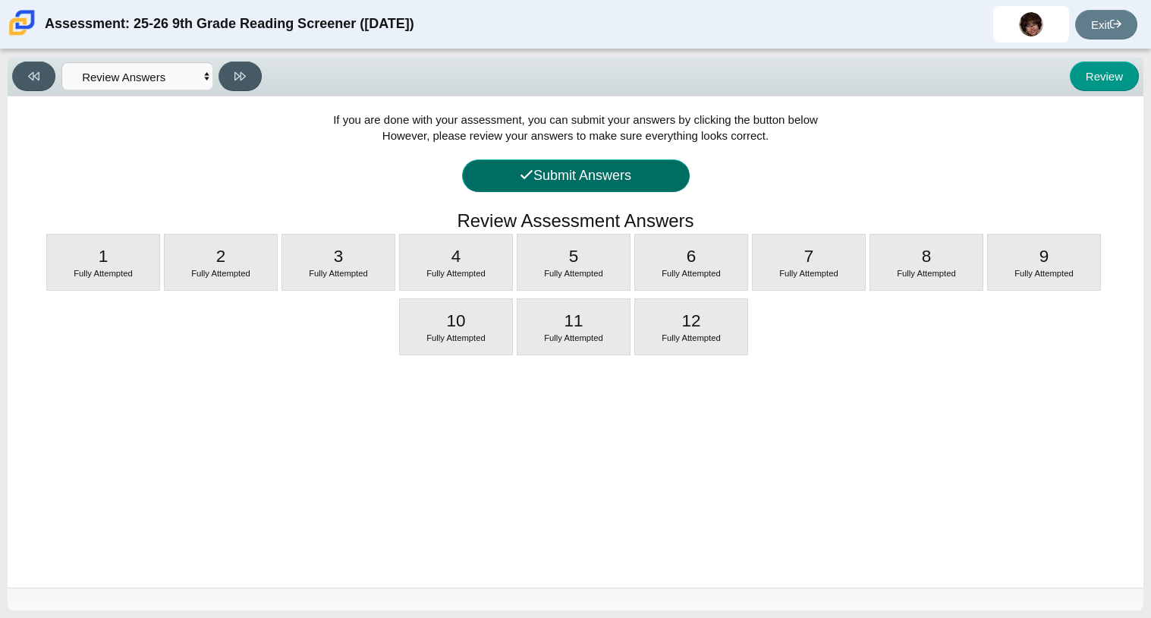
click at [630, 176] on button "Submit Answers" at bounding box center [576, 175] width 228 height 33
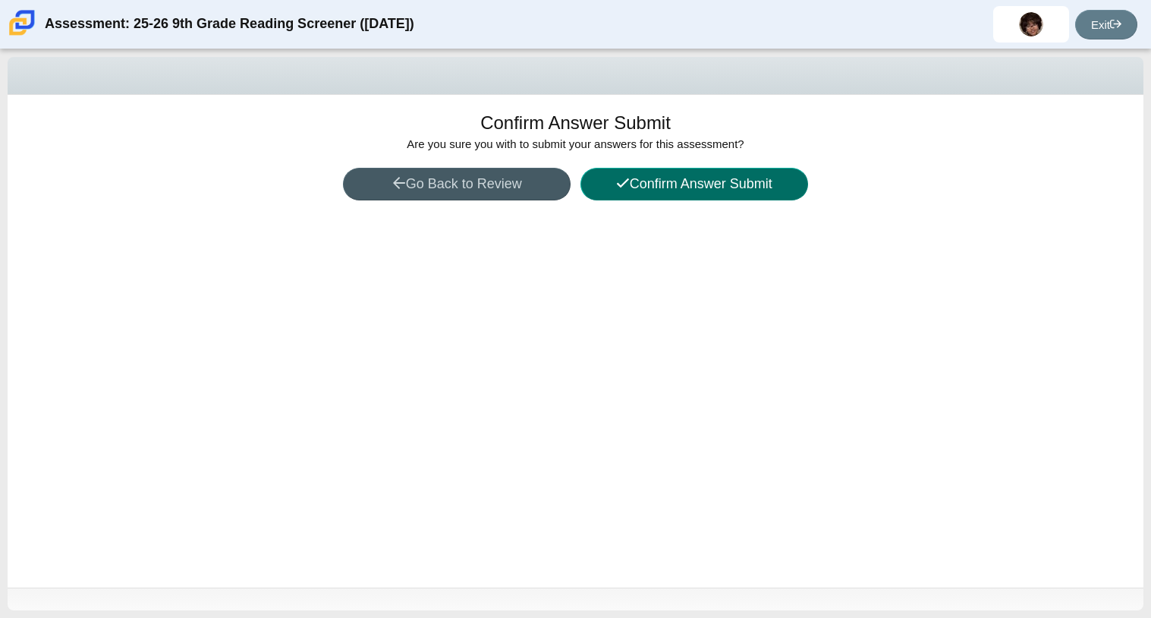
click at [630, 176] on button "Confirm Answer Submit" at bounding box center [695, 184] width 228 height 33
